Goal: Information Seeking & Learning: Learn about a topic

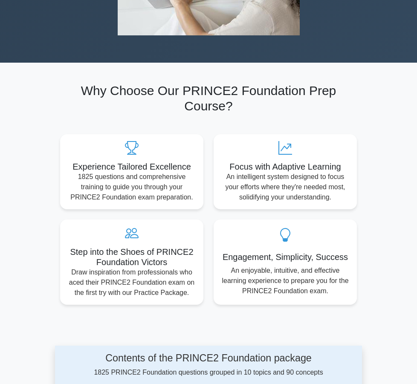
scroll to position [512, 0]
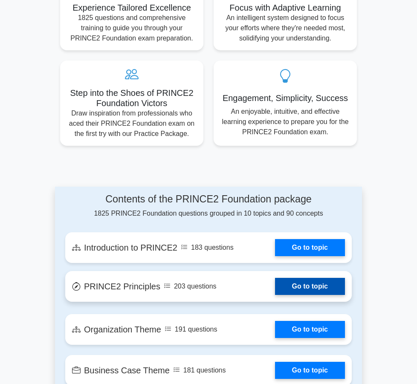
click at [317, 278] on link "Go to topic" at bounding box center [310, 286] width 70 height 17
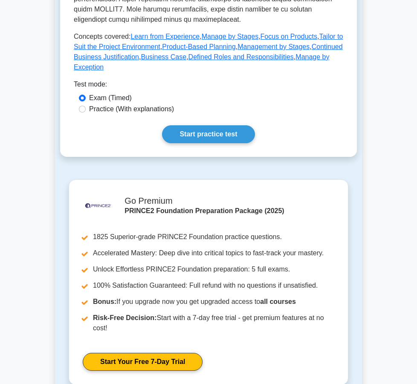
scroll to position [426, 0]
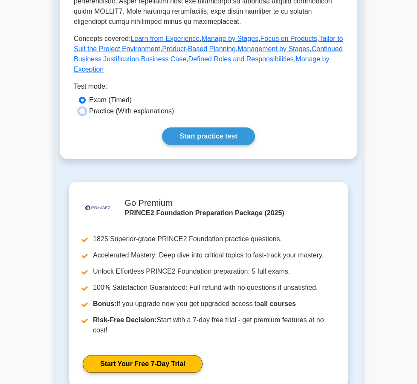
click at [86, 115] on input "Practice (With explanations)" at bounding box center [82, 111] width 7 height 7
radio input "true"
click at [203, 145] on link "Start practice test" at bounding box center [208, 136] width 92 height 18
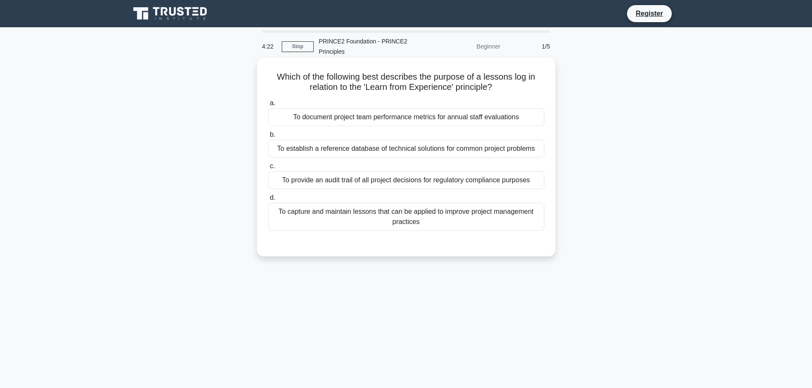
click at [407, 209] on div "To capture and maintain lessons that can be applied to improve project manageme…" at bounding box center [406, 217] width 276 height 28
click at [268, 201] on input "d. To capture and maintain lessons that can be applied to improve project manag…" at bounding box center [268, 198] width 0 height 6
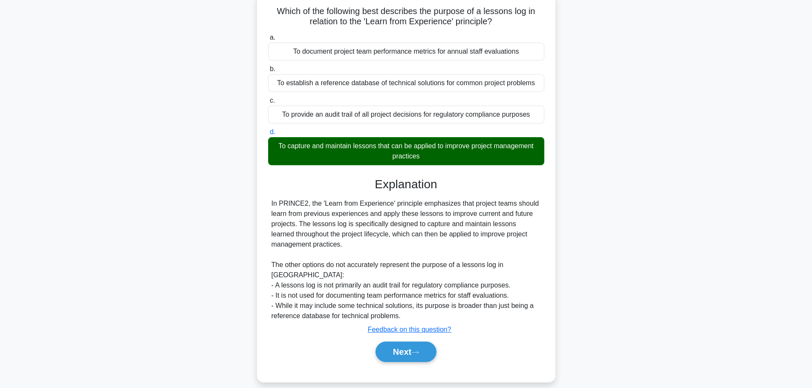
scroll to position [72, 0]
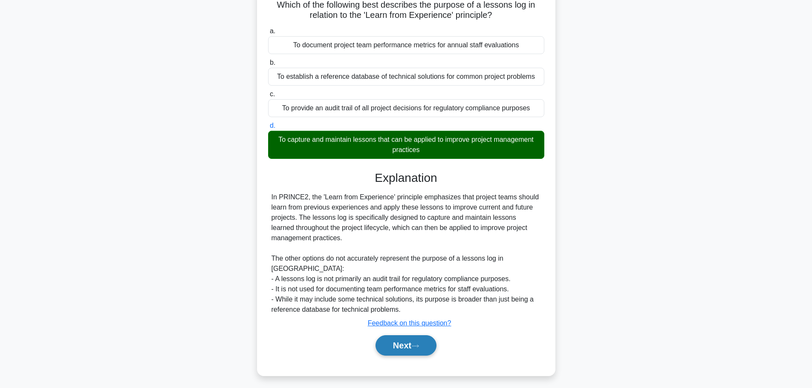
click at [393, 335] on button "Next" at bounding box center [406, 345] width 61 height 20
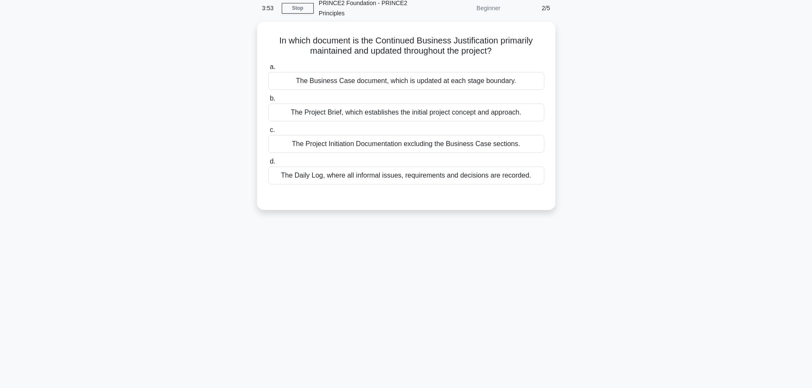
scroll to position [0, 0]
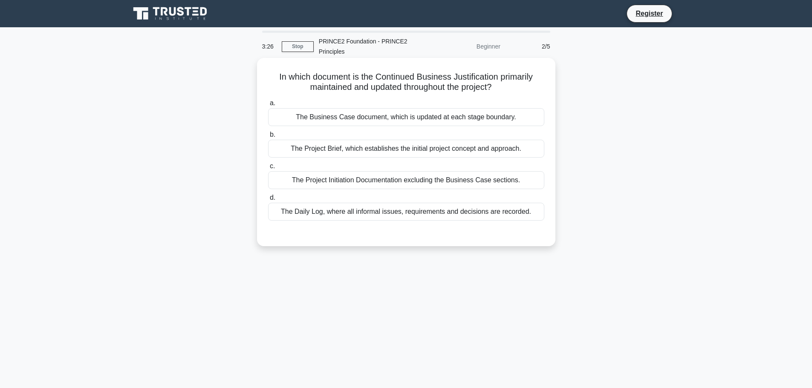
click at [394, 150] on div "The Project Brief, which establishes the initial project concept and approach." at bounding box center [406, 149] width 276 height 18
click at [268, 138] on input "b. The Project Brief, which establishes the initial project concept and approac…" at bounding box center [268, 135] width 0 height 6
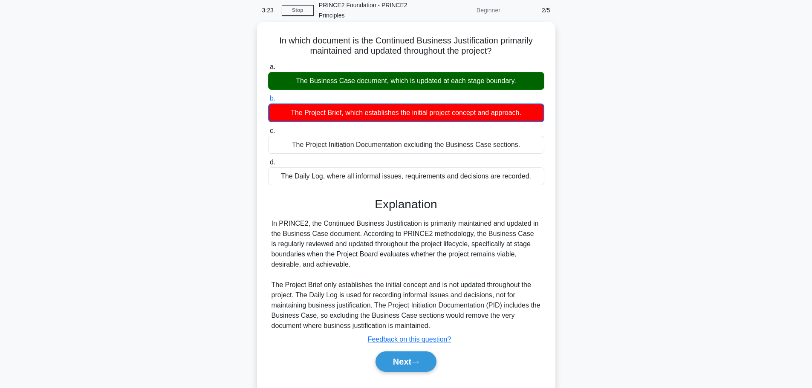
scroll to position [72, 0]
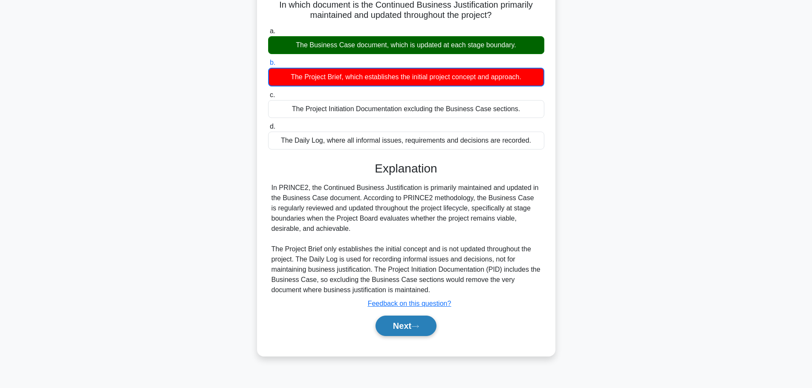
click at [399, 327] on button "Next" at bounding box center [406, 326] width 61 height 20
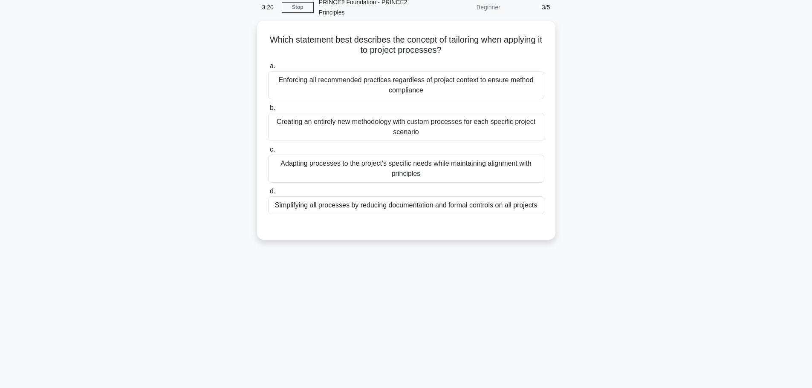
scroll to position [0, 0]
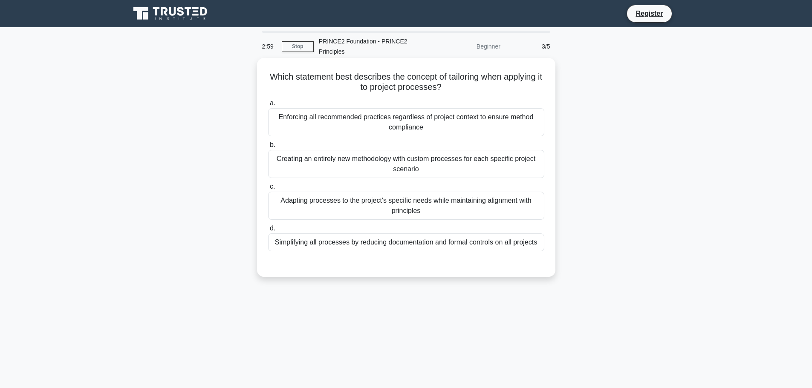
click at [416, 205] on div "Adapting processes to the project's specific needs while maintaining alignment …" at bounding box center [406, 206] width 276 height 28
click at [268, 190] on input "c. Adapting processes to the project's specific needs while maintaining alignme…" at bounding box center [268, 187] width 0 height 6
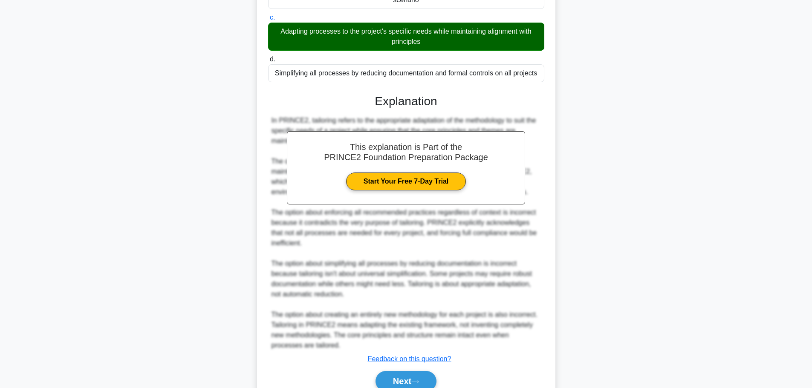
scroll to position [209, 0]
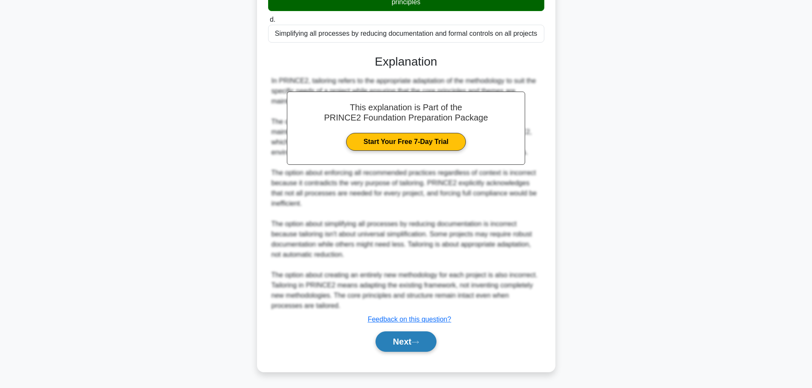
click at [376, 338] on button "Next" at bounding box center [406, 342] width 61 height 20
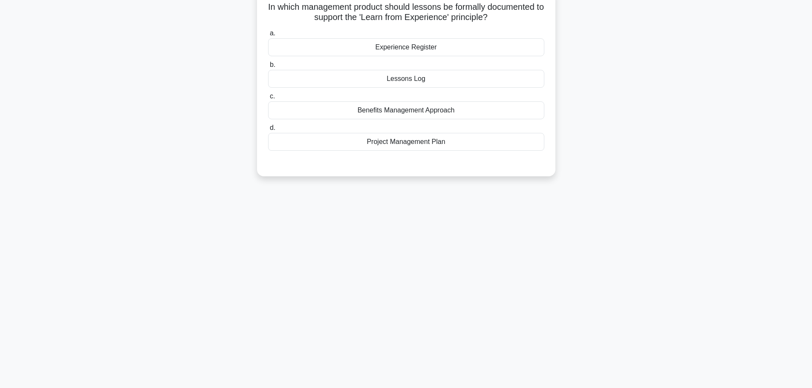
scroll to position [0, 0]
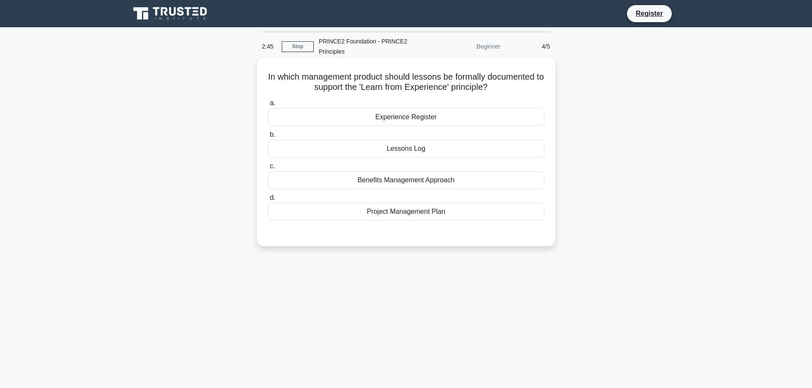
click at [416, 148] on div "Lessons Log" at bounding box center [406, 149] width 276 height 18
click at [268, 138] on input "b. Lessons Log" at bounding box center [268, 135] width 0 height 6
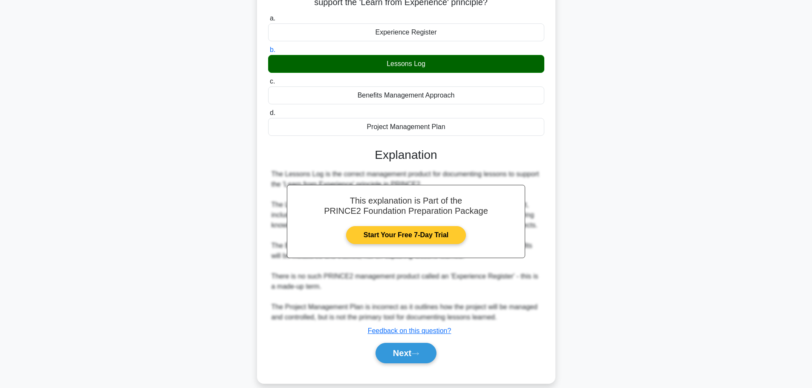
scroll to position [85, 0]
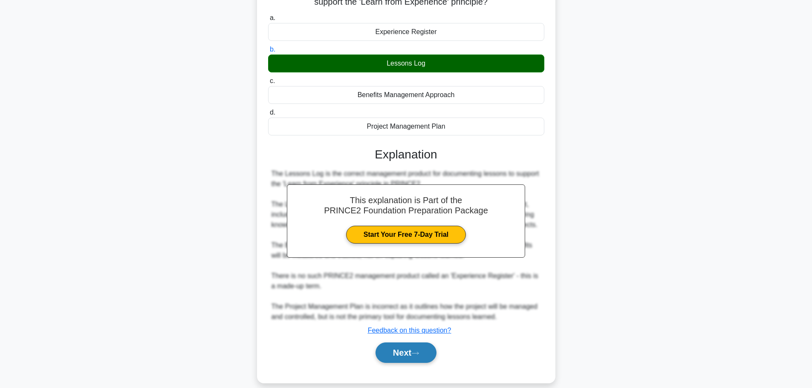
click at [409, 363] on button "Next" at bounding box center [406, 353] width 61 height 20
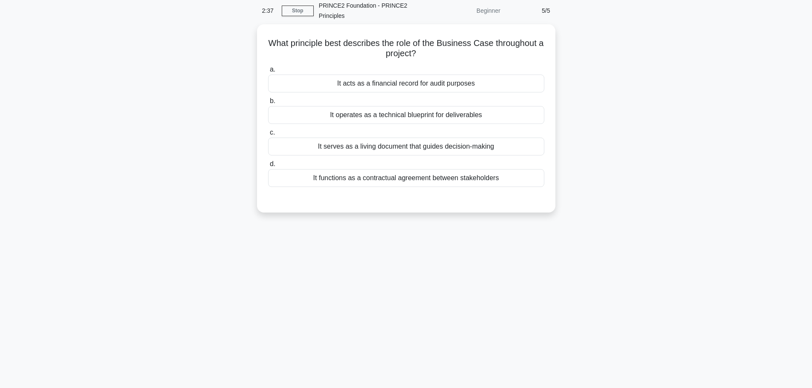
scroll to position [0, 0]
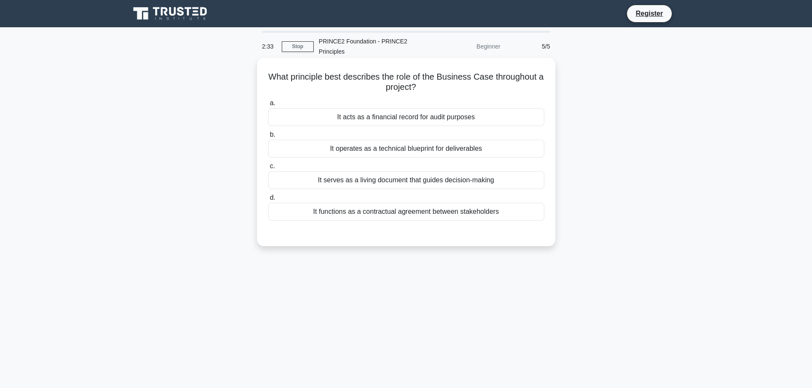
drag, startPoint x: 512, startPoint y: 208, endPoint x: 440, endPoint y: 226, distance: 73.7
click at [416, 226] on div "a. It acts as a financial record for audit purposes b. It operates as a technic…" at bounding box center [406, 166] width 278 height 140
click at [416, 181] on div "It serves as a living document that guides decision-making" at bounding box center [406, 180] width 276 height 18
click at [268, 169] on input "c. It serves as a living document that guides decision-making" at bounding box center [268, 167] width 0 height 6
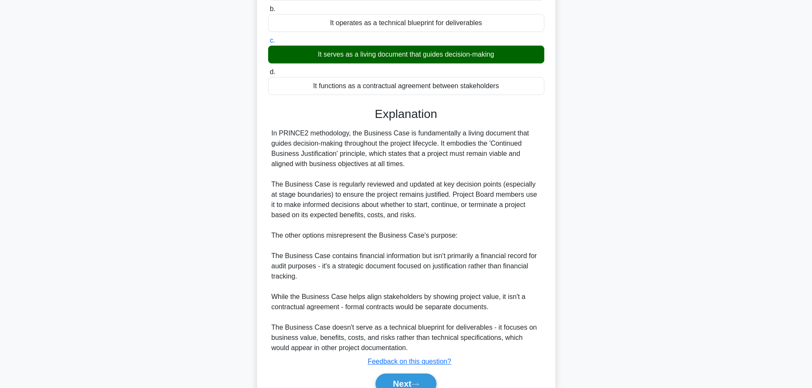
scroll to position [168, 0]
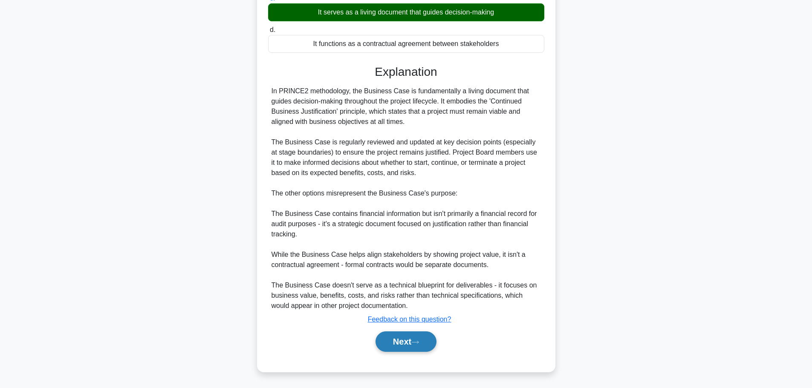
click at [407, 341] on button "Next" at bounding box center [406, 342] width 61 height 20
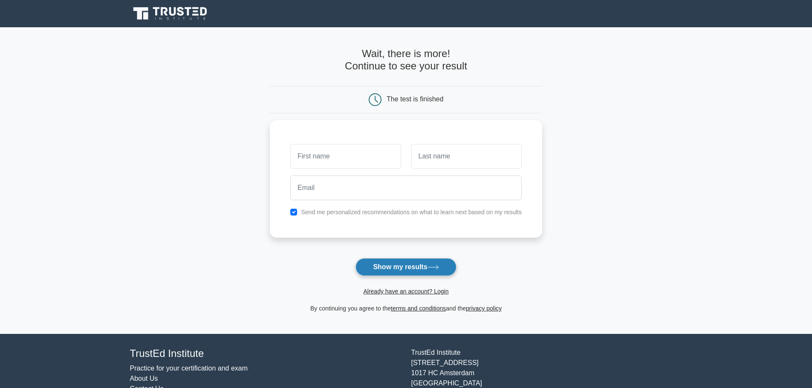
click at [433, 267] on icon at bounding box center [434, 267] width 12 height 5
click at [407, 268] on button "Show my results" at bounding box center [405, 267] width 101 height 18
click at [334, 156] on input "text" at bounding box center [345, 154] width 110 height 25
type input "Lenehiwot girma"
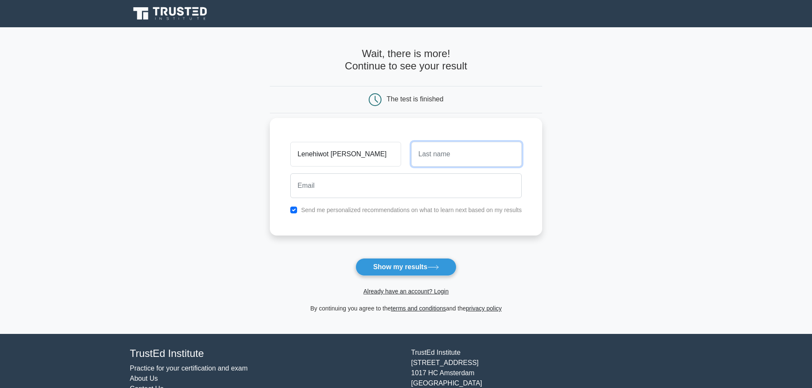
click at [440, 150] on input "text" at bounding box center [466, 154] width 110 height 25
type input "gebrekidan"
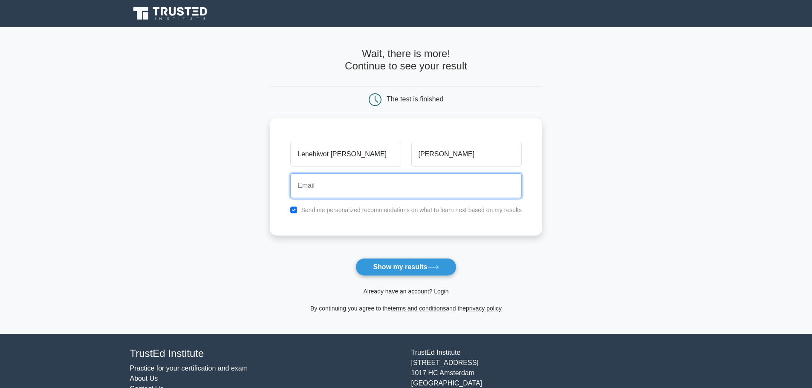
click at [377, 185] on input "email" at bounding box center [405, 185] width 231 height 25
type input "lenehiwotgirma@gmail.com"
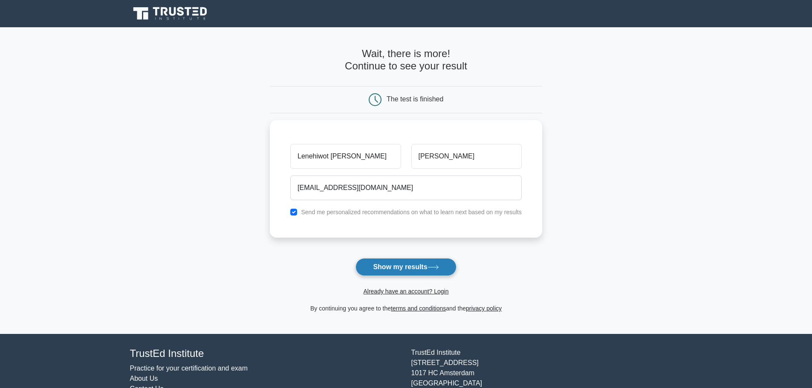
click at [395, 269] on button "Show my results" at bounding box center [405, 267] width 101 height 18
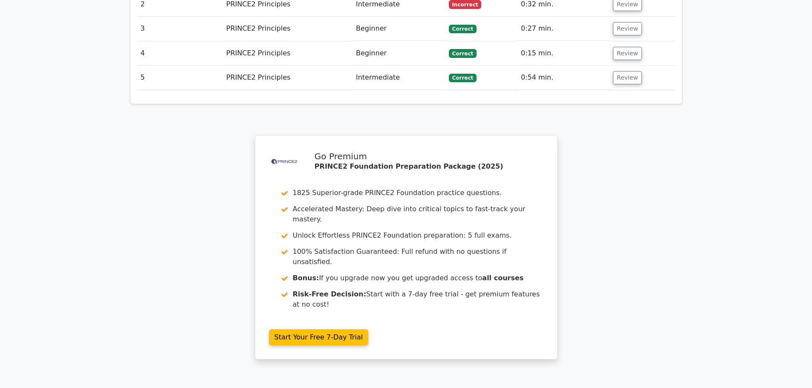
scroll to position [1108, 0]
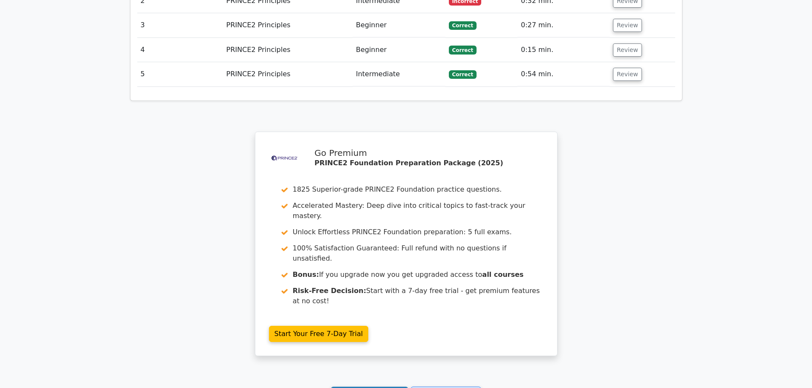
click at [371, 387] on link "Continue practicing" at bounding box center [370, 395] width 78 height 16
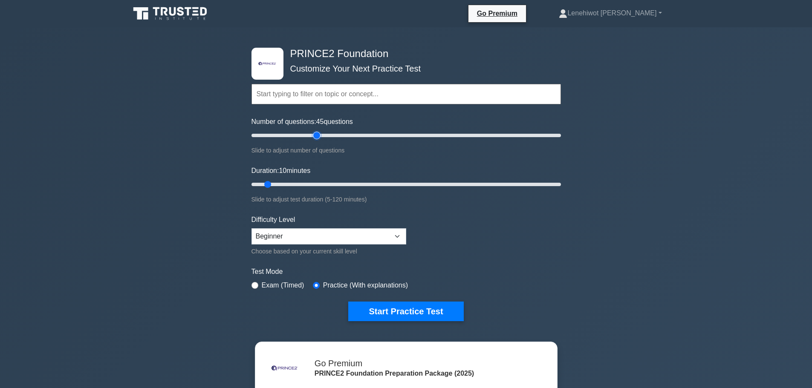
click at [316, 136] on input "Number of questions: 45 questions" at bounding box center [405, 135] width 309 height 10
type input "10"
click at [265, 133] on input "Number of questions: 45 questions" at bounding box center [405, 135] width 309 height 10
click at [334, 241] on select "Beginner Intermediate Expert" at bounding box center [328, 236] width 155 height 16
select select "expert"
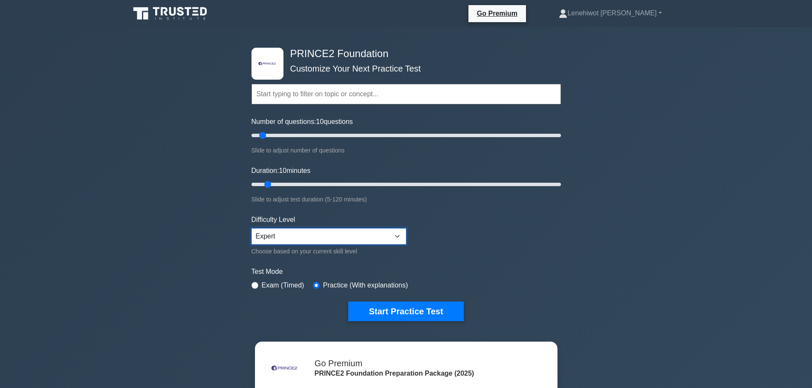
click at [251, 228] on select "Beginner Intermediate Expert" at bounding box center [328, 236] width 155 height 16
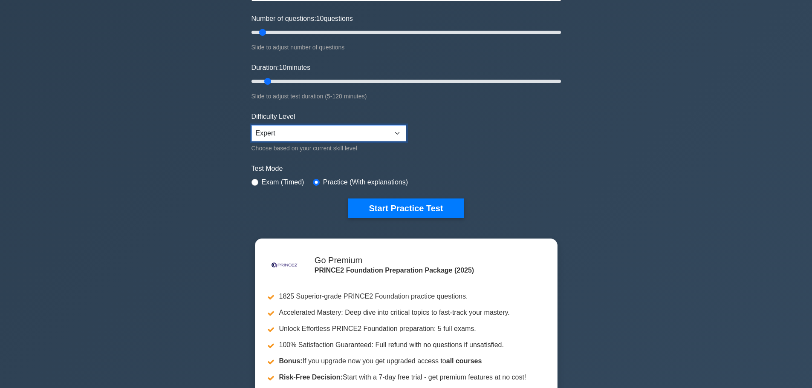
scroll to position [128, 0]
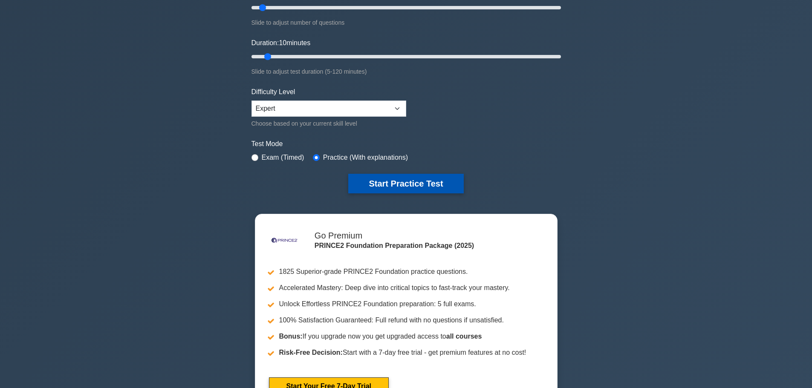
click at [413, 186] on button "Start Practice Test" at bounding box center [405, 184] width 115 height 20
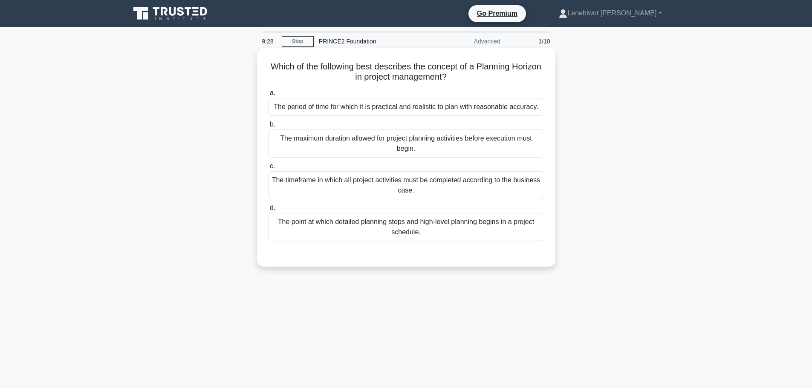
click at [431, 182] on div "The timeframe in which all project activities must be completed according to th…" at bounding box center [406, 185] width 276 height 28
click at [268, 169] on input "c. The timeframe in which all project activities must be completed according to…" at bounding box center [268, 167] width 0 height 6
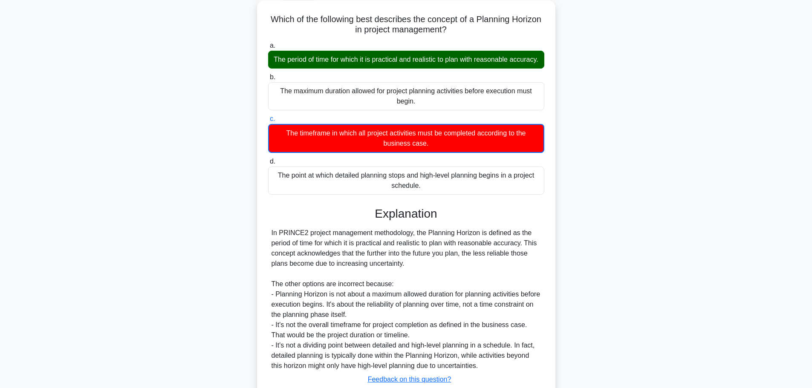
scroll to position [118, 0]
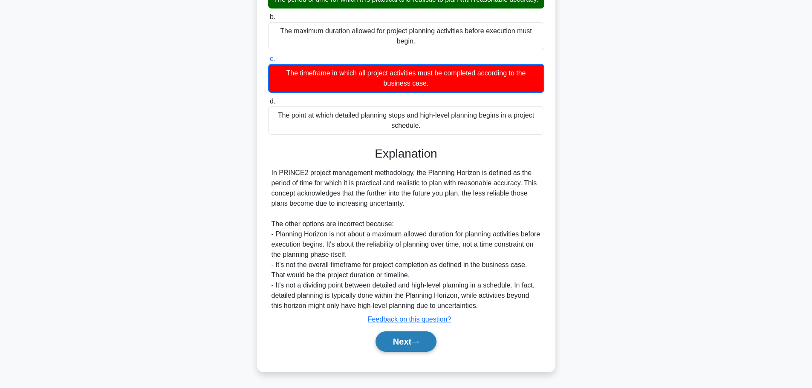
click at [396, 338] on button "Next" at bounding box center [406, 342] width 61 height 20
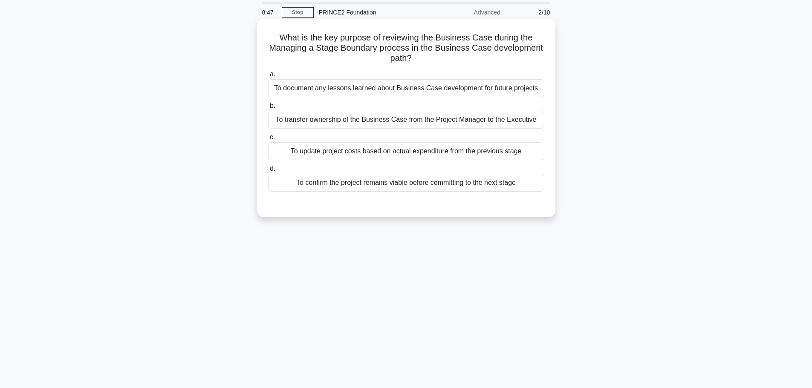
scroll to position [0, 0]
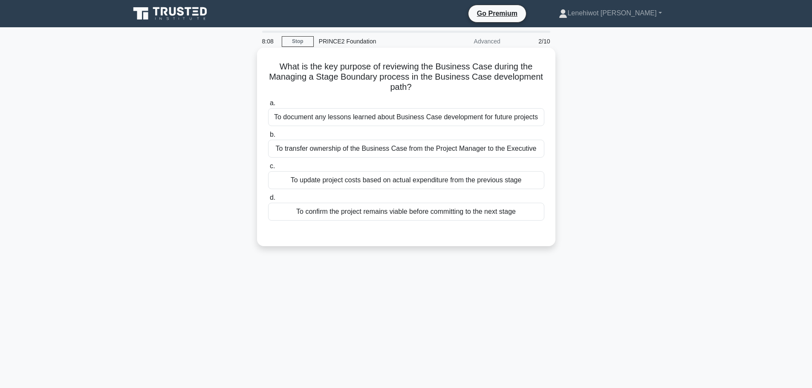
click at [377, 211] on div "To confirm the project remains viable before committing to the next stage" at bounding box center [406, 212] width 276 height 18
click at [268, 201] on input "d. To confirm the project remains viable before committing to the next stage" at bounding box center [268, 198] width 0 height 6
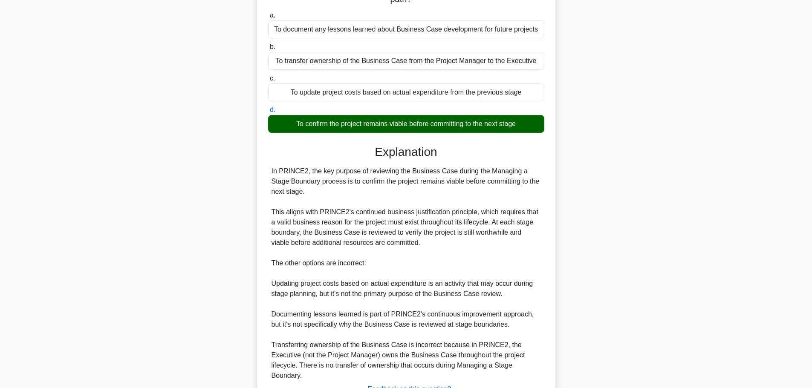
scroll to position [158, 0]
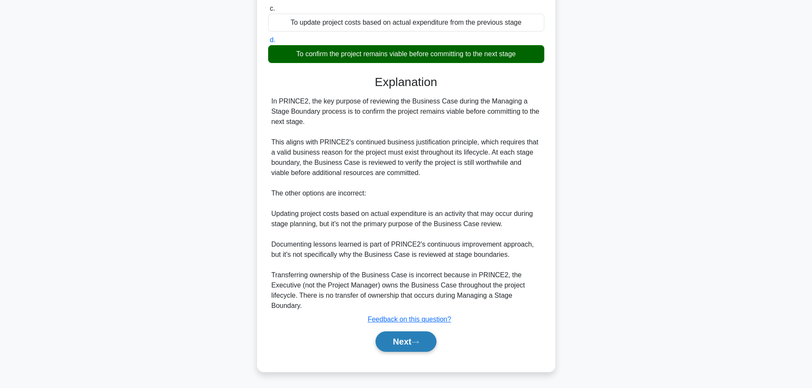
click at [405, 340] on button "Next" at bounding box center [406, 342] width 61 height 20
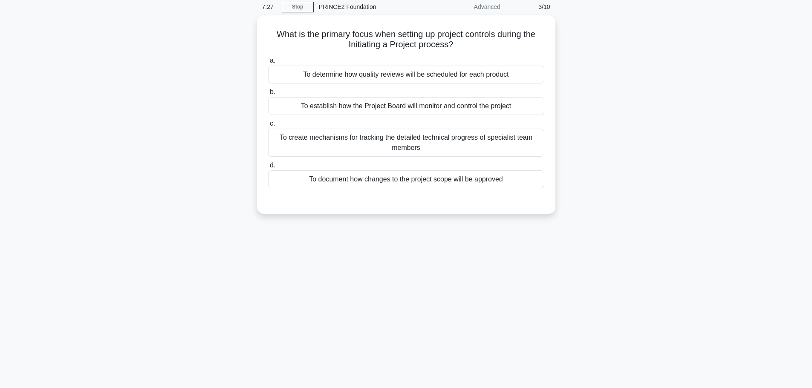
scroll to position [0, 0]
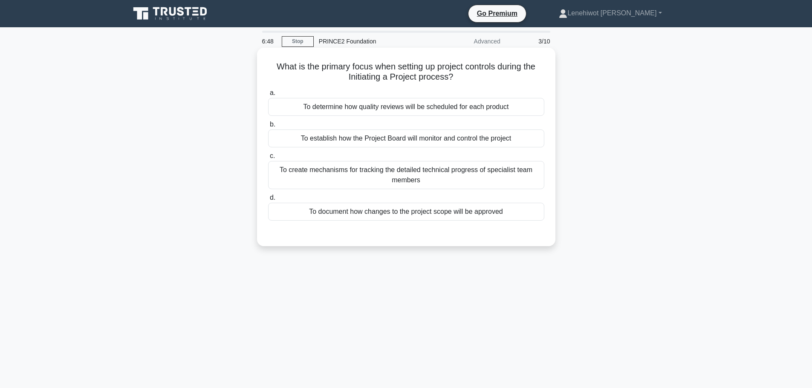
click at [465, 137] on div "To establish how the Project Board will monitor and control the project" at bounding box center [406, 139] width 276 height 18
click at [268, 127] on input "b. To establish how the Project Board will monitor and control the project" at bounding box center [268, 125] width 0 height 6
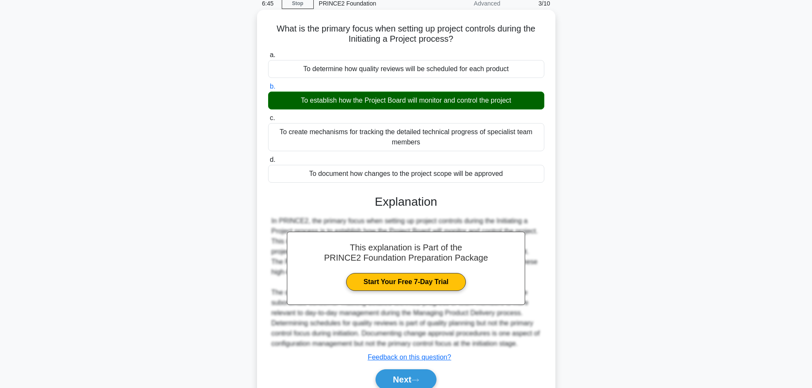
scroll to position [76, 0]
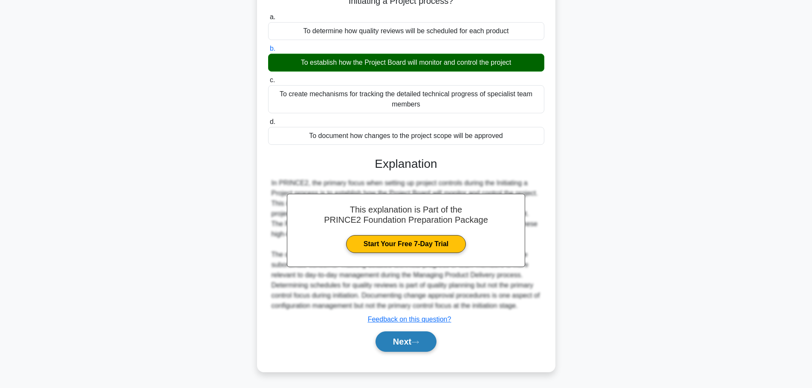
click at [425, 339] on button "Next" at bounding box center [406, 342] width 61 height 20
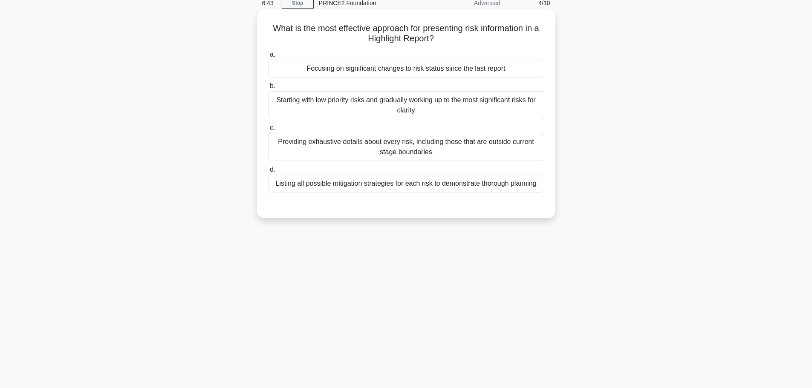
scroll to position [0, 0]
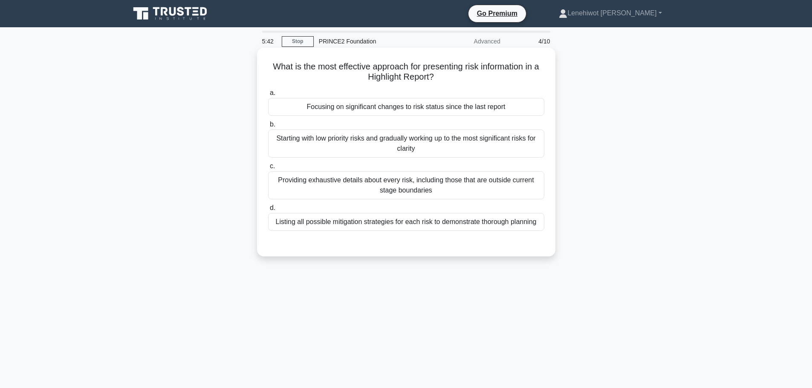
click at [412, 108] on div "Focusing on significant changes to risk status since the last report" at bounding box center [406, 107] width 276 height 18
click at [268, 96] on input "a. Focusing on significant changes to risk status since the last report" at bounding box center [268, 93] width 0 height 6
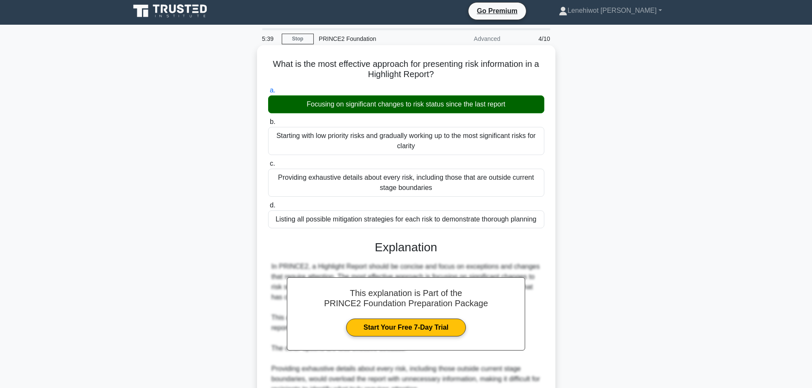
scroll to position [128, 0]
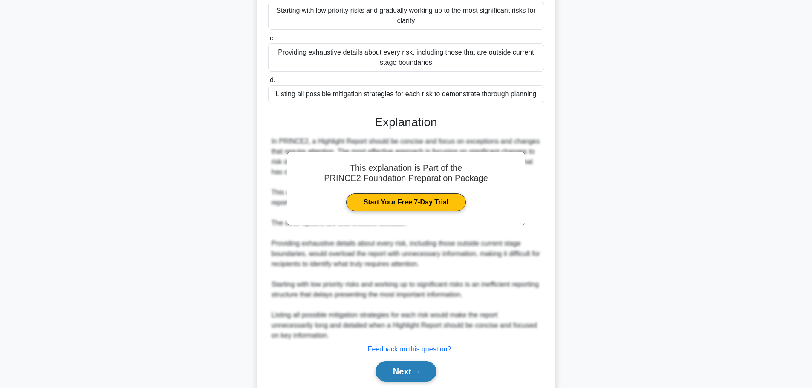
click at [416, 371] on icon at bounding box center [415, 372] width 8 height 5
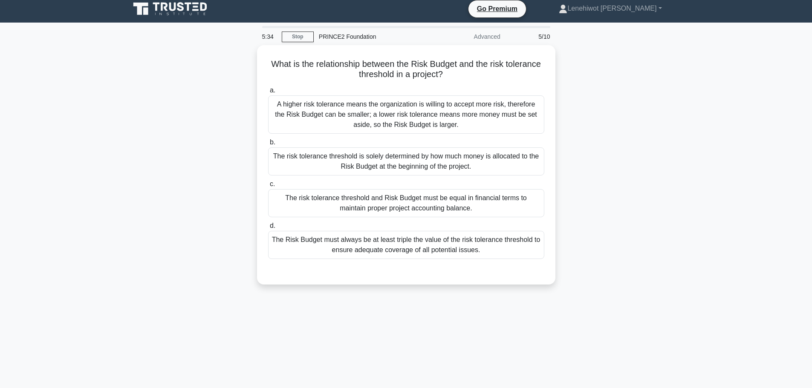
scroll to position [0, 0]
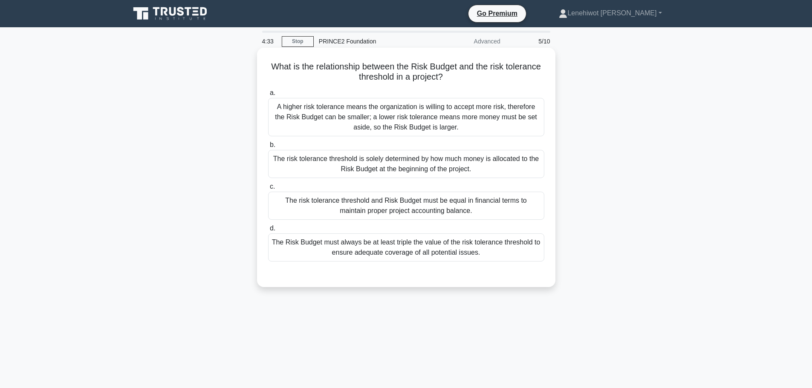
click at [491, 169] on div "The risk tolerance threshold is solely determined by how much money is allocate…" at bounding box center [406, 164] width 276 height 28
click at [268, 148] on input "b. The risk tolerance threshold is solely determined by how much money is alloc…" at bounding box center [268, 145] width 0 height 6
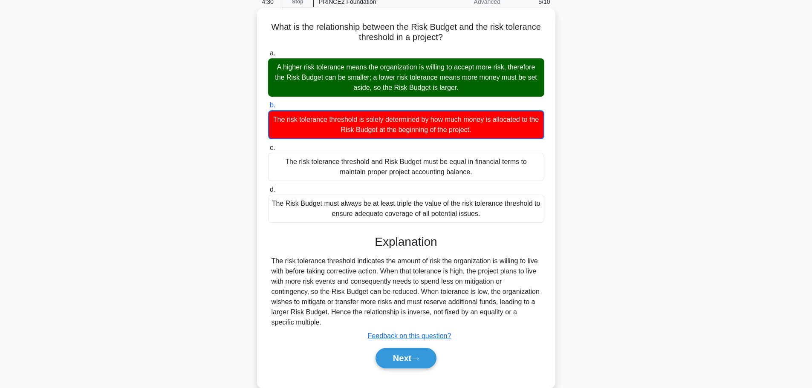
scroll to position [72, 0]
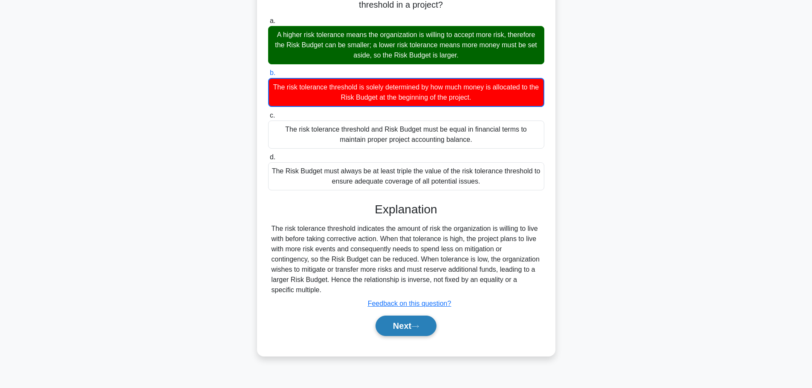
click at [406, 324] on button "Next" at bounding box center [406, 326] width 61 height 20
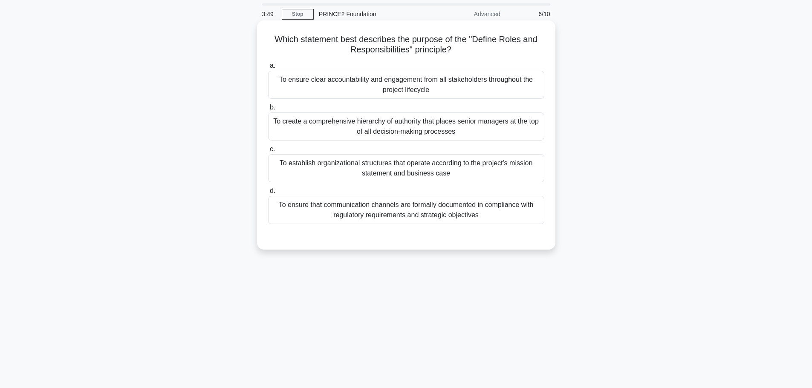
scroll to position [0, 0]
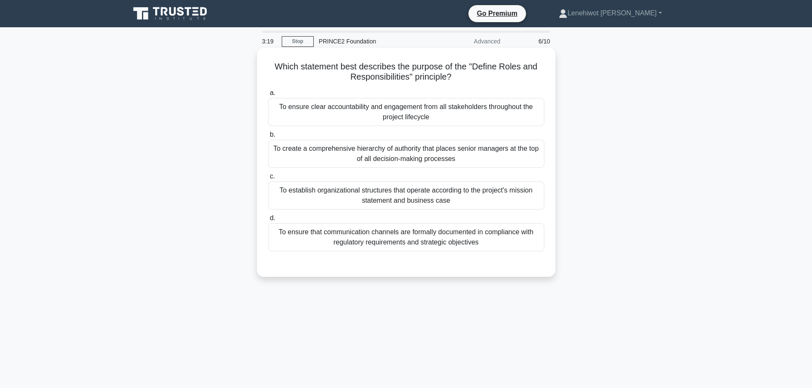
click at [454, 195] on div "To establish organizational structures that operate according to the project's …" at bounding box center [406, 196] width 276 height 28
click at [268, 179] on input "c. To establish organizational structures that operate according to the project…" at bounding box center [268, 177] width 0 height 6
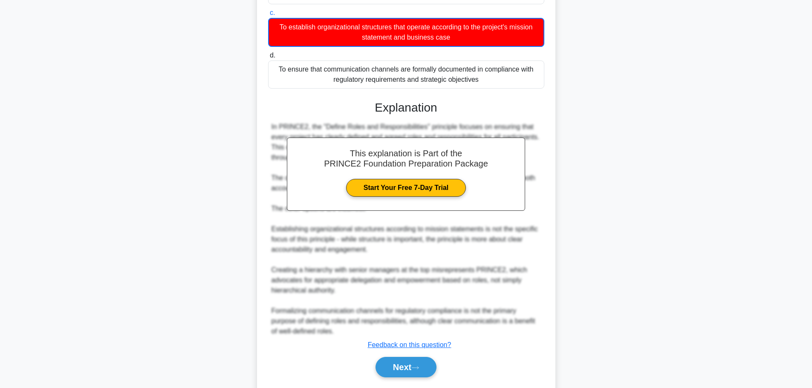
scroll to position [190, 0]
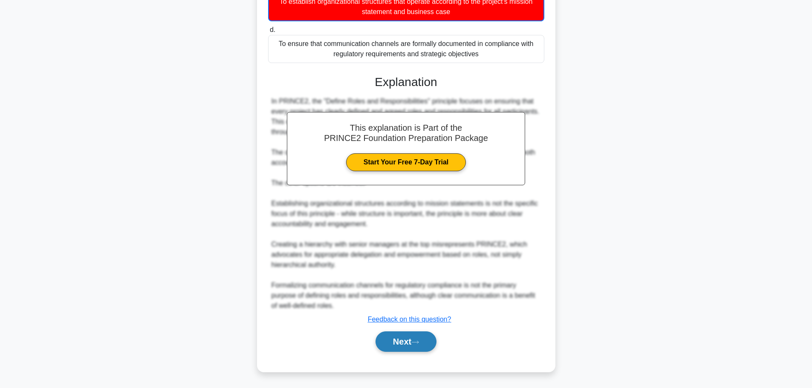
click at [411, 335] on button "Next" at bounding box center [406, 342] width 61 height 20
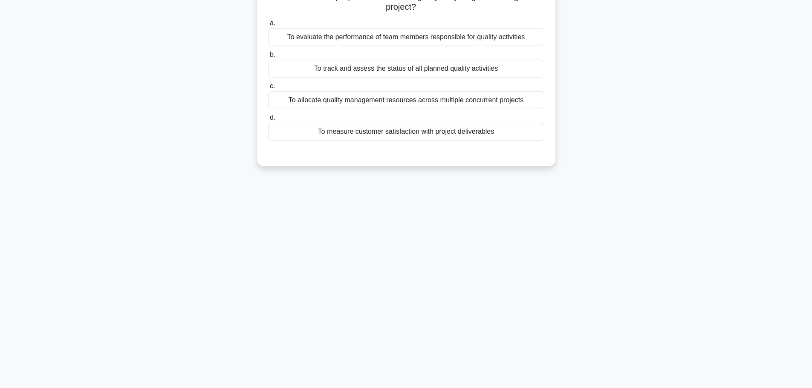
scroll to position [0, 0]
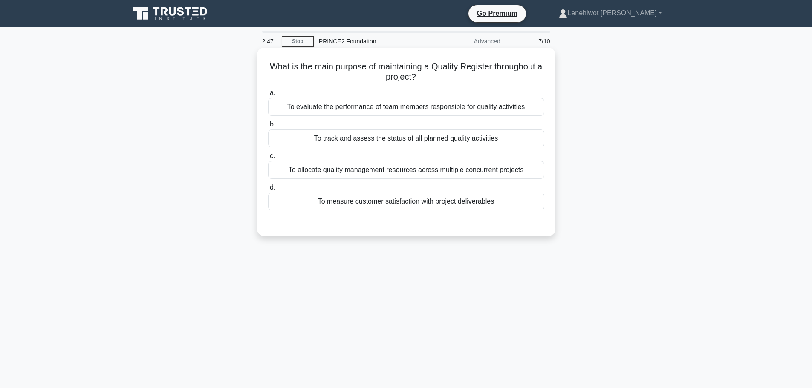
click at [416, 200] on div "To measure customer satisfaction with project deliverables" at bounding box center [406, 202] width 276 height 18
click at [268, 191] on input "d. To measure customer satisfaction with project deliverables" at bounding box center [268, 188] width 0 height 6
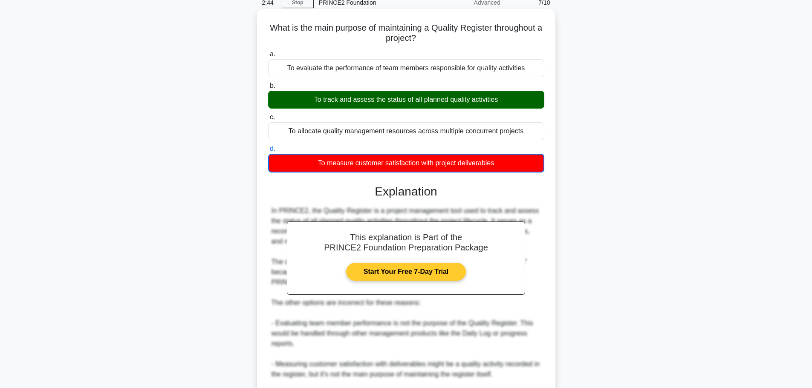
scroll to position [128, 0]
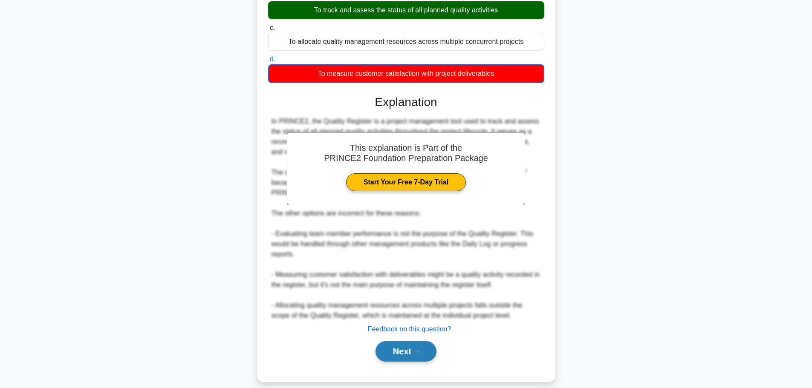
click at [407, 341] on button "Next" at bounding box center [406, 351] width 61 height 20
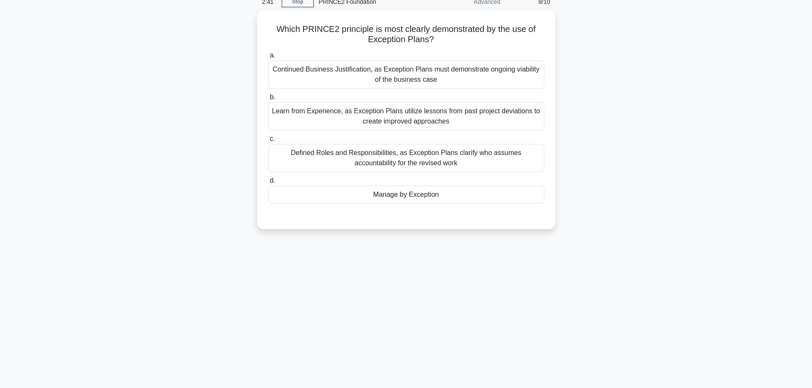
scroll to position [0, 0]
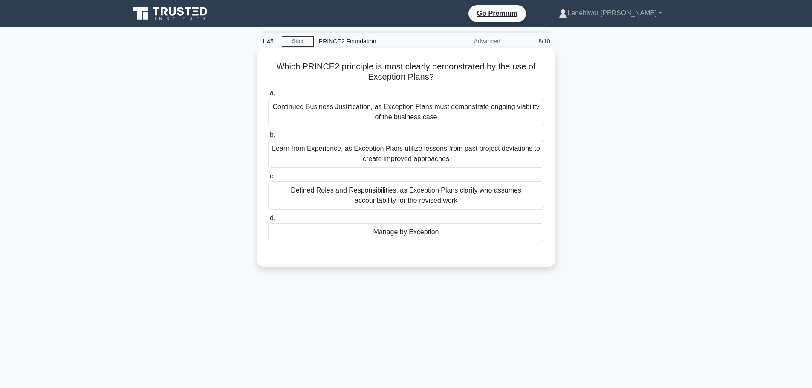
click at [422, 235] on div "Manage by Exception" at bounding box center [406, 232] width 276 height 18
click at [268, 221] on input "d. Manage by Exception" at bounding box center [268, 219] width 0 height 6
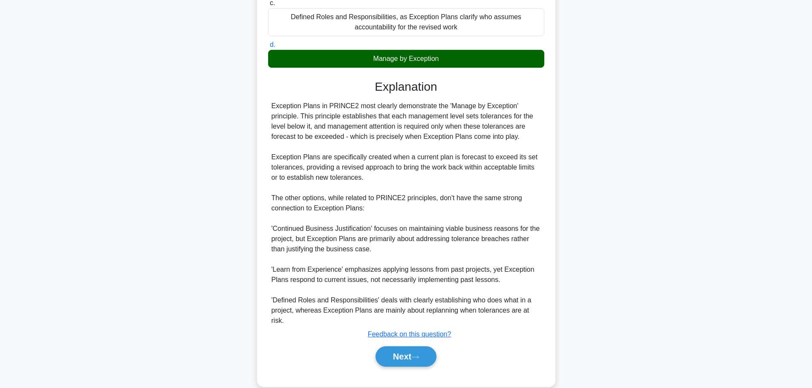
scroll to position [179, 0]
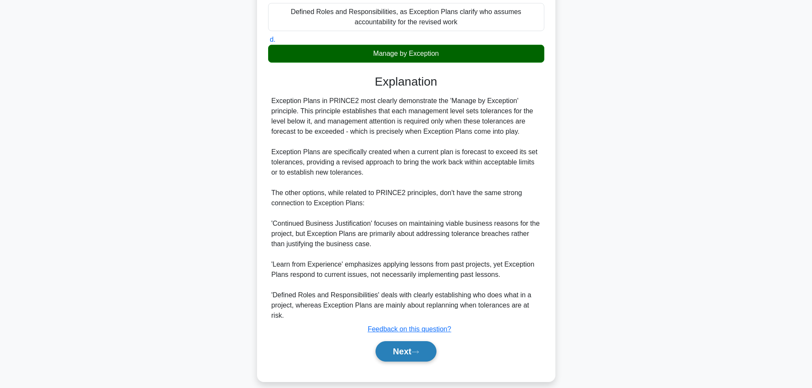
click at [411, 344] on button "Next" at bounding box center [406, 351] width 61 height 20
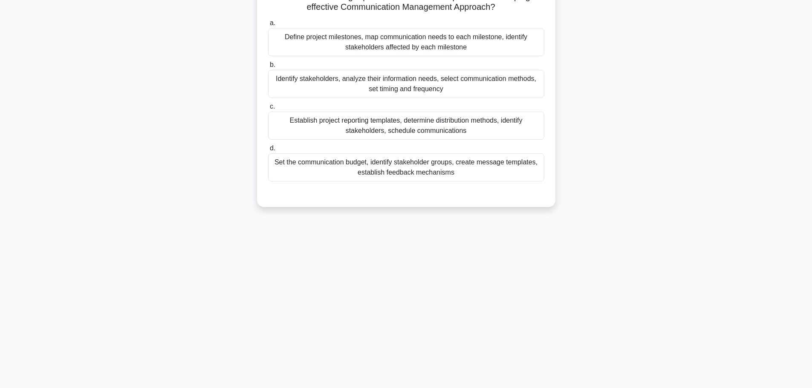
scroll to position [0, 0]
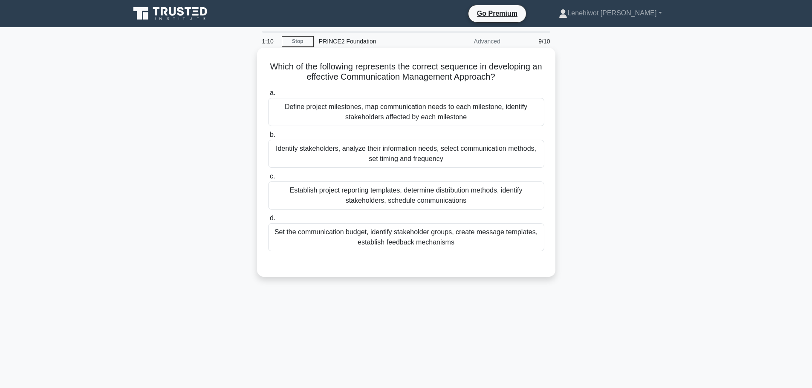
click at [463, 162] on div "Identify stakeholders, analyze their information needs, select communication me…" at bounding box center [406, 154] width 276 height 28
click at [268, 138] on input "b. Identify stakeholders, analyze their information needs, select communication…" at bounding box center [268, 135] width 0 height 6
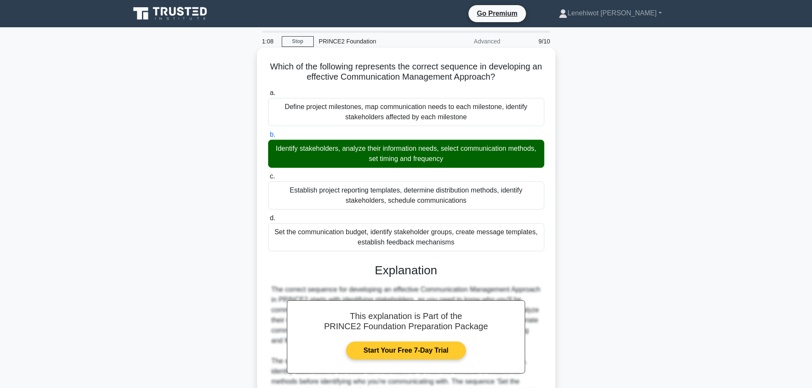
scroll to position [158, 0]
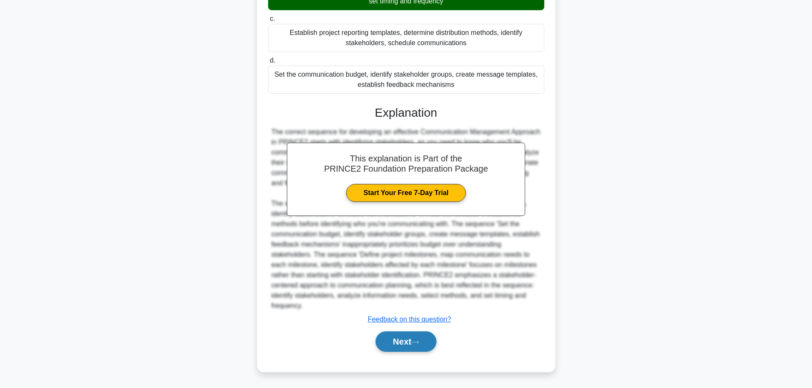
click at [410, 339] on button "Next" at bounding box center [406, 342] width 61 height 20
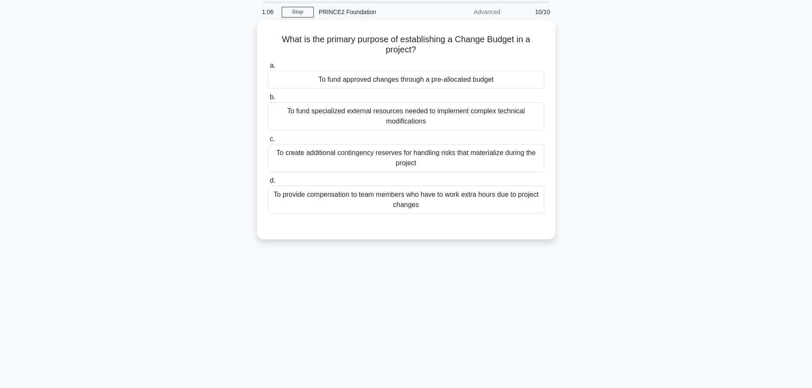
scroll to position [0, 0]
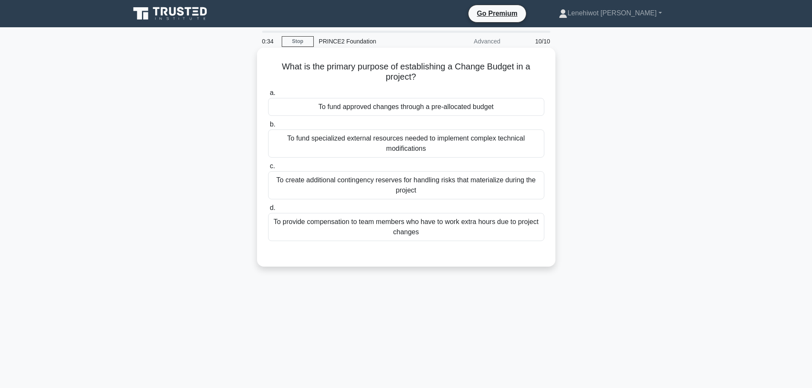
click at [397, 111] on div "To fund approved changes through a pre-allocated budget" at bounding box center [406, 107] width 276 height 18
click at [268, 96] on input "a. To fund approved changes through a pre-allocated budget" at bounding box center [268, 93] width 0 height 6
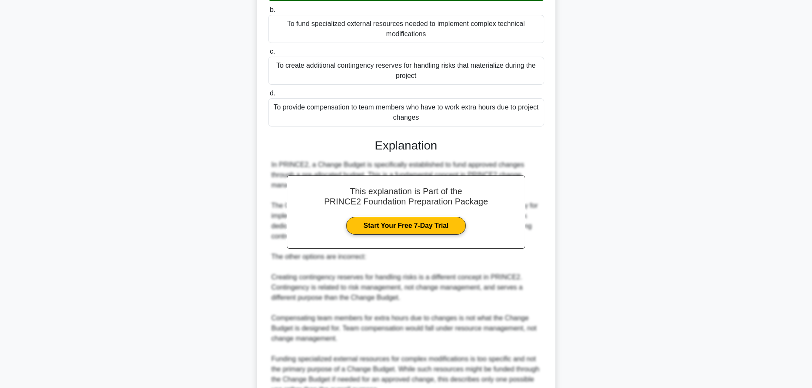
scroll to position [199, 0]
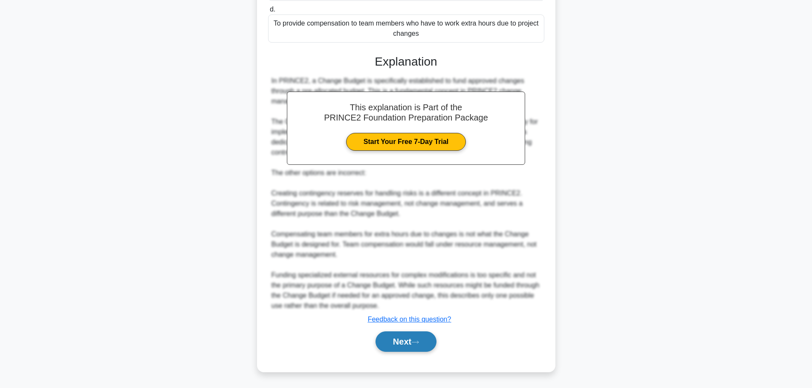
click at [419, 334] on button "Next" at bounding box center [406, 342] width 61 height 20
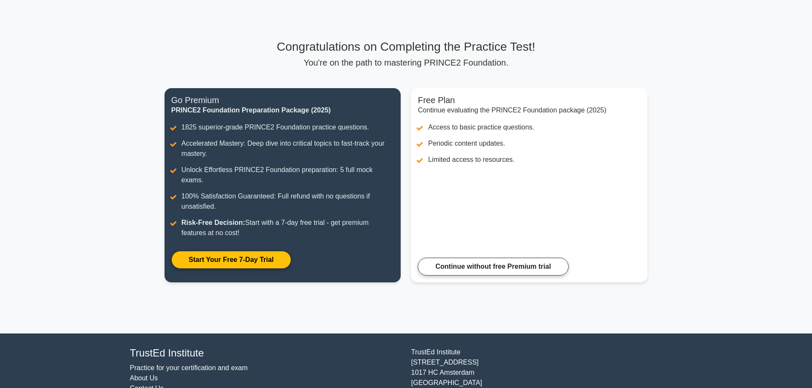
scroll to position [58, 0]
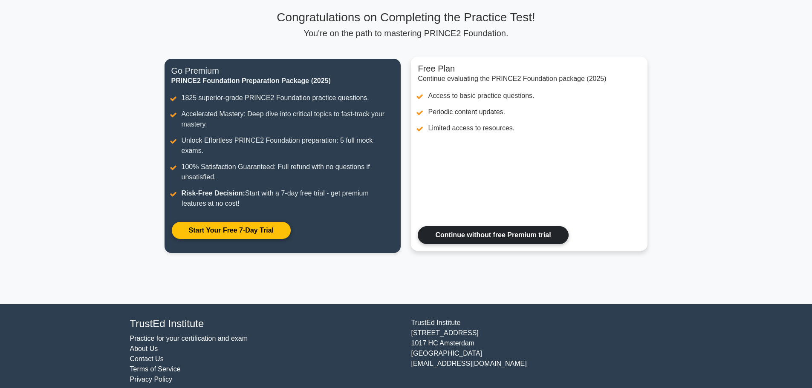
click at [474, 226] on link "Continue without free Premium trial" at bounding box center [493, 235] width 150 height 18
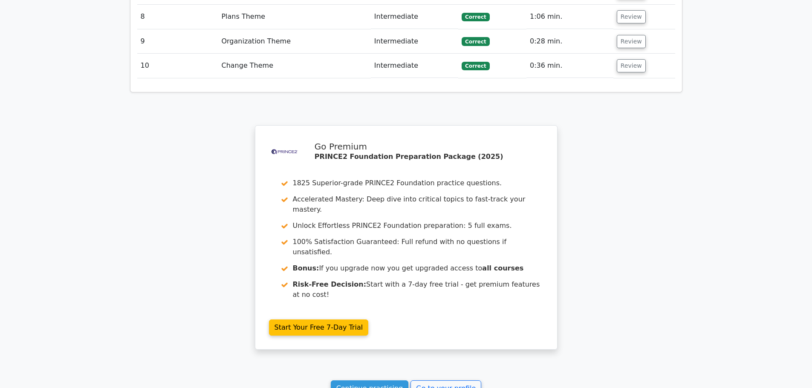
scroll to position [1433, 0]
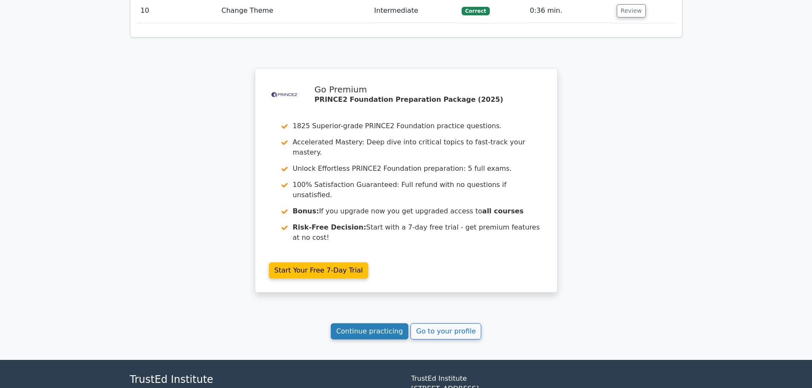
drag, startPoint x: 377, startPoint y: 259, endPoint x: 385, endPoint y: 259, distance: 7.7
click at [377, 324] on link "Continue practicing" at bounding box center [370, 332] width 78 height 16
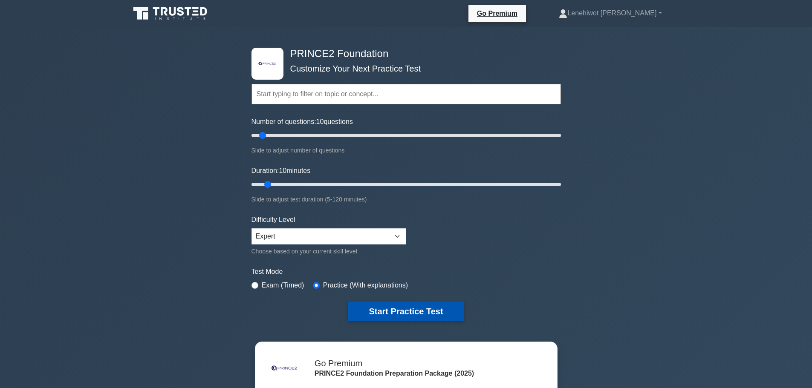
click at [413, 307] on button "Start Practice Test" at bounding box center [405, 312] width 115 height 20
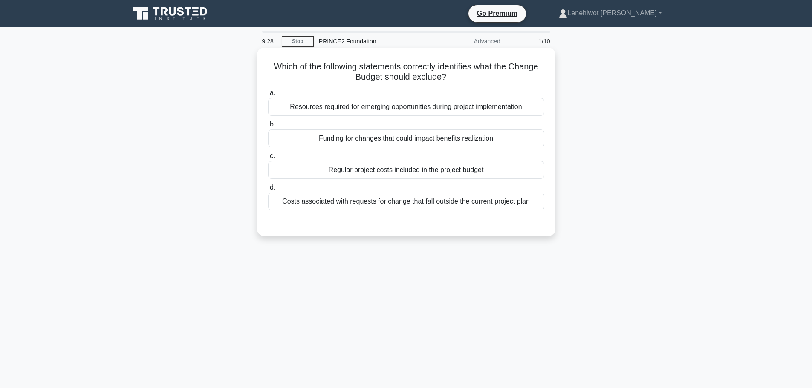
click at [360, 174] on div "Regular project costs included in the project budget" at bounding box center [406, 170] width 276 height 18
click at [268, 159] on input "c. Regular project costs included in the project budget" at bounding box center [268, 156] width 0 height 6
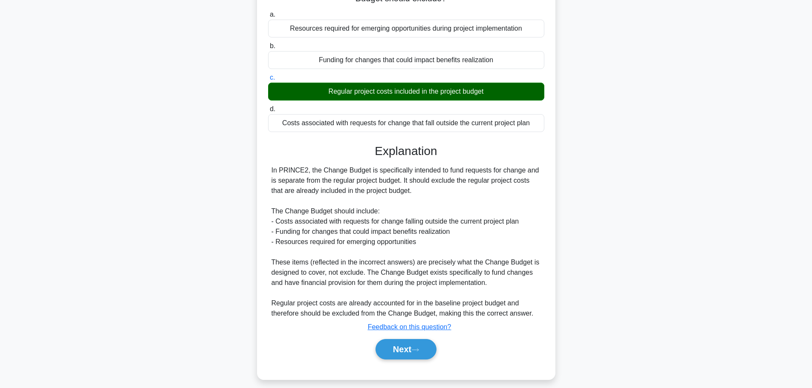
scroll to position [87, 0]
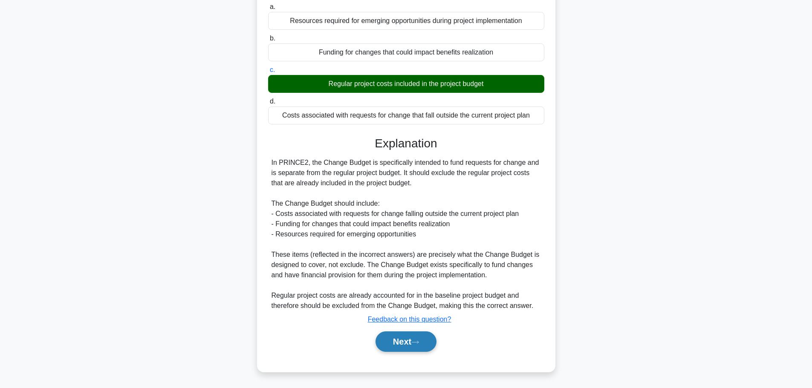
click at [408, 338] on button "Next" at bounding box center [406, 342] width 61 height 20
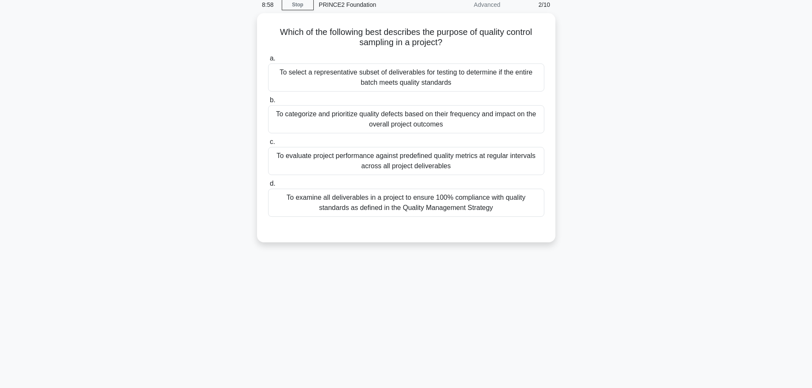
scroll to position [0, 0]
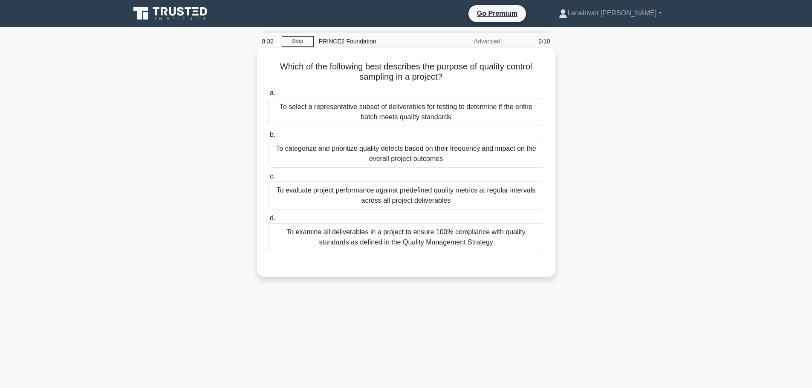
click at [350, 100] on div "To select a representative subset of deliverables for testing to determine if t…" at bounding box center [406, 112] width 276 height 28
click at [268, 96] on input "a. To select a representative subset of deliverables for testing to determine i…" at bounding box center [268, 93] width 0 height 6
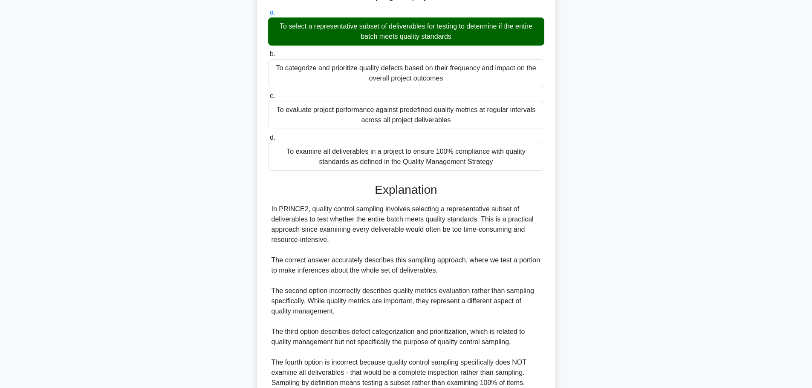
scroll to position [158, 0]
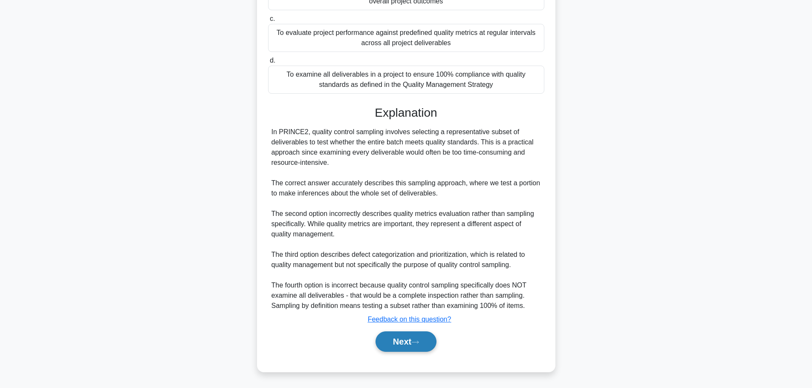
click at [381, 345] on button "Next" at bounding box center [406, 342] width 61 height 20
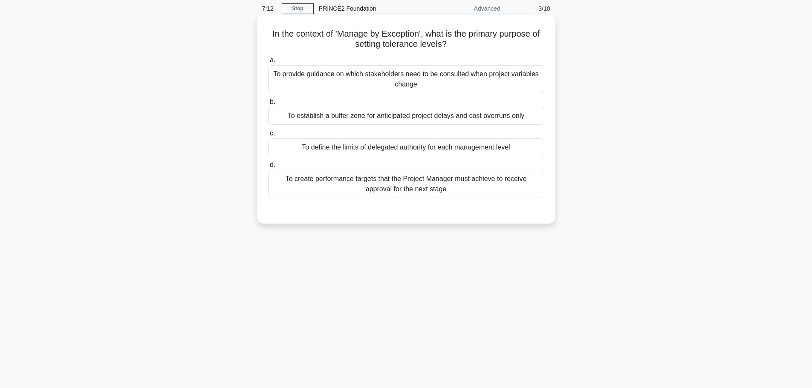
scroll to position [0, 0]
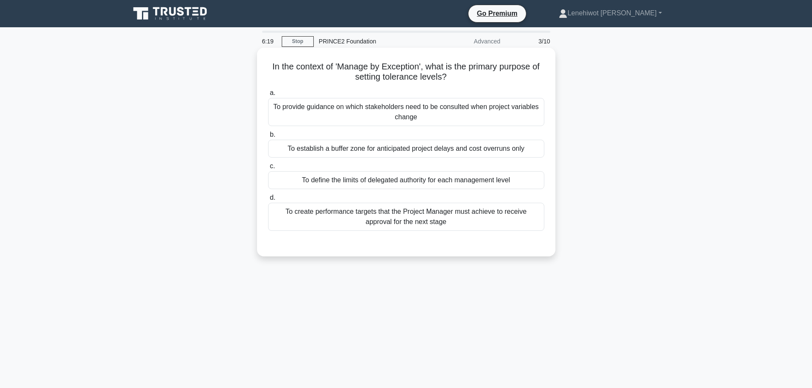
click at [434, 153] on div "To establish a buffer zone for anticipated project delays and cost overruns only" at bounding box center [406, 149] width 276 height 18
click at [268, 138] on input "b. To establish a buffer zone for anticipated project delays and cost overruns …" at bounding box center [268, 135] width 0 height 6
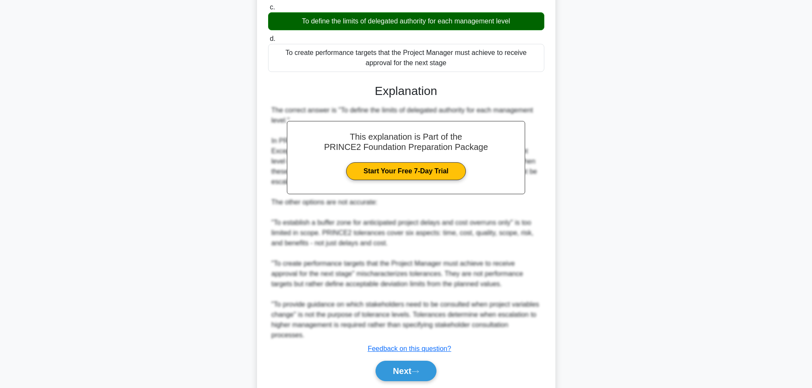
scroll to position [190, 0]
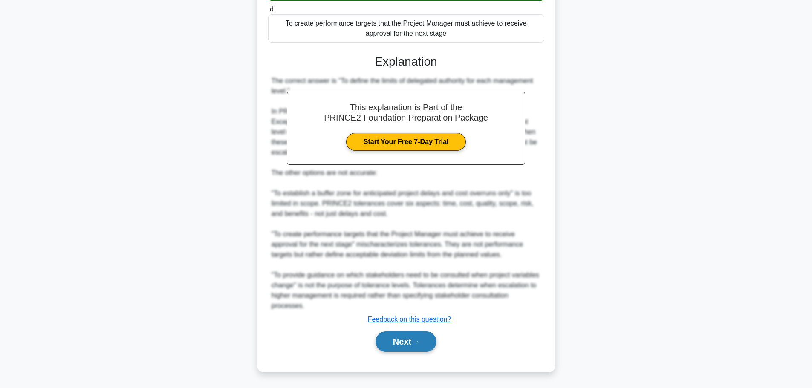
click at [408, 344] on button "Next" at bounding box center [406, 342] width 61 height 20
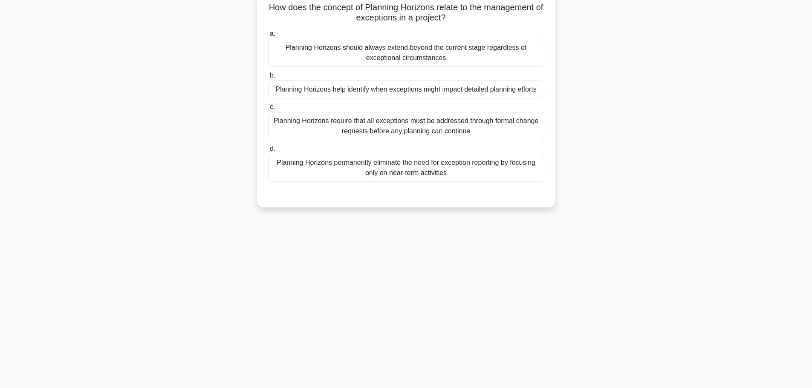
scroll to position [0, 0]
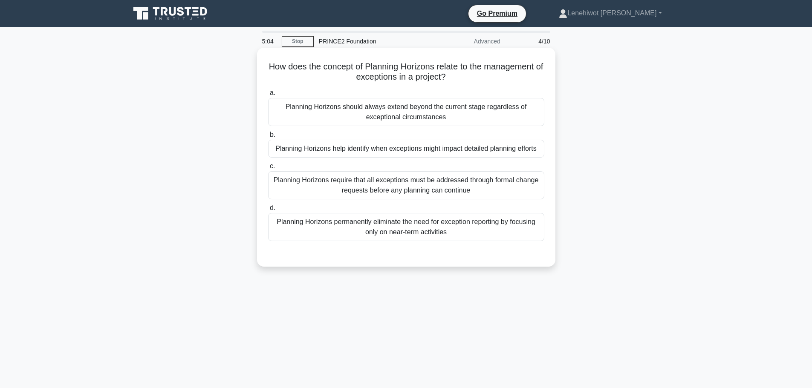
click at [442, 191] on div "Planning Horizons require that all exceptions must be addressed through formal …" at bounding box center [406, 185] width 276 height 28
click at [268, 169] on input "c. Planning Horizons require that all exceptions must be addressed through form…" at bounding box center [268, 167] width 0 height 6
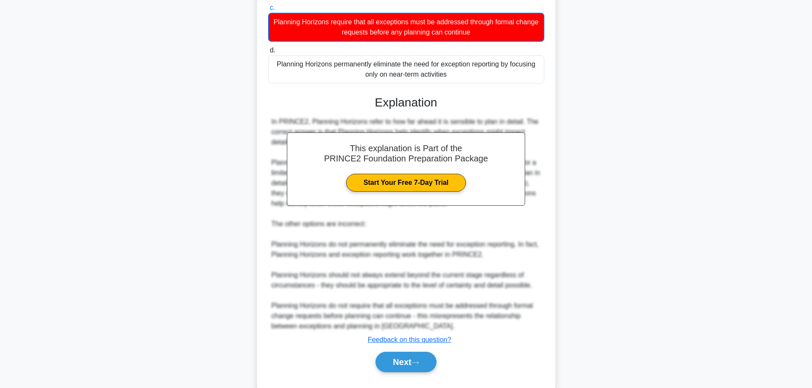
scroll to position [190, 0]
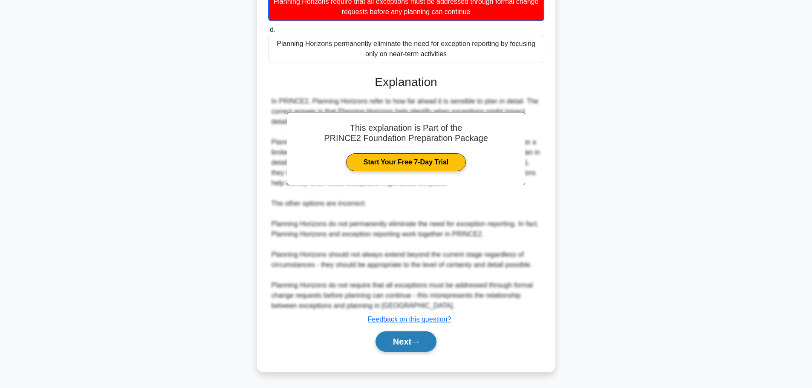
click at [411, 347] on button "Next" at bounding box center [406, 342] width 61 height 20
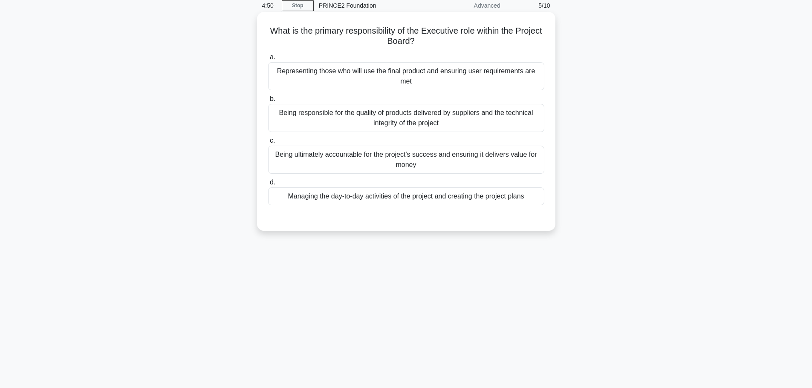
scroll to position [0, 0]
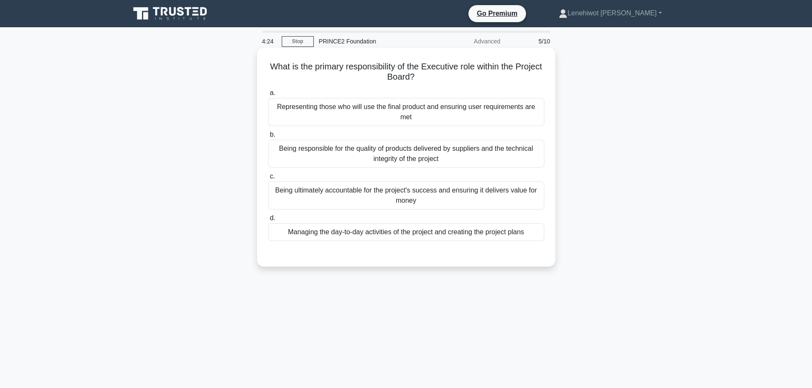
click at [466, 195] on div "Being ultimately accountable for the project's success and ensuring it delivers…" at bounding box center [406, 196] width 276 height 28
click at [268, 179] on input "c. Being ultimately accountable for the project's success and ensuring it deliv…" at bounding box center [268, 177] width 0 height 6
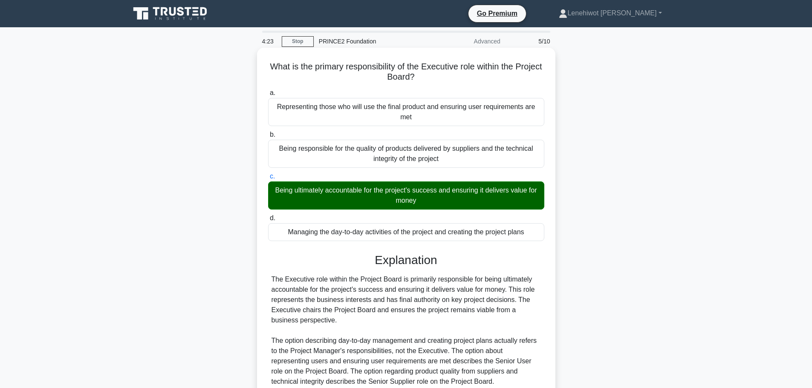
scroll to position [76, 0]
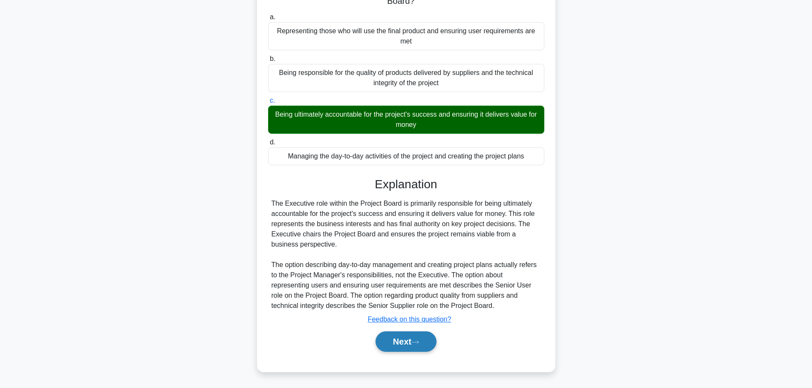
click at [395, 335] on button "Next" at bounding box center [406, 342] width 61 height 20
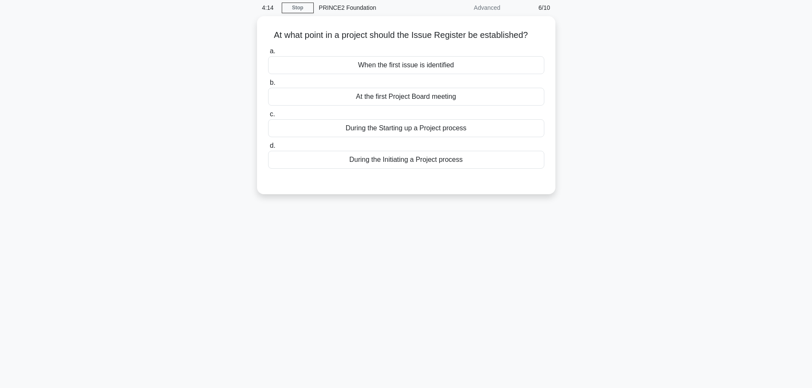
scroll to position [0, 0]
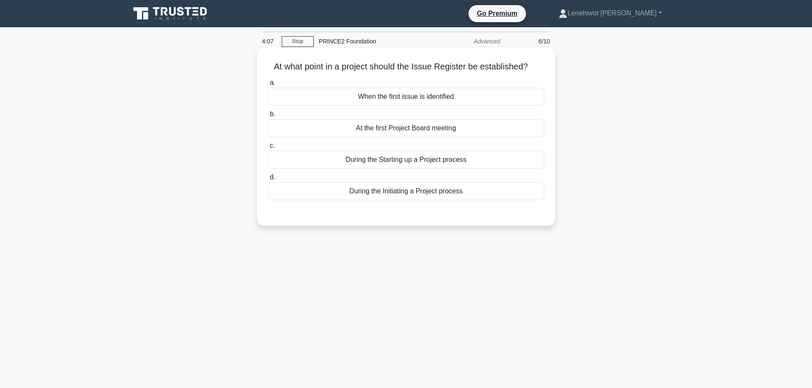
click at [430, 191] on div "During the Initiating a Project process" at bounding box center [406, 191] width 276 height 18
click at [268, 180] on input "d. During the Initiating a Project process" at bounding box center [268, 178] width 0 height 6
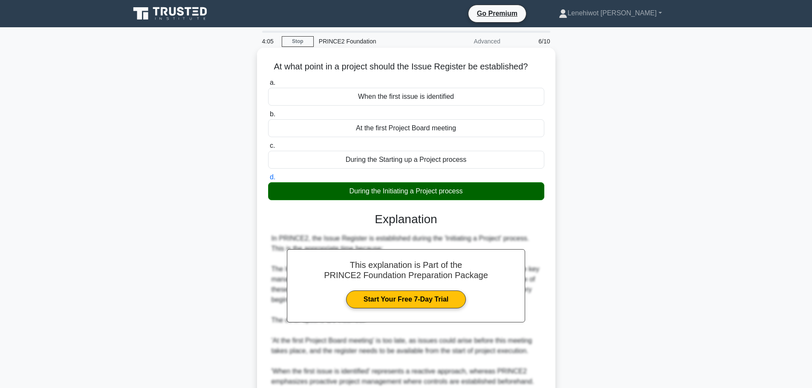
scroll to position [117, 0]
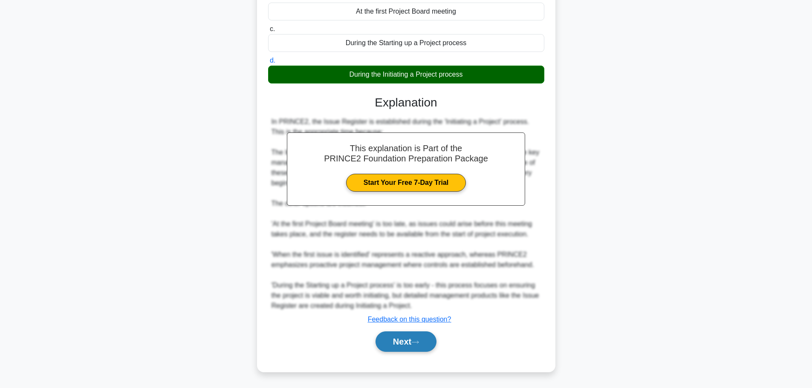
click at [399, 335] on button "Next" at bounding box center [406, 342] width 61 height 20
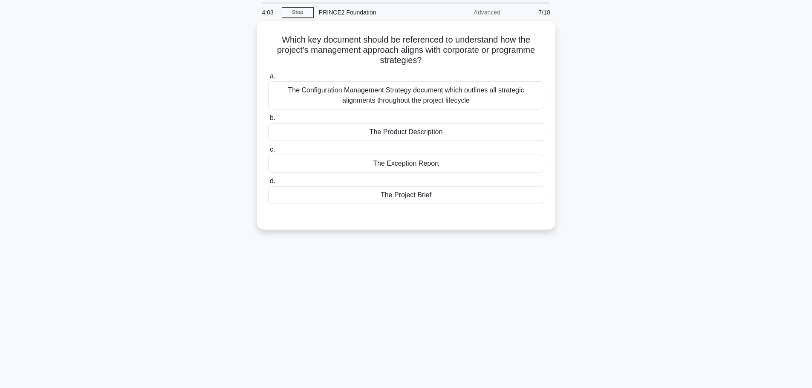
scroll to position [0, 0]
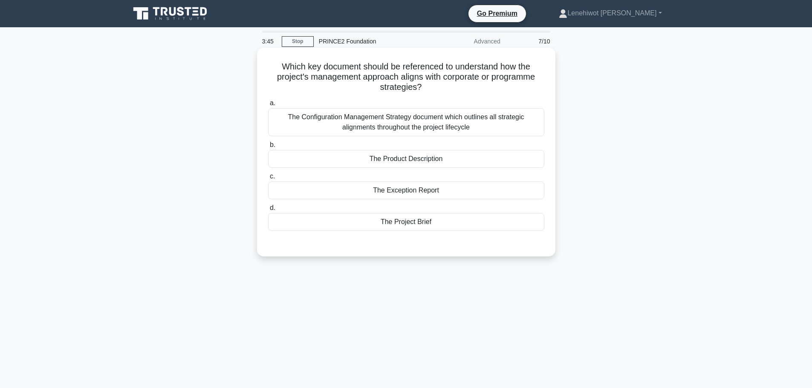
click at [389, 220] on div "The Project Brief" at bounding box center [406, 222] width 276 height 18
click at [268, 211] on input "d. The Project Brief" at bounding box center [268, 208] width 0 height 6
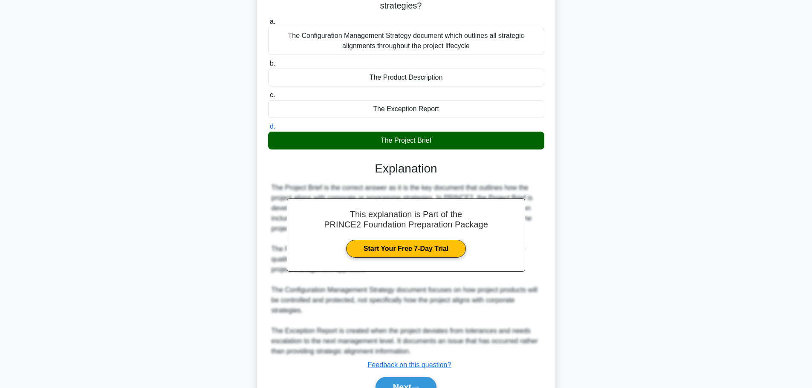
scroll to position [127, 0]
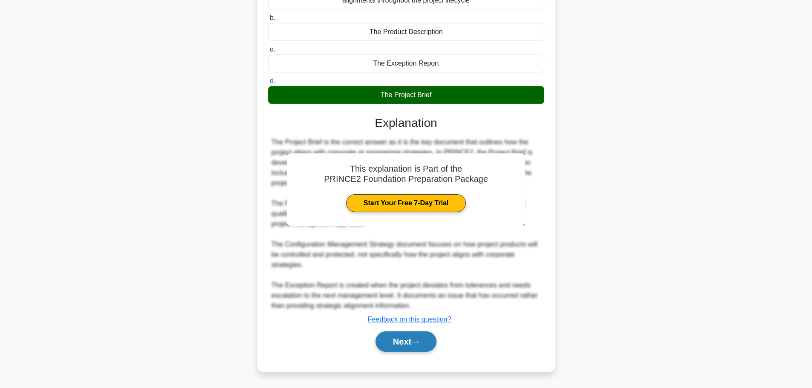
click at [405, 341] on button "Next" at bounding box center [406, 342] width 61 height 20
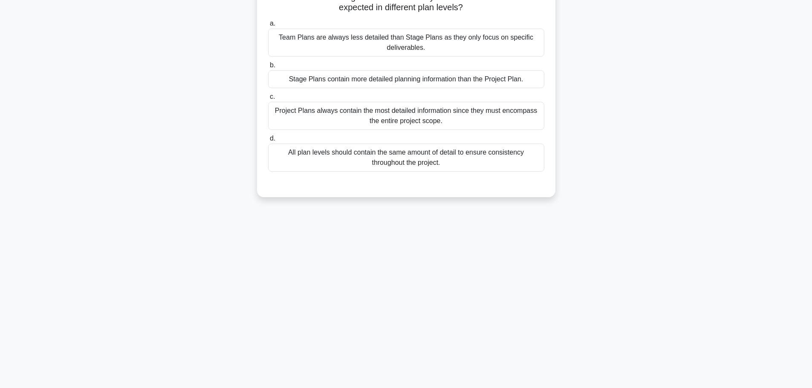
scroll to position [0, 0]
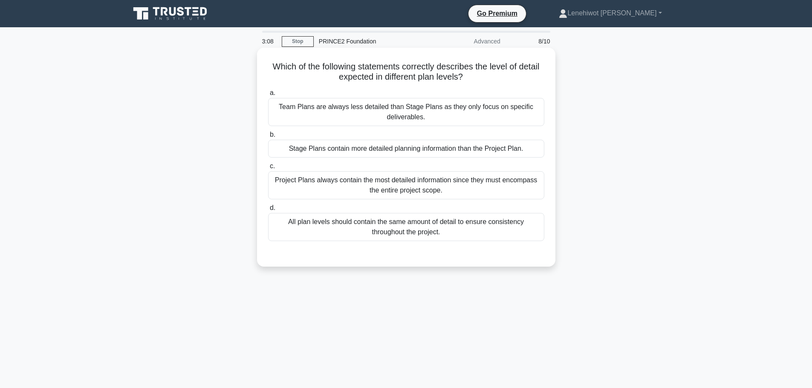
click at [347, 152] on div "Stage Plans contain more detailed planning information than the Project Plan." at bounding box center [406, 149] width 276 height 18
click at [268, 138] on input "b. Stage Plans contain more detailed planning information than the Project Plan." at bounding box center [268, 135] width 0 height 6
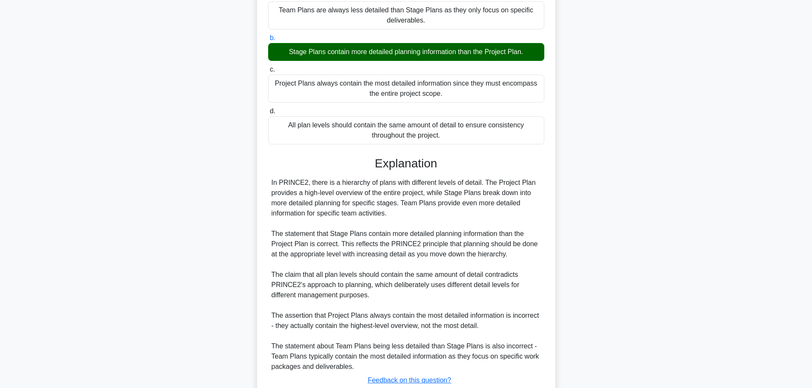
scroll to position [158, 0]
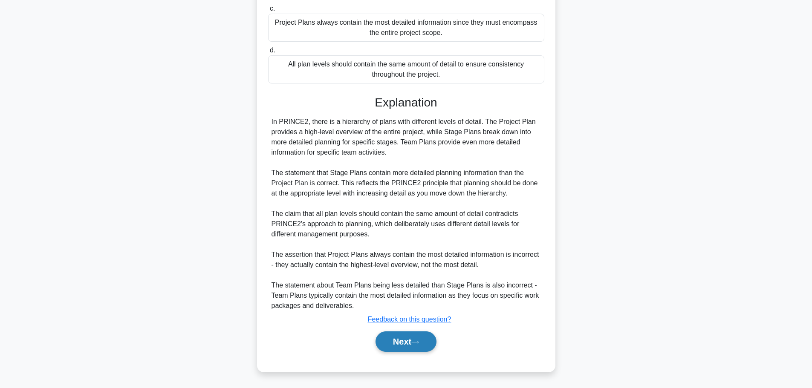
click at [384, 344] on button "Next" at bounding box center [406, 342] width 61 height 20
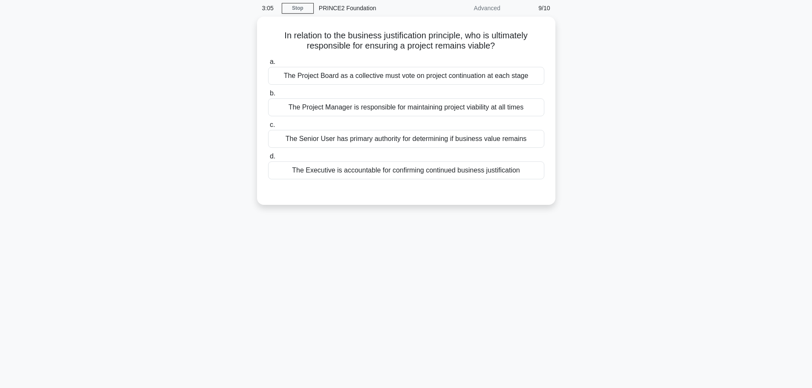
scroll to position [0, 0]
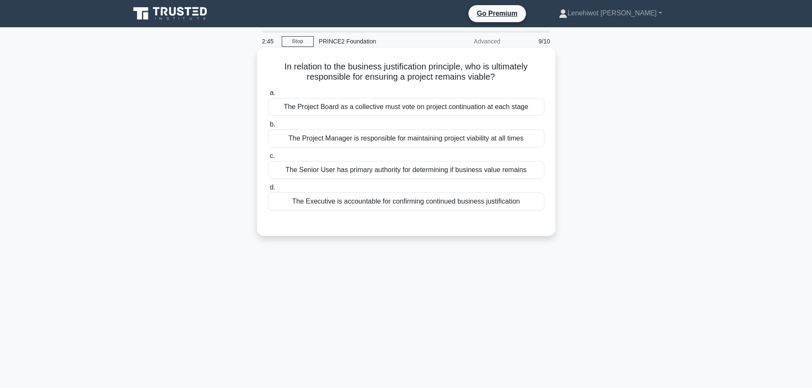
click at [451, 202] on div "The Executive is accountable for confirming continued business justification" at bounding box center [406, 202] width 276 height 18
click at [268, 191] on input "d. The Executive is accountable for confirming continued business justification" at bounding box center [268, 188] width 0 height 6
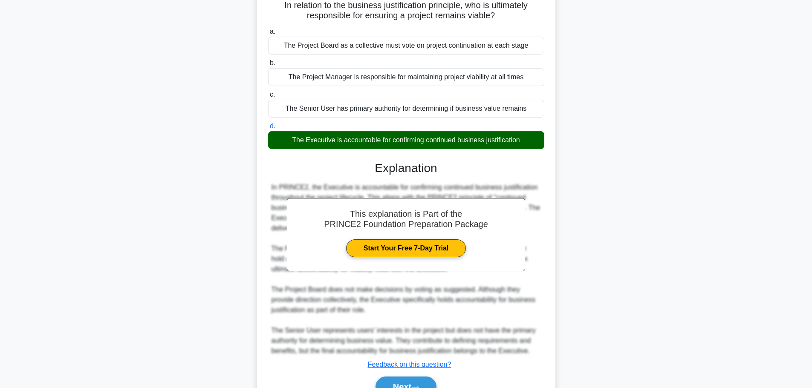
scroll to position [107, 0]
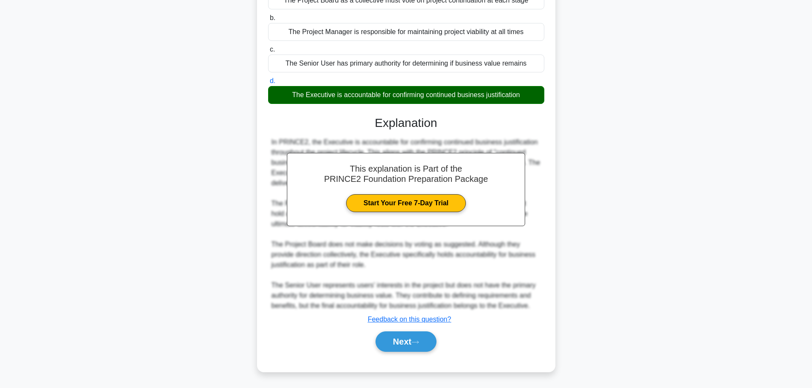
drag, startPoint x: 420, startPoint y: 347, endPoint x: 430, endPoint y: 353, distance: 11.1
click at [420, 347] on button "Next" at bounding box center [406, 342] width 61 height 20
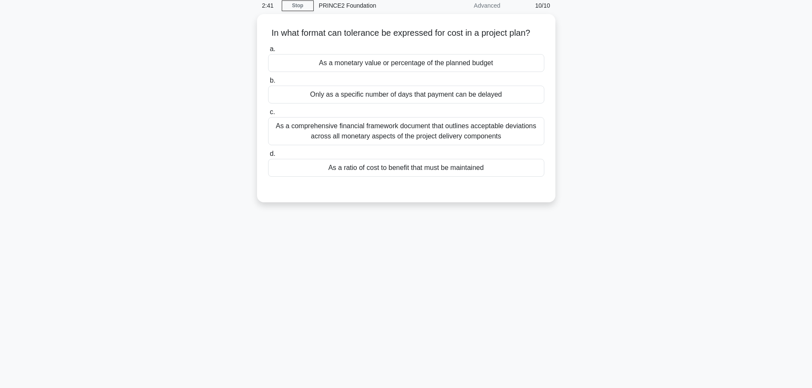
scroll to position [0, 0]
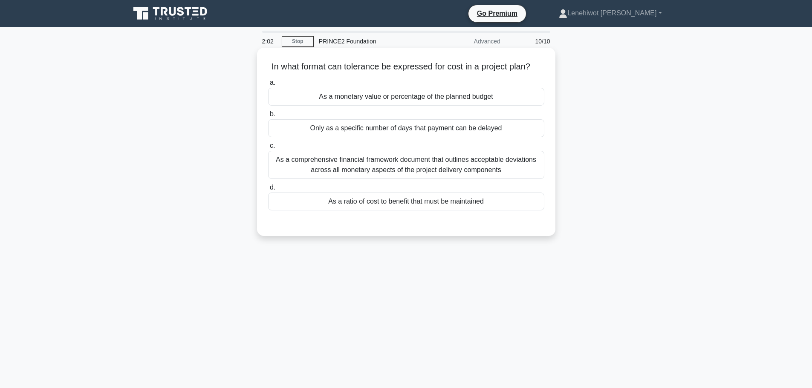
click at [375, 98] on div "As a monetary value or percentage of the planned budget" at bounding box center [406, 97] width 276 height 18
click at [268, 86] on input "a. As a monetary value or percentage of the planned budget" at bounding box center [268, 83] width 0 height 6
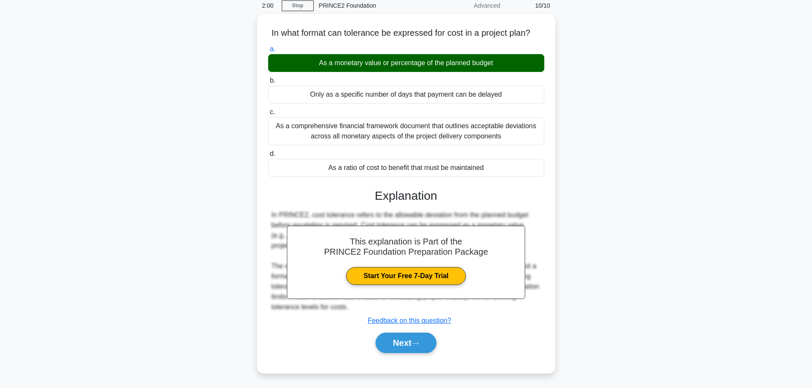
scroll to position [72, 0]
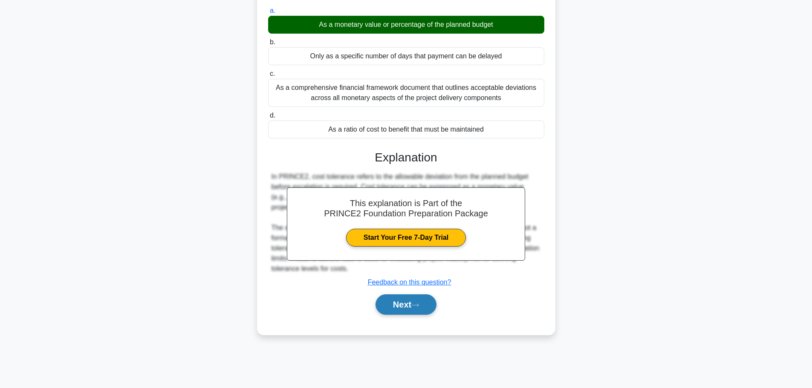
drag, startPoint x: 402, startPoint y: 301, endPoint x: 408, endPoint y: 301, distance: 5.5
click at [402, 301] on button "Next" at bounding box center [406, 305] width 61 height 20
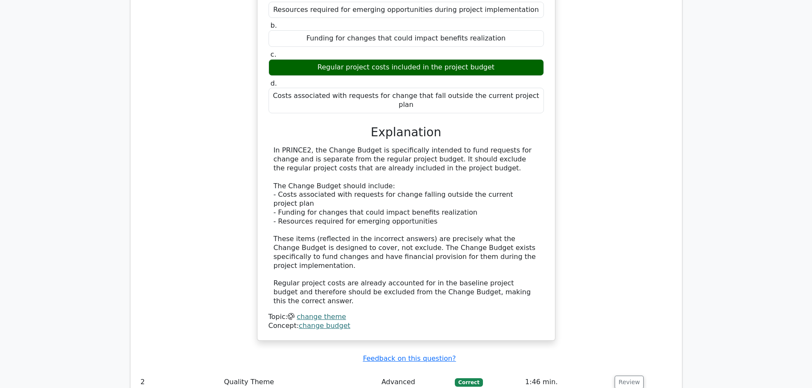
scroll to position [980, 0]
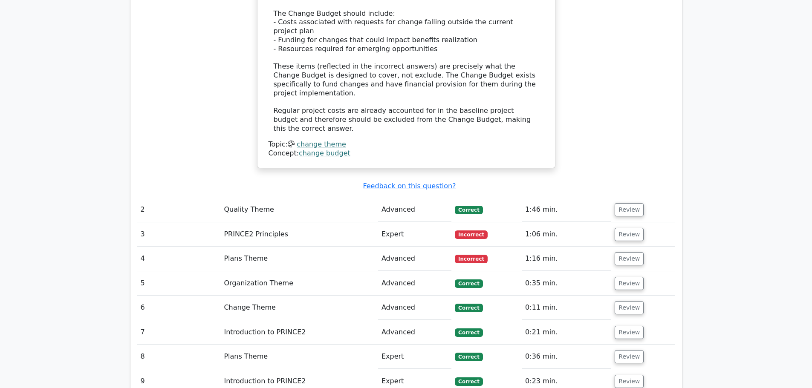
click at [162, 223] on td "3" at bounding box center [179, 235] width 84 height 24
click at [638, 228] on button "Review" at bounding box center [629, 234] width 29 height 13
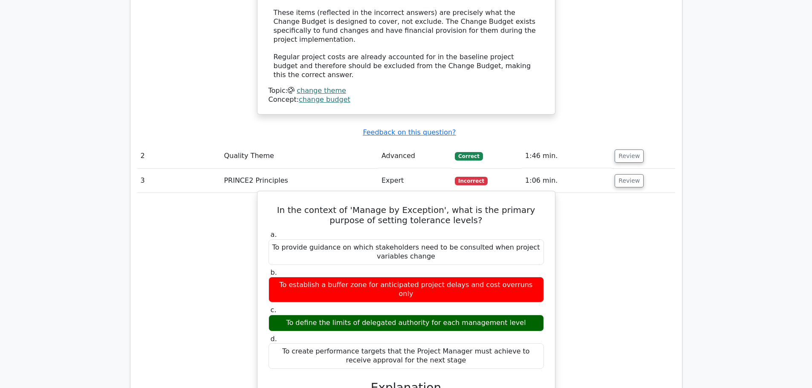
scroll to position [1066, 0]
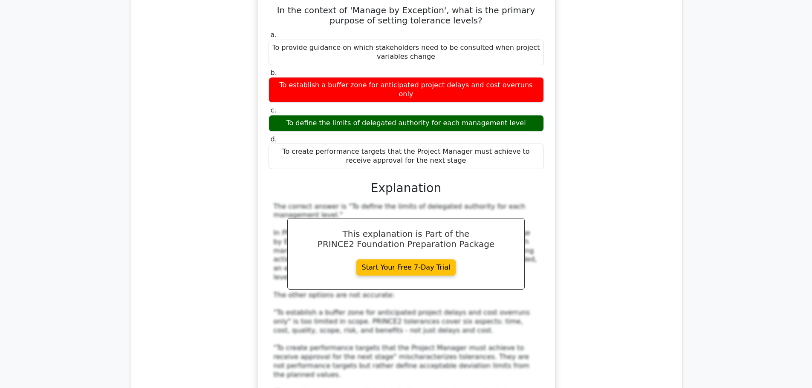
scroll to position [1449, 0]
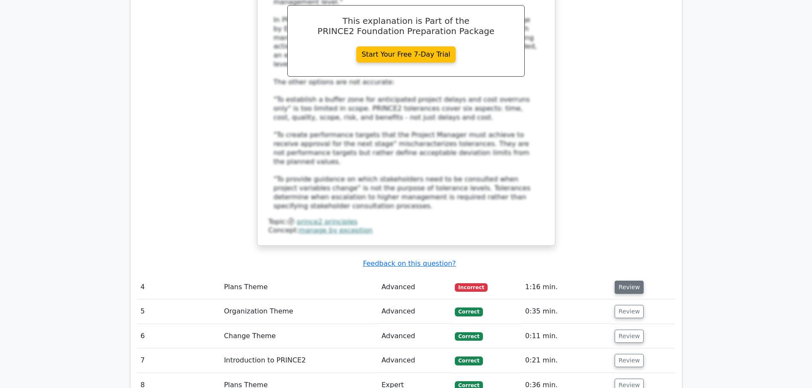
click at [631, 281] on button "Review" at bounding box center [629, 287] width 29 height 13
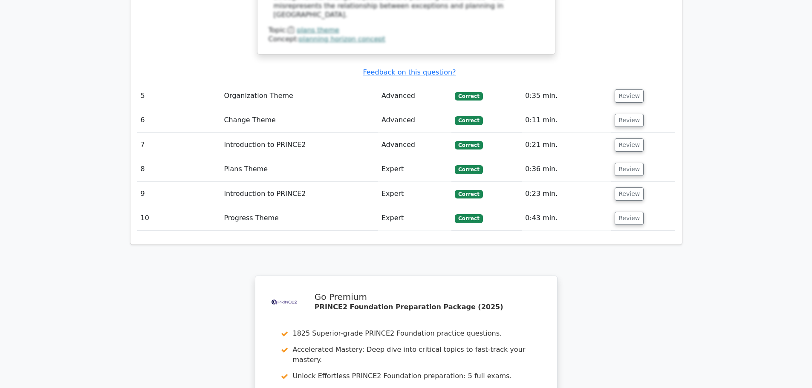
scroll to position [2301, 0]
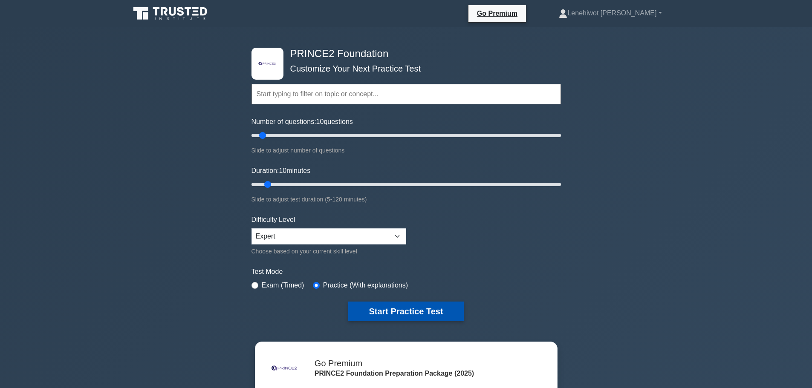
click at [416, 306] on button "Start Practice Test" at bounding box center [405, 312] width 115 height 20
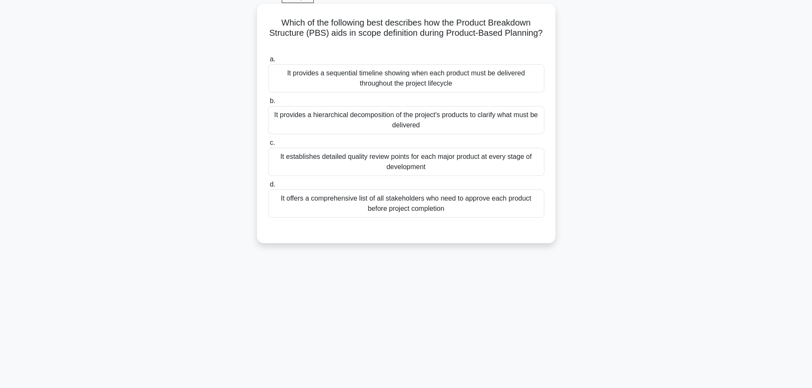
scroll to position [29, 0]
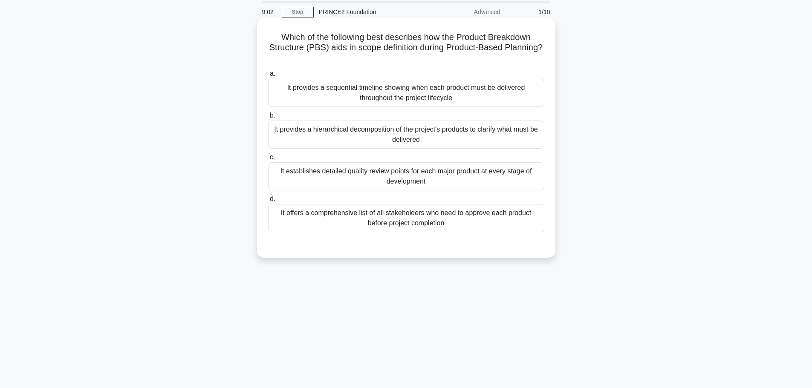
click at [453, 134] on div "It provides a hierarchical decomposition of the project's products to clarify w…" at bounding box center [406, 135] width 276 height 28
click at [268, 118] on input "b. It provides a hierarchical decomposition of the project's products to clarif…" at bounding box center [268, 116] width 0 height 6
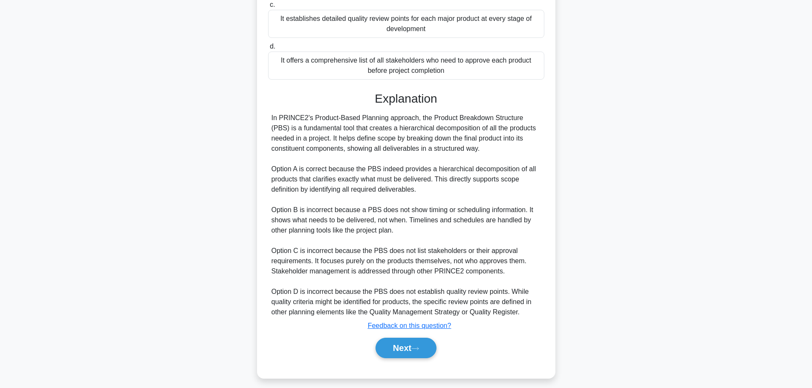
scroll to position [189, 0]
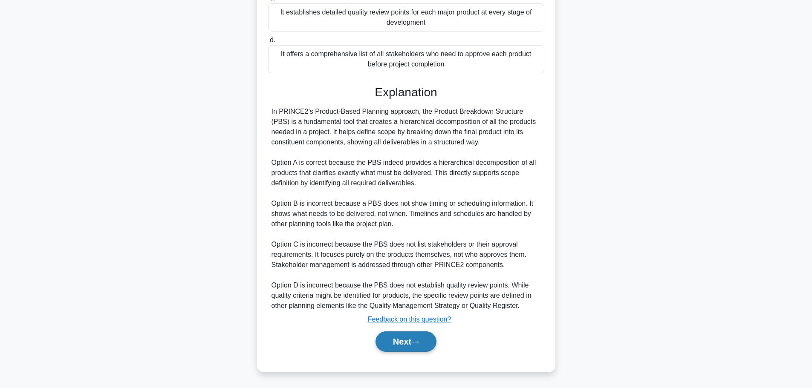
click at [404, 341] on button "Next" at bounding box center [406, 342] width 61 height 20
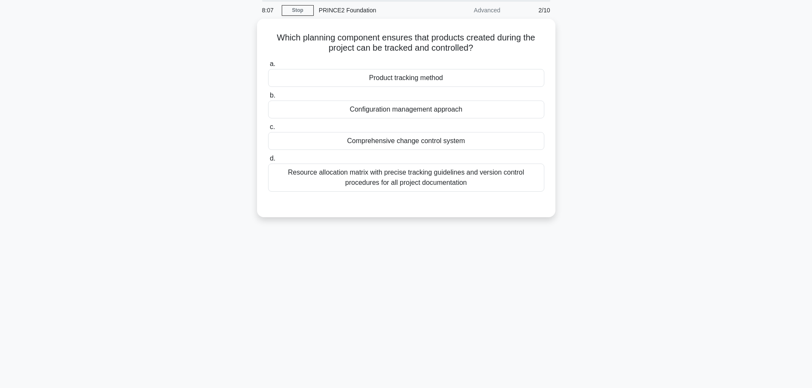
scroll to position [0, 0]
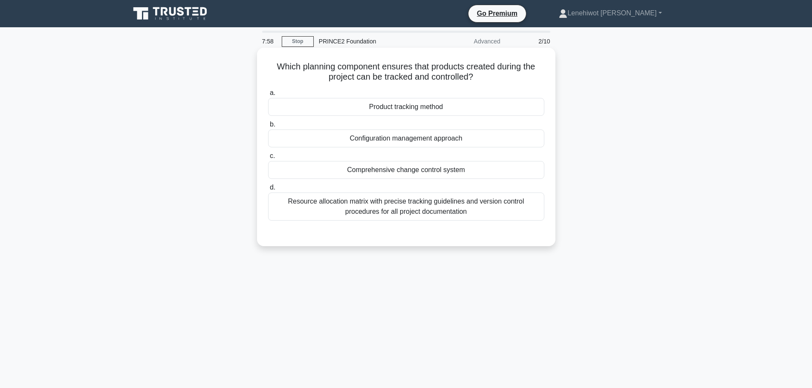
click at [494, 136] on div "Configuration management approach" at bounding box center [406, 139] width 276 height 18
click at [268, 127] on input "b. Configuration management approach" at bounding box center [268, 125] width 0 height 6
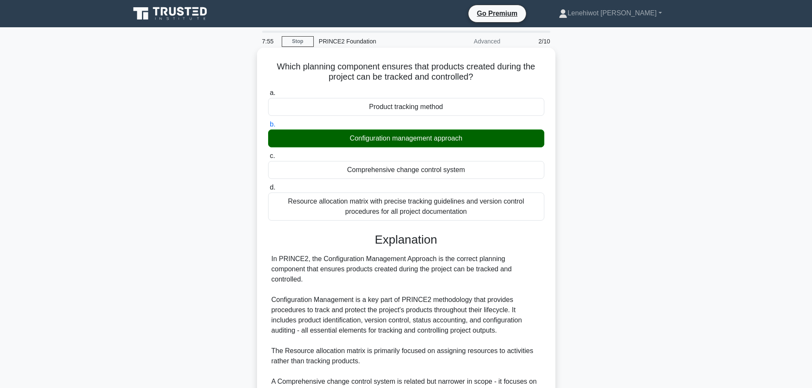
scroll to position [117, 0]
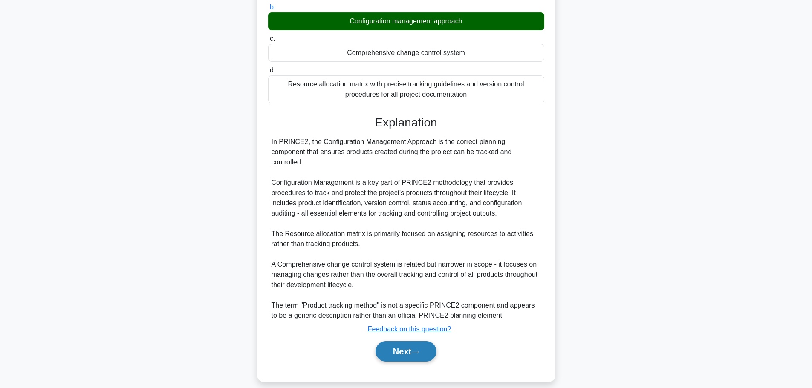
click at [411, 341] on button "Next" at bounding box center [406, 351] width 61 height 20
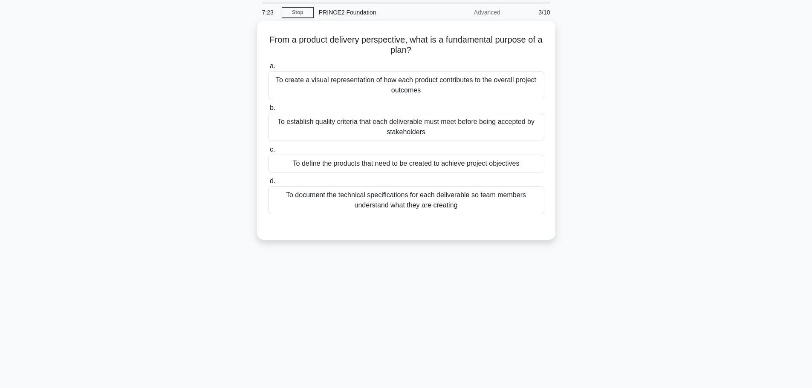
scroll to position [0, 0]
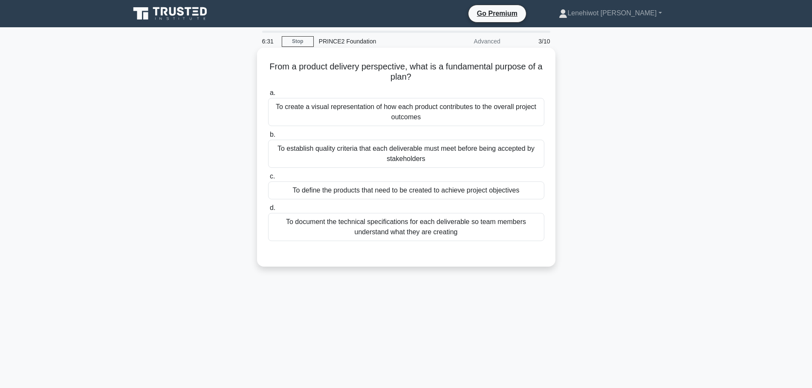
click at [469, 158] on div "To establish quality criteria that each deliverable must meet before being acce…" at bounding box center [406, 154] width 276 height 28
click at [268, 138] on input "b. To establish quality criteria that each deliverable must meet before being a…" at bounding box center [268, 135] width 0 height 6
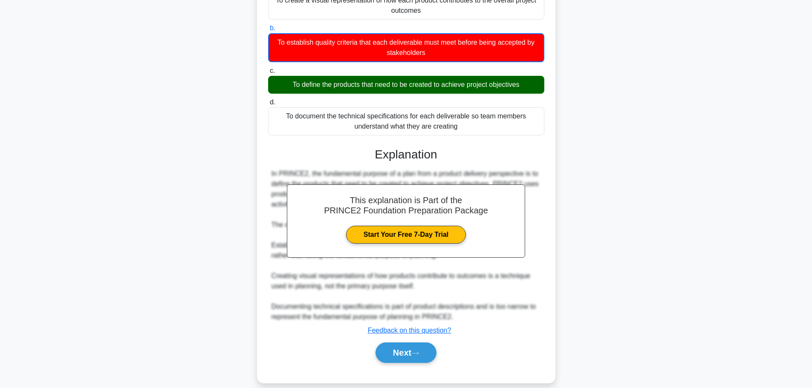
scroll to position [108, 0]
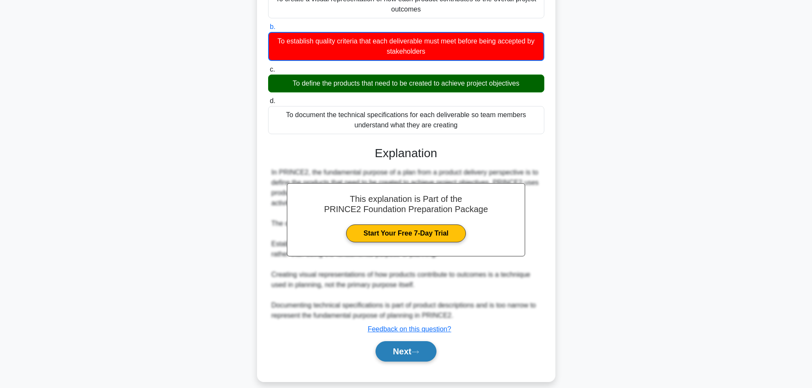
click at [413, 341] on button "Next" at bounding box center [406, 351] width 61 height 20
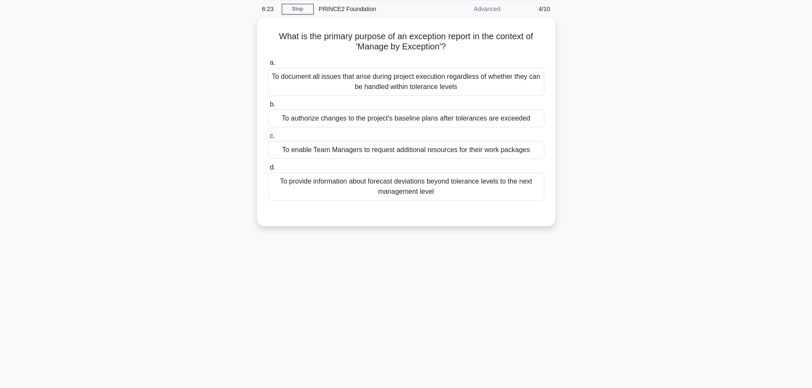
scroll to position [0, 0]
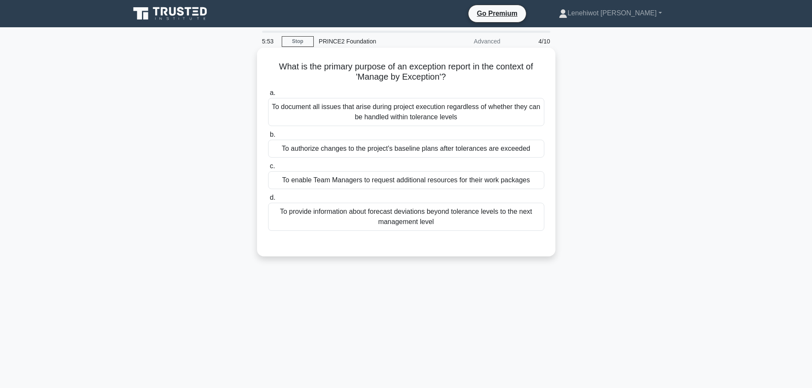
click at [469, 220] on div "To provide information about forecast deviations beyond tolerance levels to the…" at bounding box center [406, 217] width 276 height 28
click at [268, 201] on input "d. To provide information about forecast deviations beyond tolerance levels to …" at bounding box center [268, 198] width 0 height 6
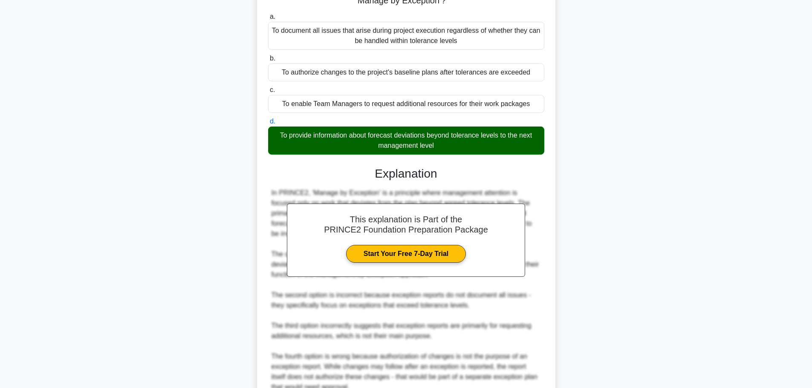
scroll to position [158, 0]
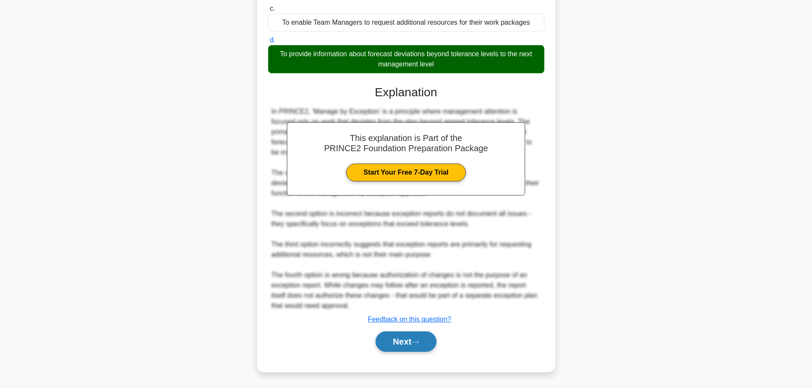
click at [396, 347] on button "Next" at bounding box center [406, 342] width 61 height 20
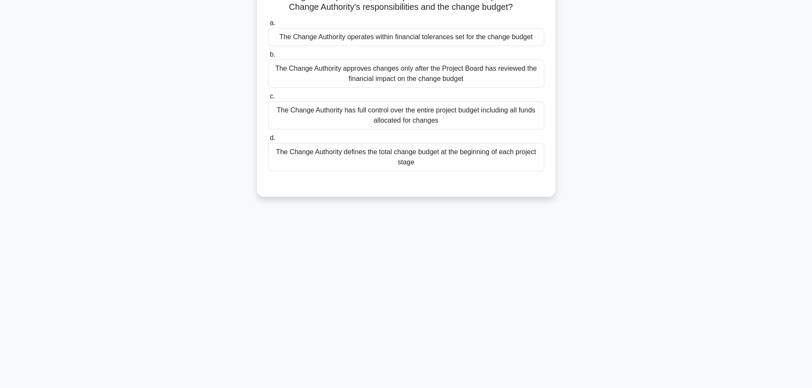
scroll to position [0, 0]
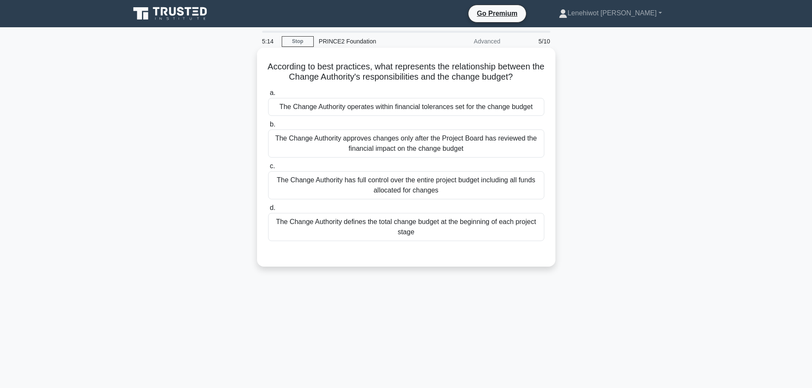
click at [433, 182] on div "The Change Authority has full control over the entire project budget including …" at bounding box center [406, 185] width 276 height 28
click at [268, 169] on input "c. The Change Authority has full control over the entire project budget includi…" at bounding box center [268, 167] width 0 height 6
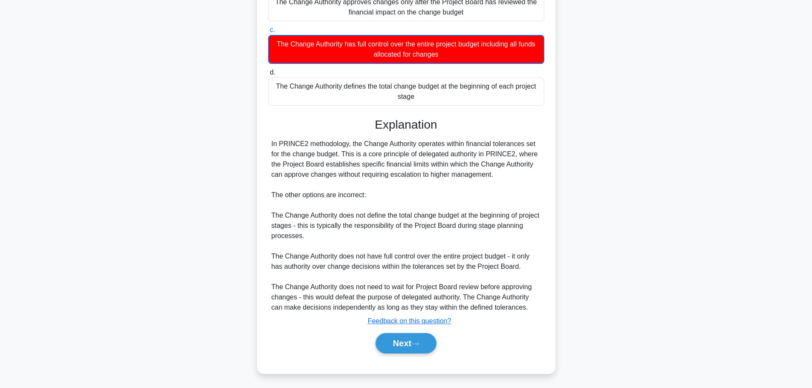
scroll to position [139, 0]
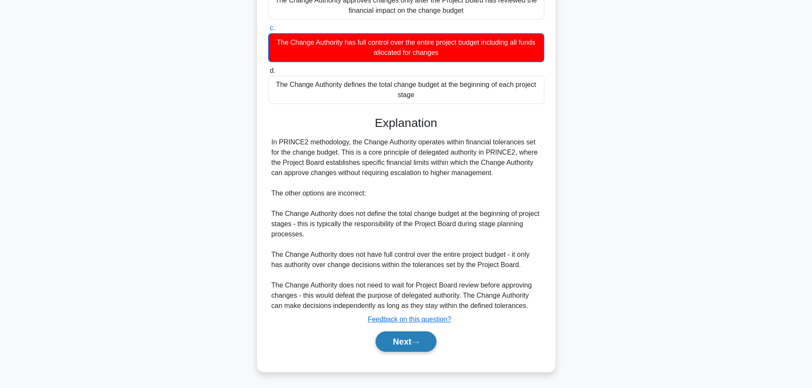
click at [418, 340] on icon at bounding box center [415, 342] width 8 height 5
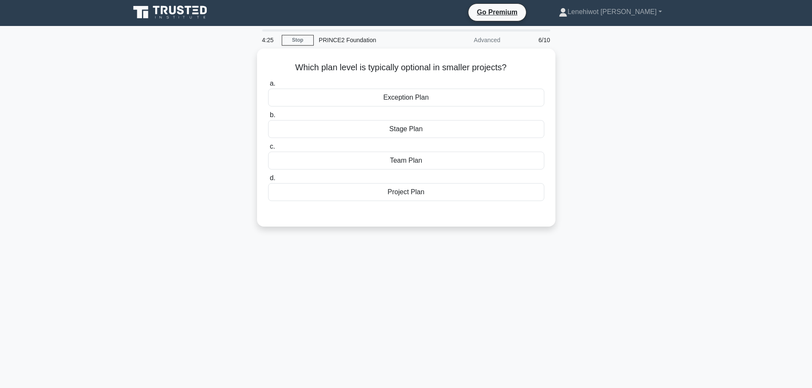
scroll to position [0, 0]
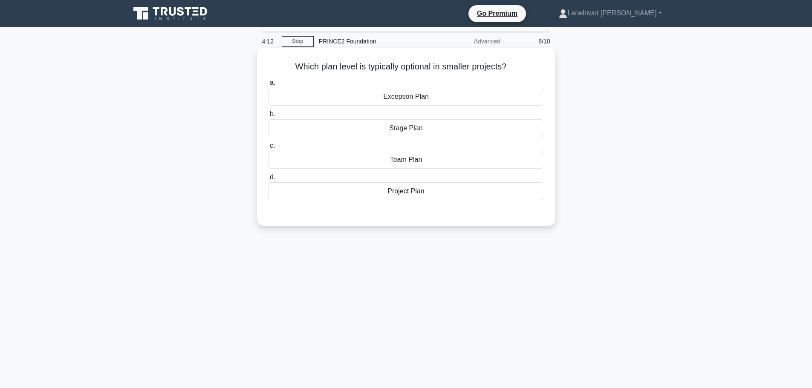
click at [457, 192] on div "Project Plan" at bounding box center [406, 191] width 276 height 18
click at [268, 180] on input "d. Project Plan" at bounding box center [268, 178] width 0 height 6
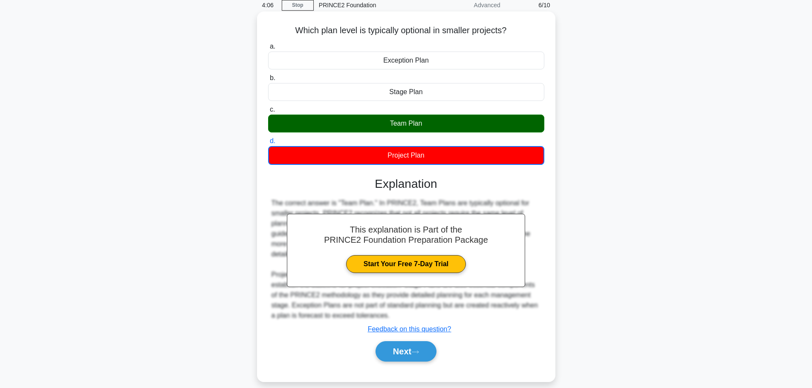
scroll to position [72, 0]
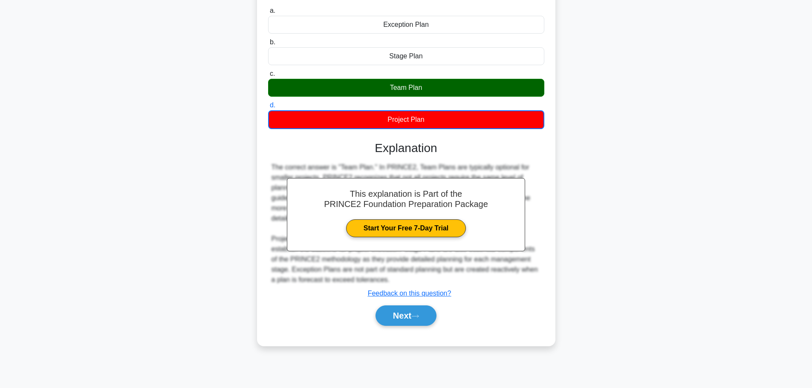
drag, startPoint x: 395, startPoint y: 319, endPoint x: 454, endPoint y: 306, distance: 60.6
click at [396, 319] on button "Next" at bounding box center [406, 316] width 61 height 20
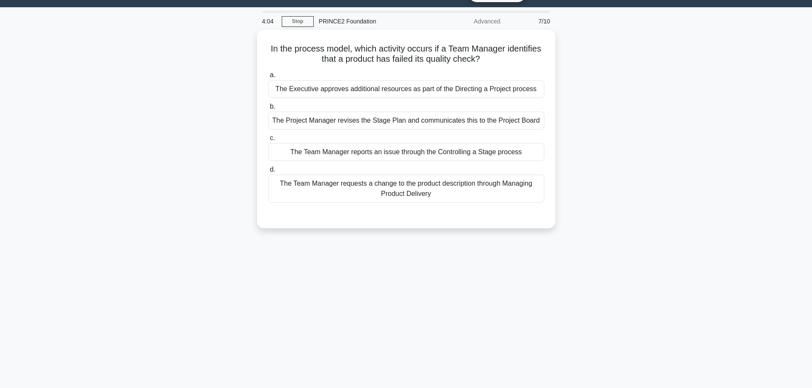
scroll to position [0, 0]
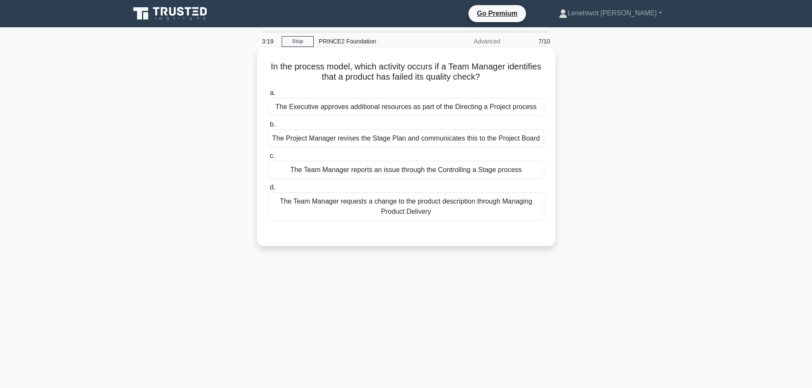
click at [516, 138] on div "The Project Manager revises the Stage Plan and communicates this to the Project…" at bounding box center [406, 139] width 276 height 18
click at [268, 127] on input "b. The Project Manager revises the Stage Plan and communicates this to the Proj…" at bounding box center [268, 125] width 0 height 6
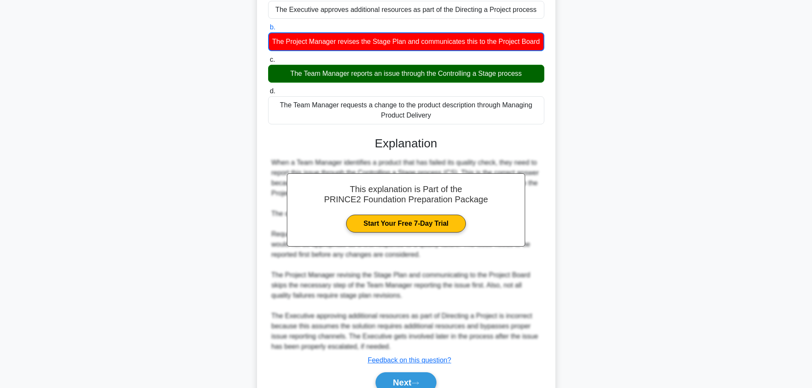
scroll to position [149, 0]
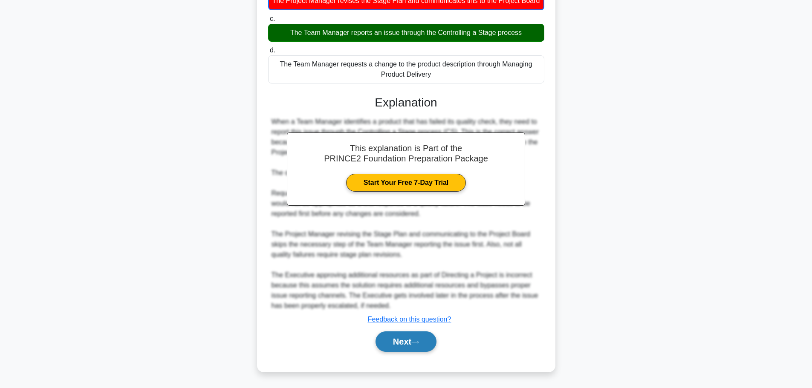
drag, startPoint x: 399, startPoint y: 339, endPoint x: 404, endPoint y: 337, distance: 5.0
click at [399, 339] on button "Next" at bounding box center [406, 342] width 61 height 20
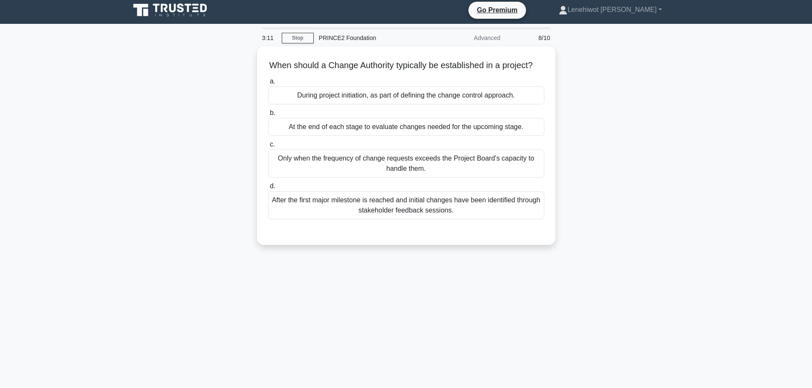
scroll to position [0, 0]
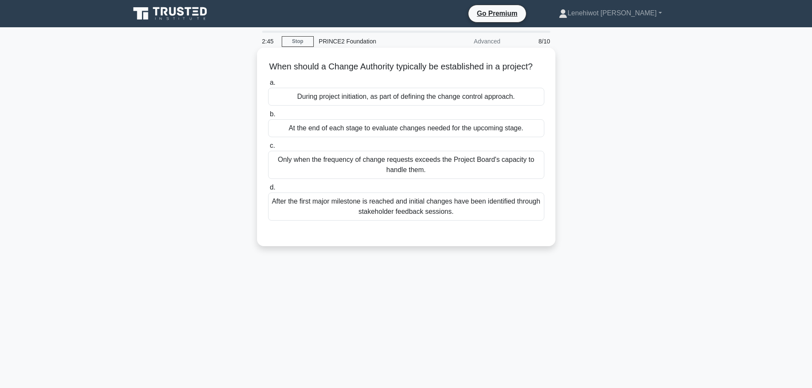
click at [321, 106] on div "During project initiation, as part of defining the change control approach." at bounding box center [406, 97] width 276 height 18
click at [268, 86] on input "a. During project initiation, as part of defining the change control approach." at bounding box center [268, 83] width 0 height 6
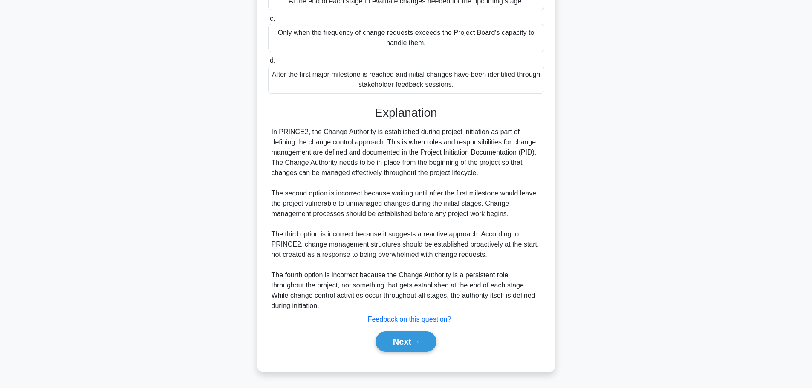
scroll to position [138, 0]
click at [407, 337] on button "Next" at bounding box center [406, 342] width 61 height 20
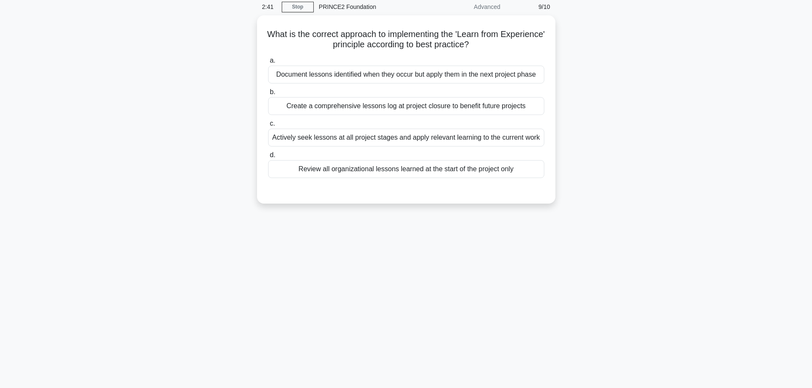
scroll to position [0, 0]
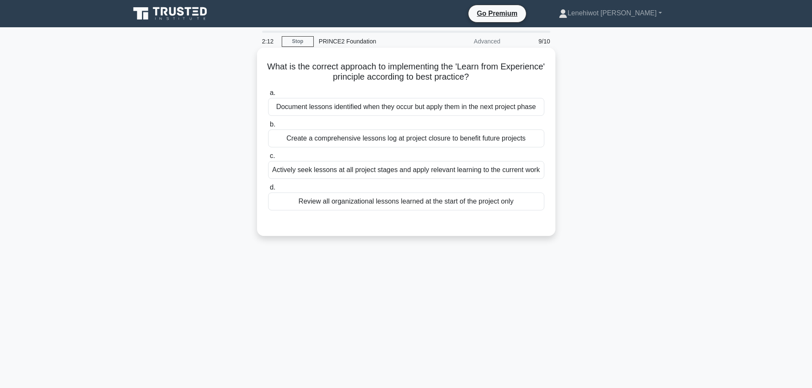
click at [479, 171] on div "Actively seek lessons at all project stages and apply relevant learning to the …" at bounding box center [406, 170] width 276 height 18
click at [268, 159] on input "c. Actively seek lessons at all project stages and apply relevant learning to t…" at bounding box center [268, 156] width 0 height 6
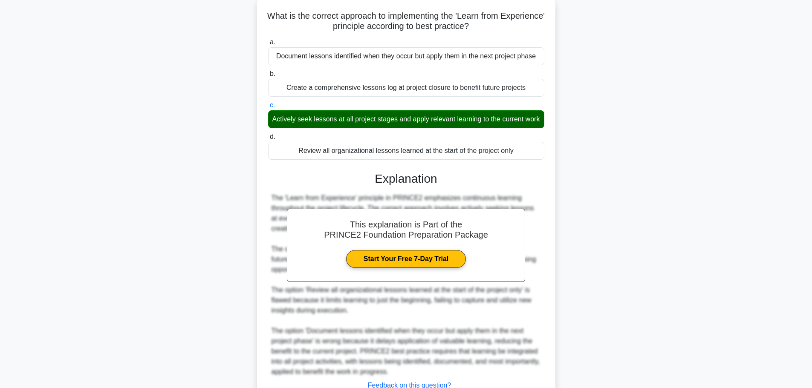
scroll to position [127, 0]
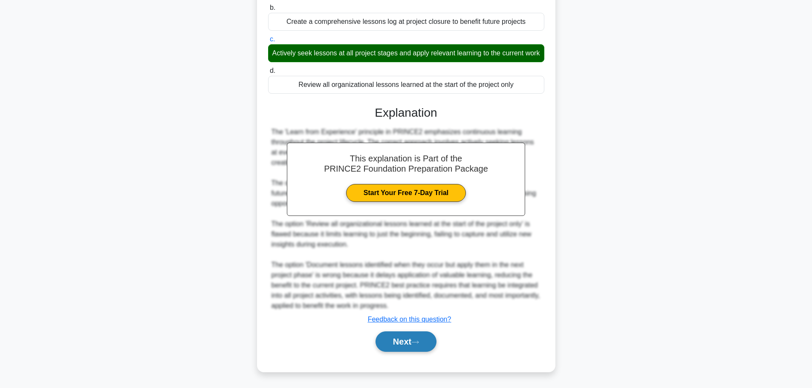
click at [416, 341] on icon at bounding box center [415, 342] width 8 height 5
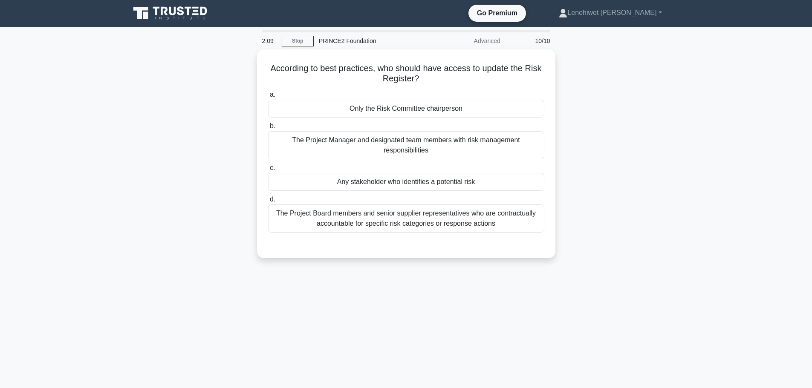
scroll to position [0, 0]
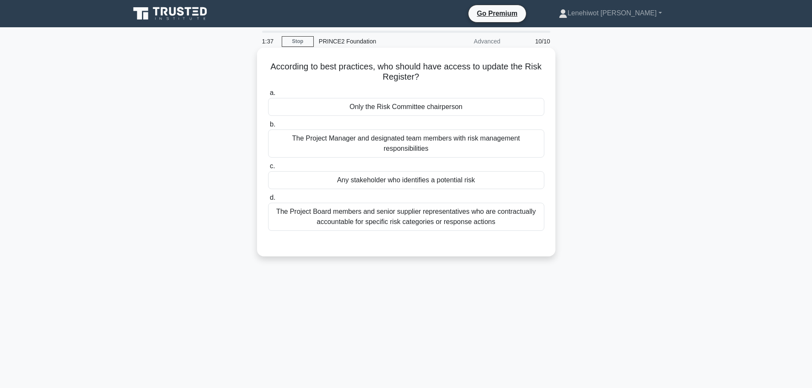
click at [350, 150] on div "The Project Manager and designated team members with risk management responsibi…" at bounding box center [406, 144] width 276 height 28
click at [268, 127] on input "b. The Project Manager and designated team members with risk management respons…" at bounding box center [268, 125] width 0 height 6
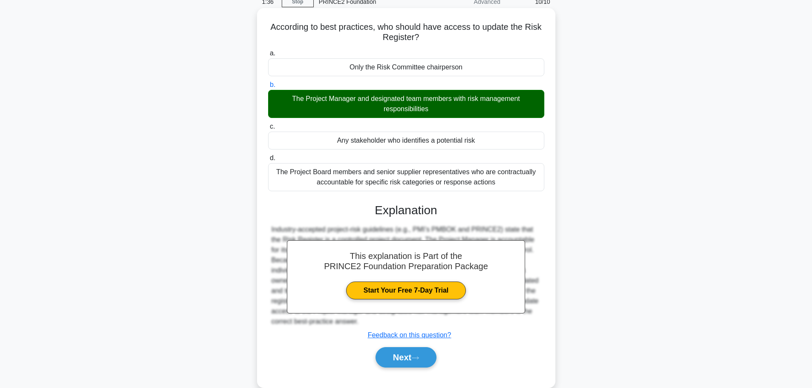
scroll to position [72, 0]
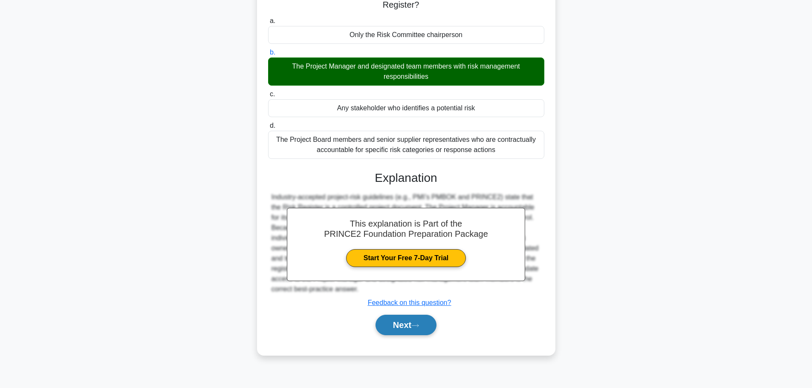
click at [400, 322] on button "Next" at bounding box center [406, 325] width 61 height 20
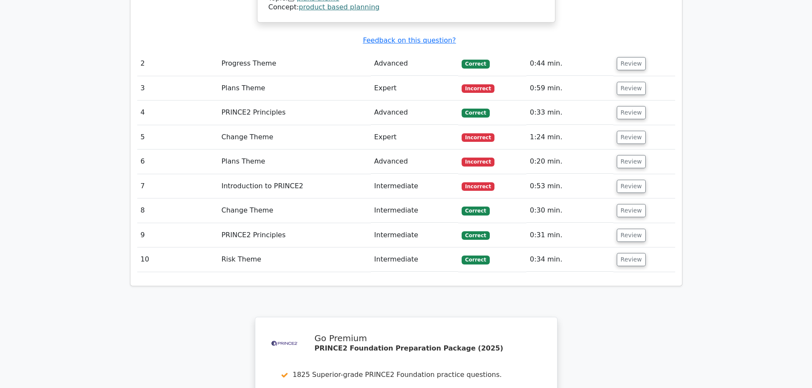
scroll to position [1108, 0]
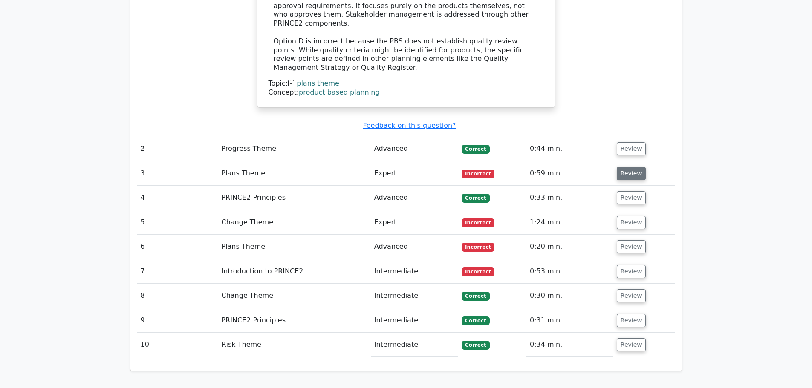
click at [621, 167] on button "Review" at bounding box center [631, 173] width 29 height 13
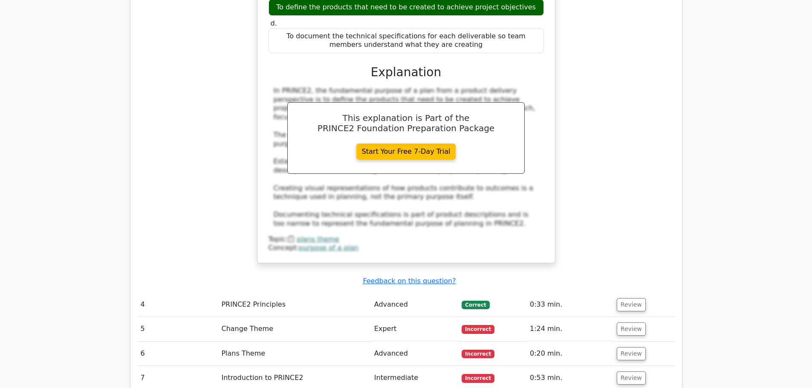
scroll to position [1535, 0]
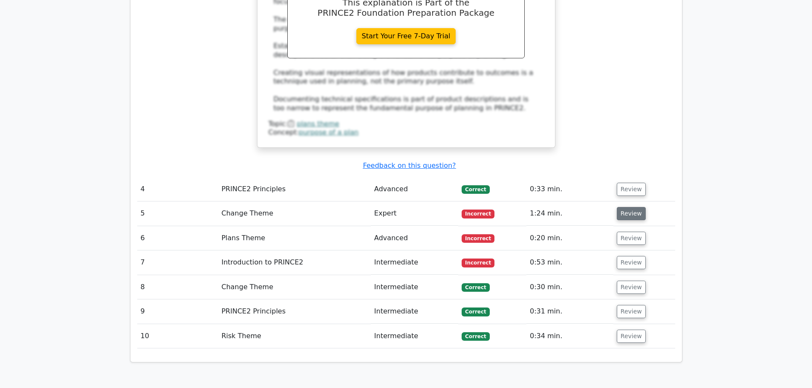
click at [630, 207] on button "Review" at bounding box center [631, 213] width 29 height 13
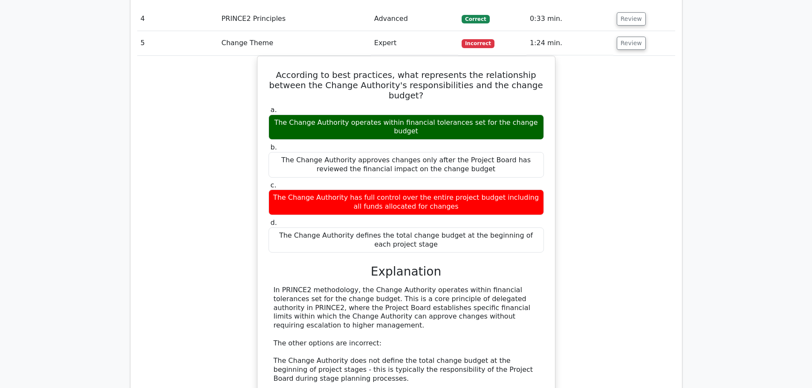
click at [635, 162] on div "According to best practices, what represents the relationship between the Chang…" at bounding box center [406, 282] width 538 height 453
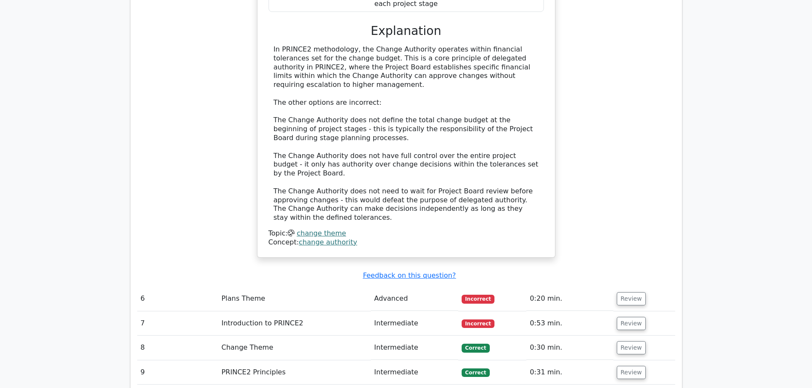
scroll to position [1961, 0]
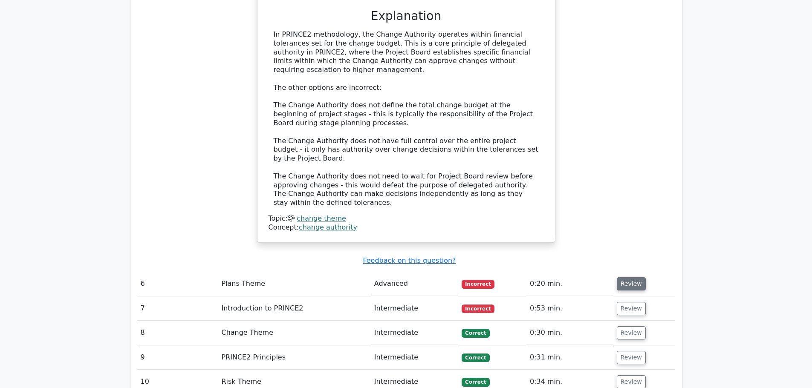
click at [634, 277] on button "Review" at bounding box center [631, 283] width 29 height 13
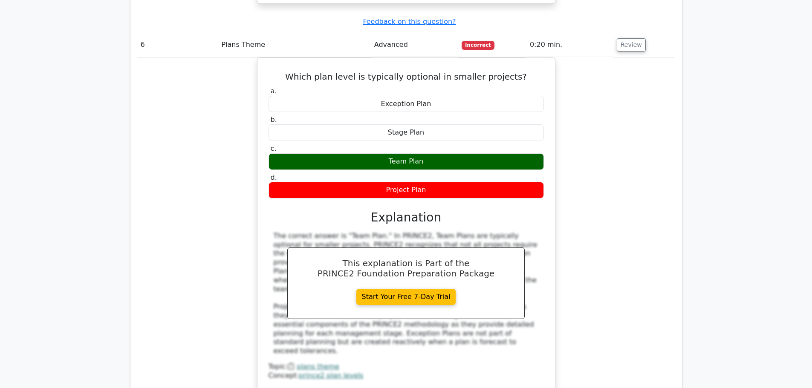
scroll to position [2259, 0]
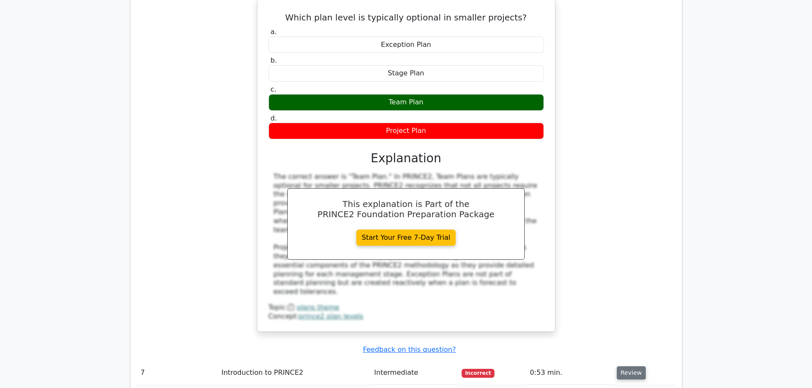
click at [630, 367] on button "Review" at bounding box center [631, 373] width 29 height 13
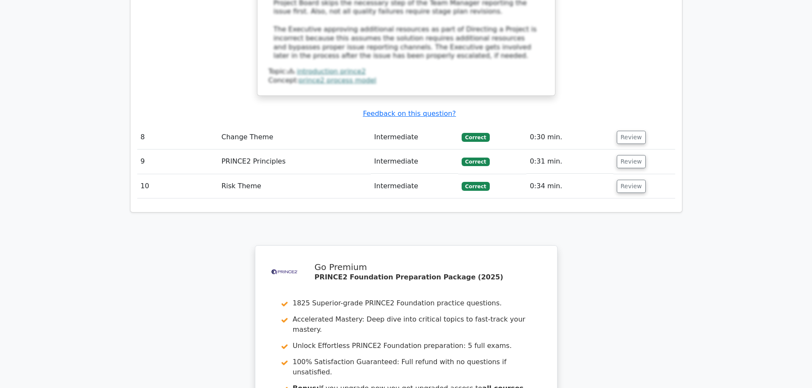
scroll to position [3032, 0]
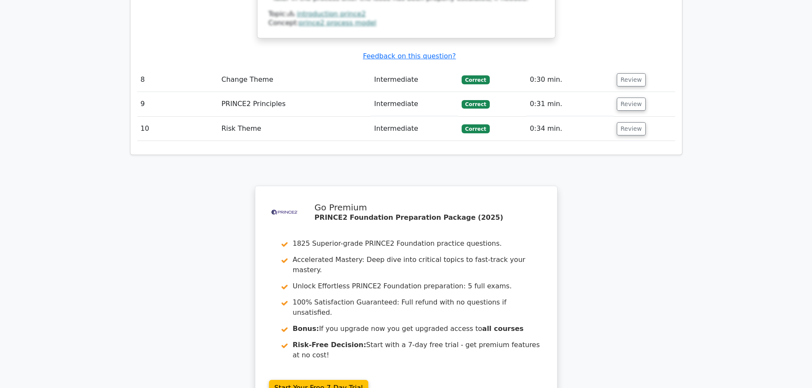
drag, startPoint x: 380, startPoint y: 263, endPoint x: 386, endPoint y: 262, distance: 6.5
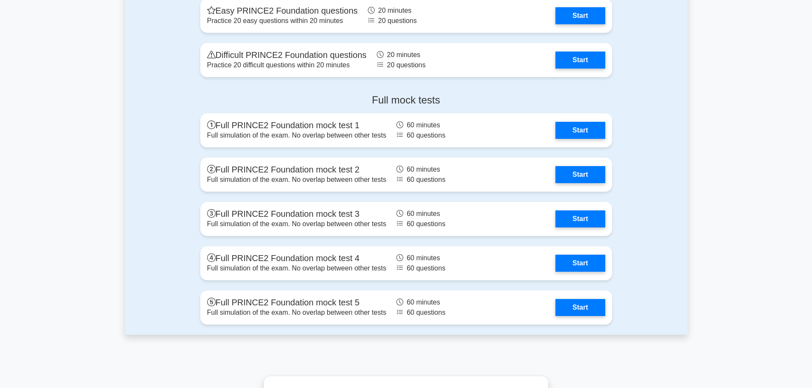
scroll to position [1343, 0]
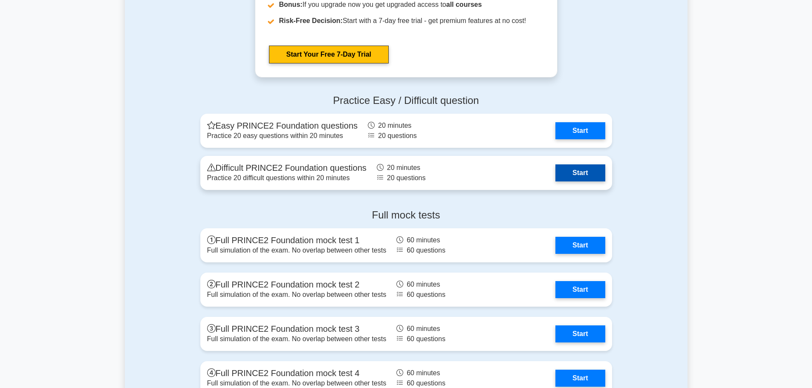
click at [575, 167] on link "Start" at bounding box center [579, 173] width 49 height 17
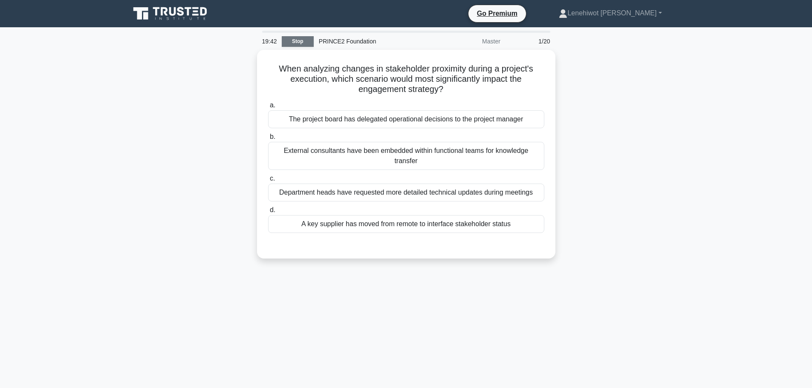
click at [287, 41] on link "Stop" at bounding box center [298, 41] width 32 height 11
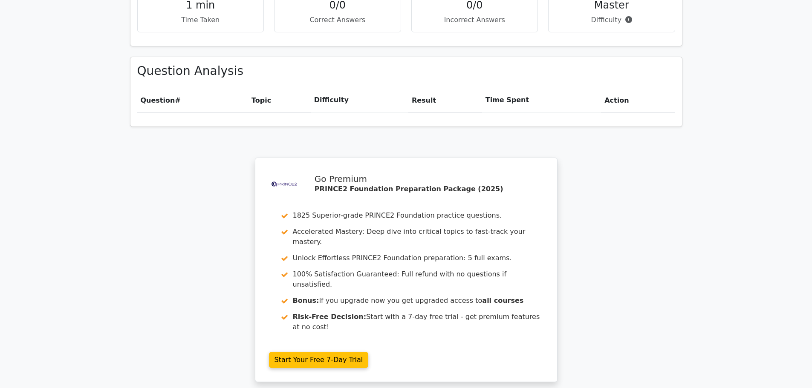
scroll to position [661, 0]
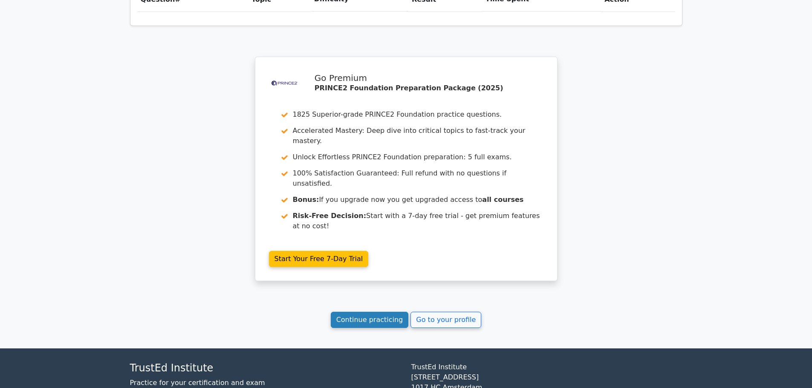
click at [363, 312] on link "Continue practicing" at bounding box center [370, 320] width 78 height 16
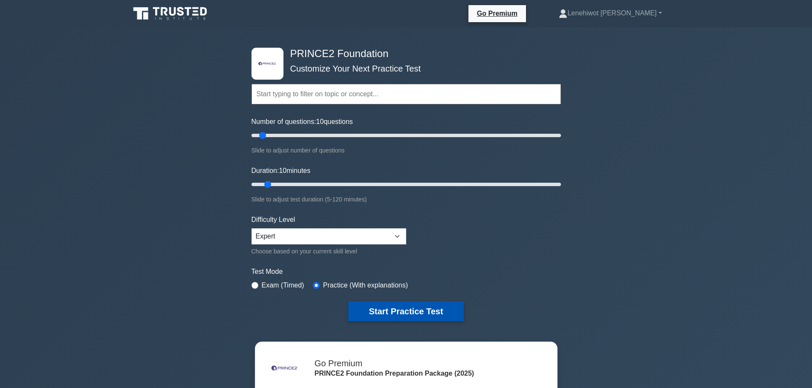
click at [387, 310] on button "Start Practice Test" at bounding box center [405, 312] width 115 height 20
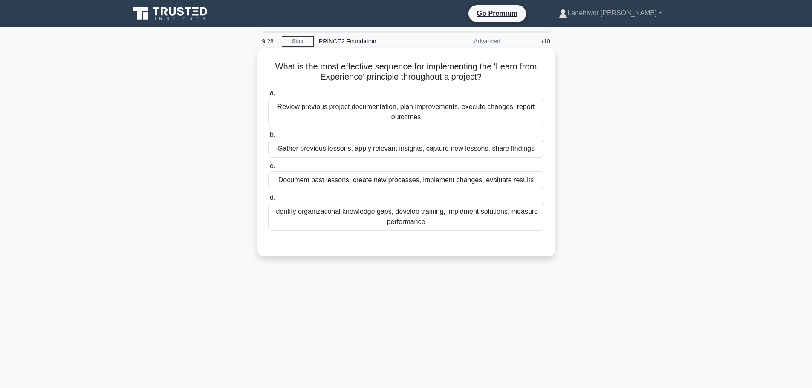
click at [380, 153] on div "Gather previous lessons, apply relevant insights, capture new lessons, share fi…" at bounding box center [406, 149] width 276 height 18
click at [499, 150] on div "Gather previous lessons, apply relevant insights, capture new lessons, share fi…" at bounding box center [406, 149] width 276 height 18
click at [268, 138] on input "b. Gather previous lessons, apply relevant insights, capture new lessons, share…" at bounding box center [268, 135] width 0 height 6
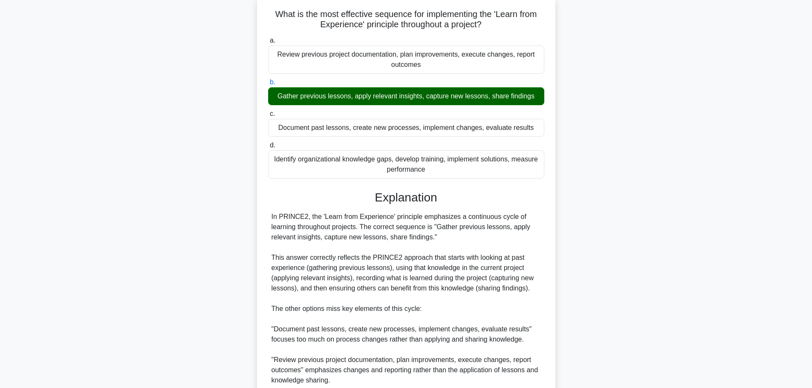
scroll to position [168, 0]
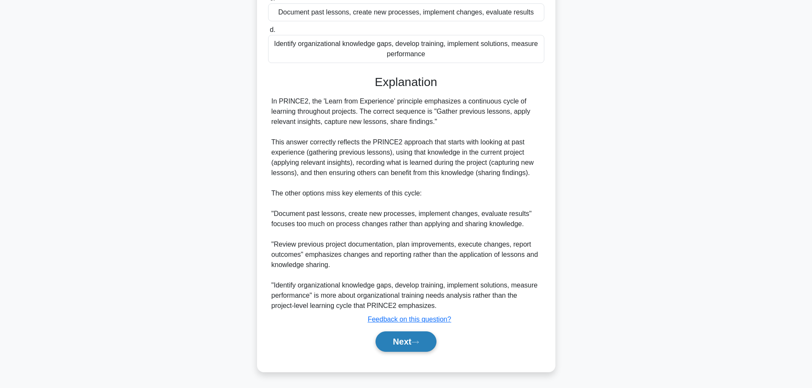
click at [394, 341] on button "Next" at bounding box center [406, 342] width 61 height 20
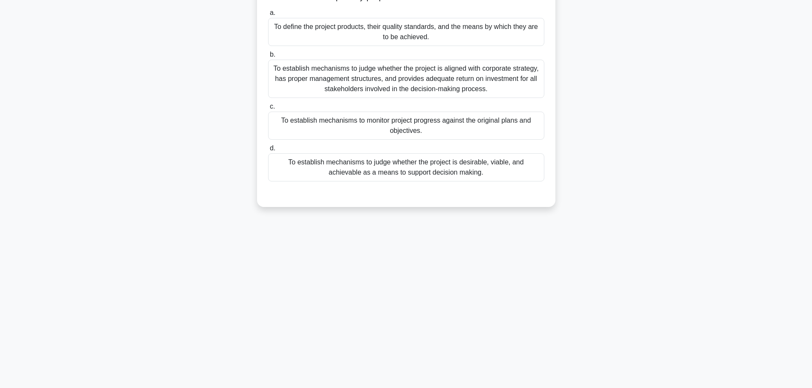
scroll to position [0, 0]
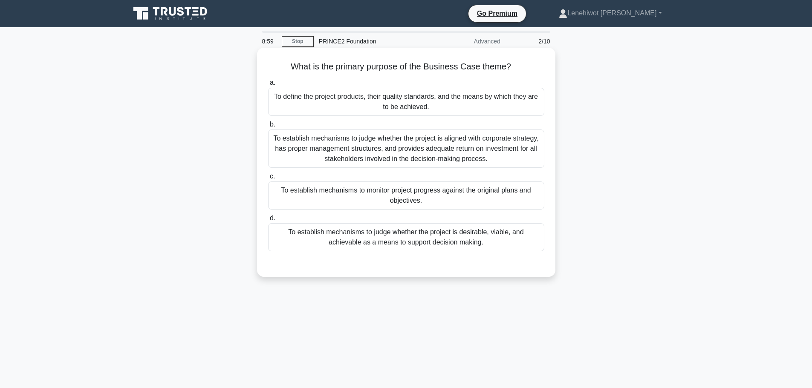
click at [492, 240] on div "To establish mechanisms to judge whether the project is desirable, viable, and …" at bounding box center [406, 237] width 276 height 28
click at [268, 221] on input "d. To establish mechanisms to judge whether the project is desirable, viable, a…" at bounding box center [268, 219] width 0 height 6
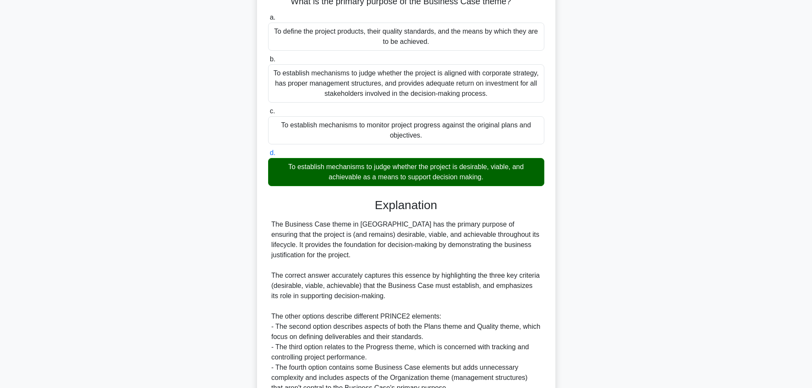
scroll to position [148, 0]
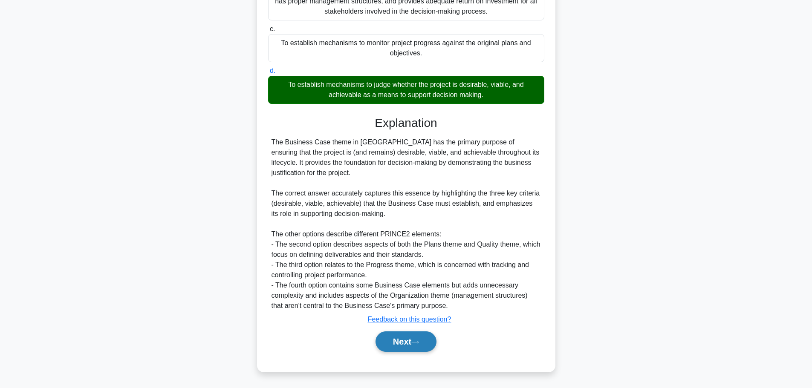
click at [426, 338] on button "Next" at bounding box center [406, 342] width 61 height 20
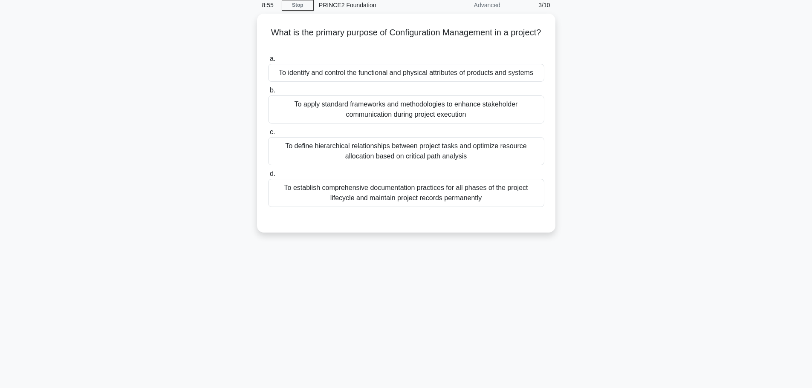
scroll to position [0, 0]
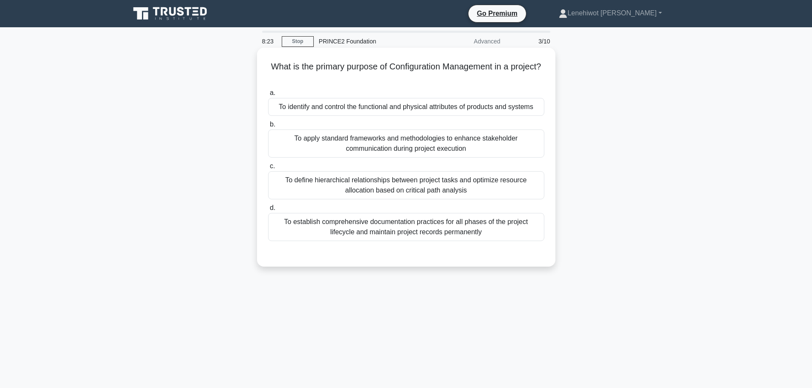
click at [469, 234] on div "To establish comprehensive documentation practices for all phases of the projec…" at bounding box center [406, 227] width 276 height 28
click at [268, 211] on input "d. To establish comprehensive documentation practices for all phases of the pro…" at bounding box center [268, 208] width 0 height 6
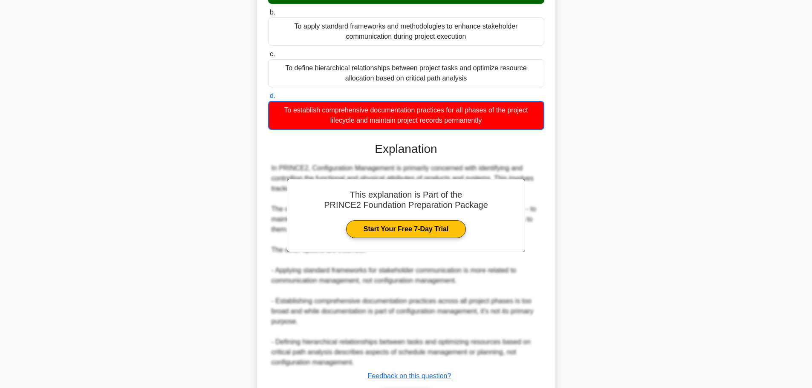
scroll to position [169, 0]
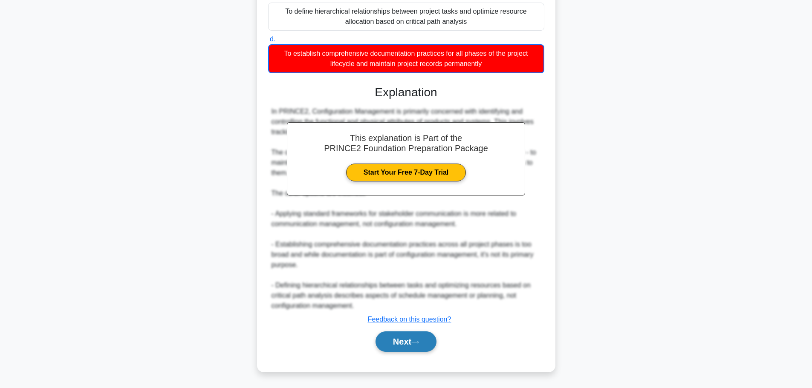
click at [420, 339] on button "Next" at bounding box center [406, 342] width 61 height 20
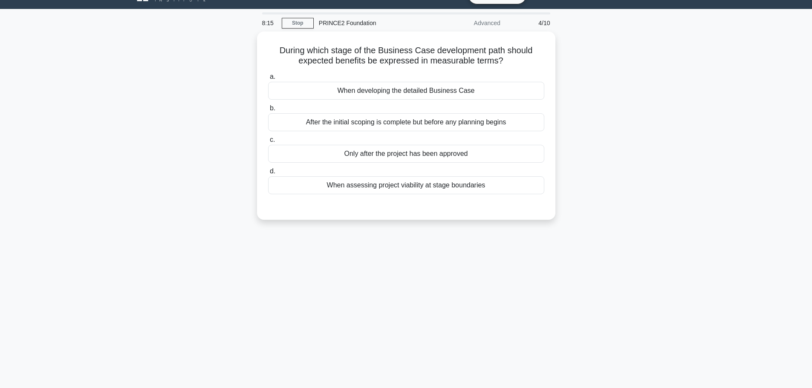
scroll to position [0, 0]
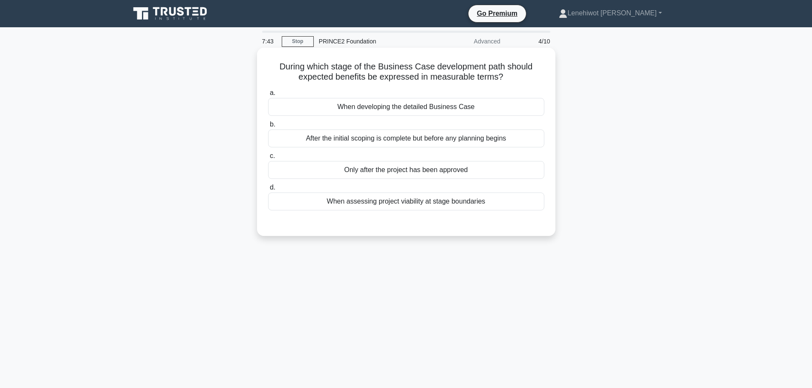
click at [424, 108] on div "When developing the detailed Business Case" at bounding box center [406, 107] width 276 height 18
click at [268, 96] on input "a. When developing the detailed Business Case" at bounding box center [268, 93] width 0 height 6
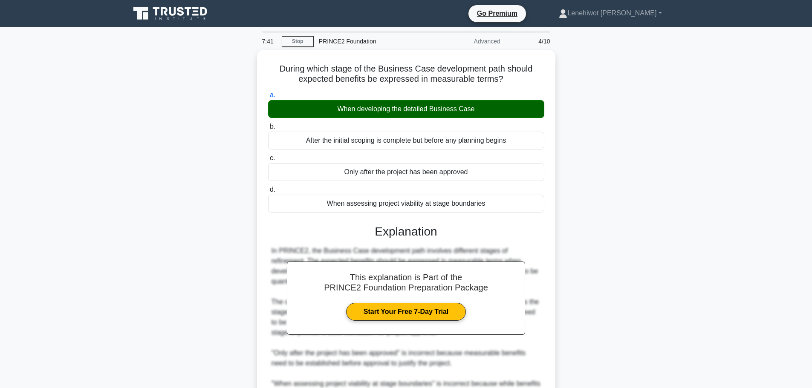
scroll to position [138, 0]
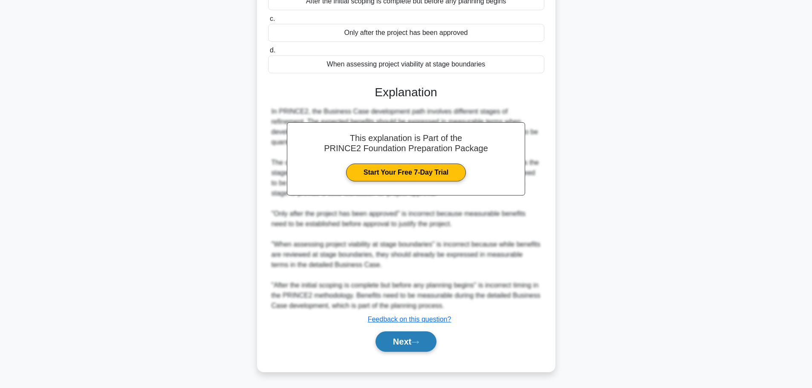
click at [405, 347] on button "Next" at bounding box center [406, 342] width 61 height 20
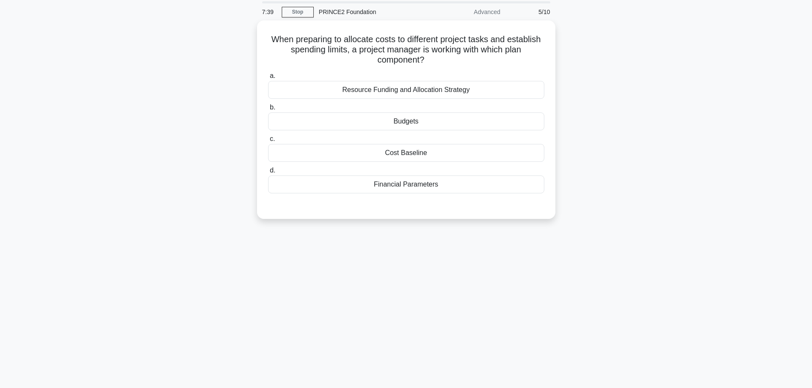
scroll to position [0, 0]
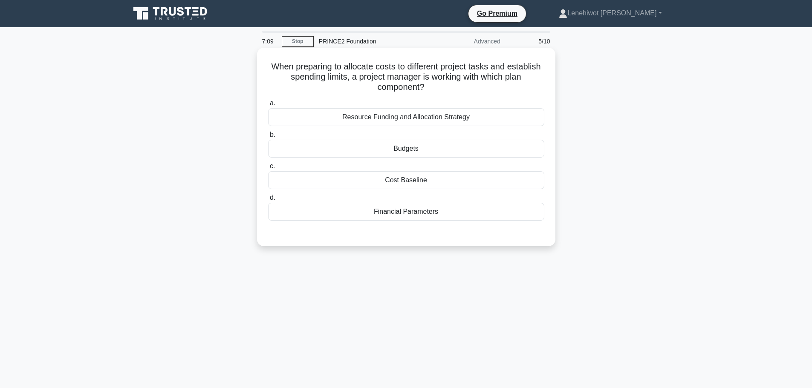
click at [418, 147] on div "Budgets" at bounding box center [406, 149] width 276 height 18
click at [268, 138] on input "b. Budgets" at bounding box center [268, 135] width 0 height 6
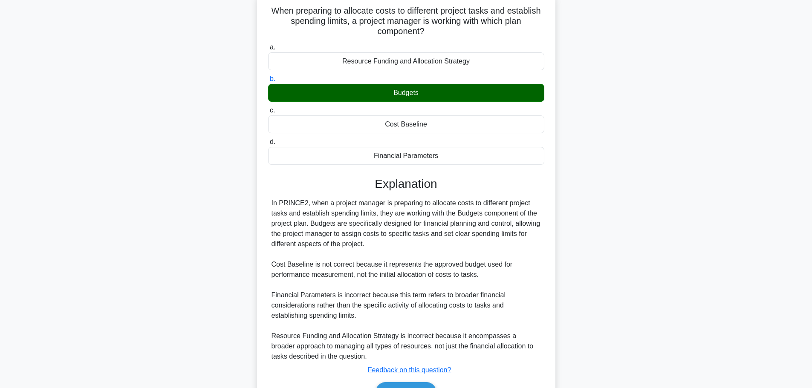
scroll to position [107, 0]
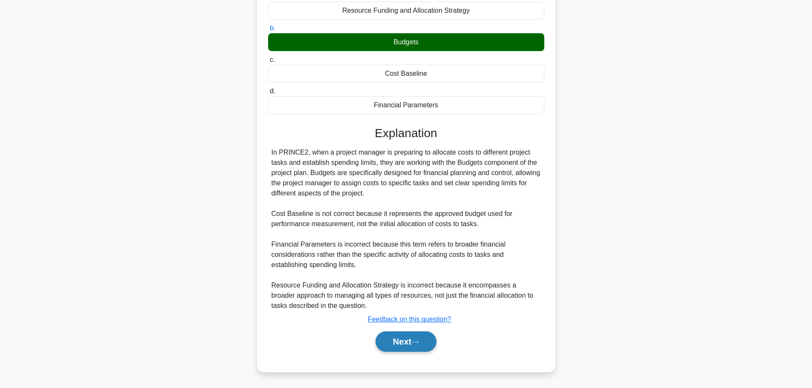
drag, startPoint x: 383, startPoint y: 335, endPoint x: 402, endPoint y: 335, distance: 18.8
click at [384, 335] on button "Next" at bounding box center [406, 342] width 61 height 20
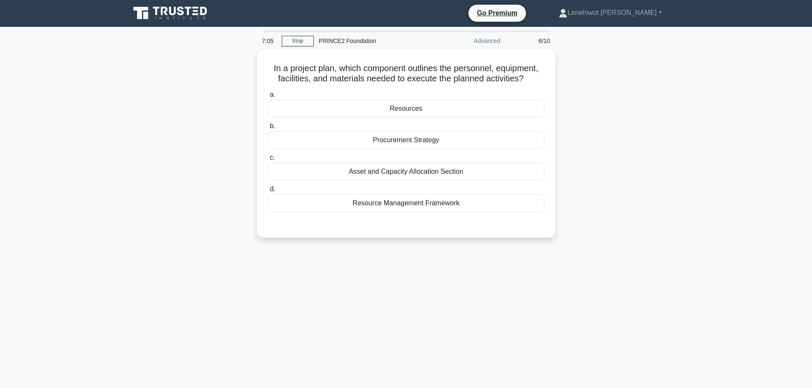
scroll to position [0, 0]
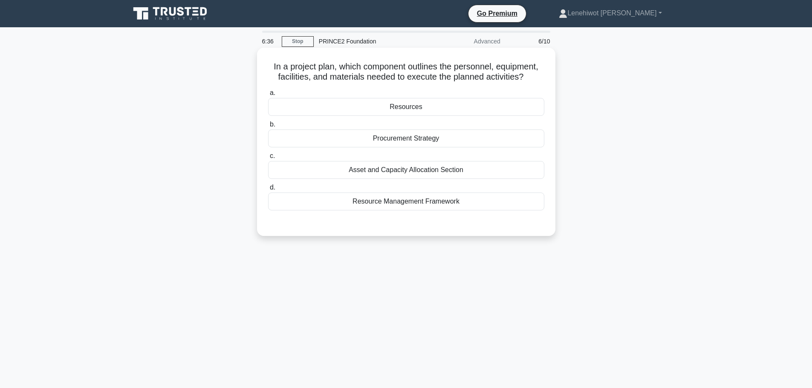
click at [442, 110] on div "Resources" at bounding box center [406, 107] width 276 height 18
click at [268, 96] on input "a. Resources" at bounding box center [268, 93] width 0 height 6
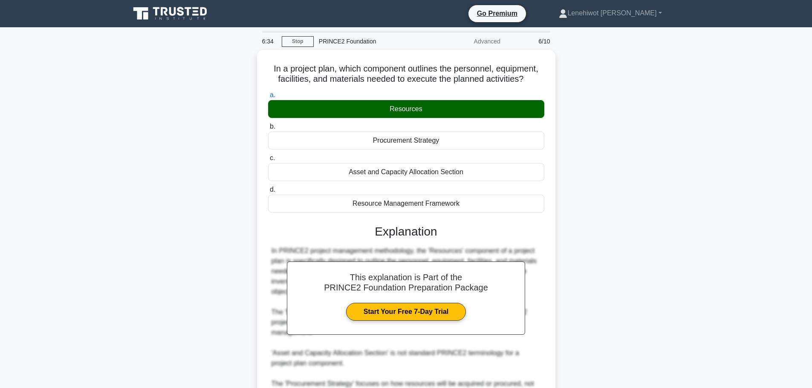
scroll to position [97, 0]
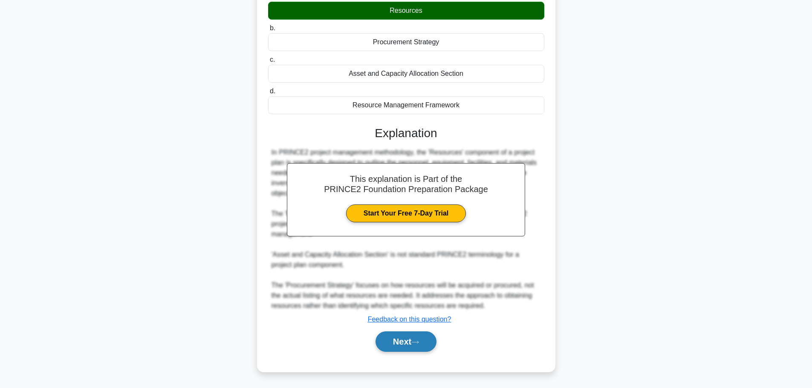
click at [421, 348] on button "Next" at bounding box center [406, 342] width 61 height 20
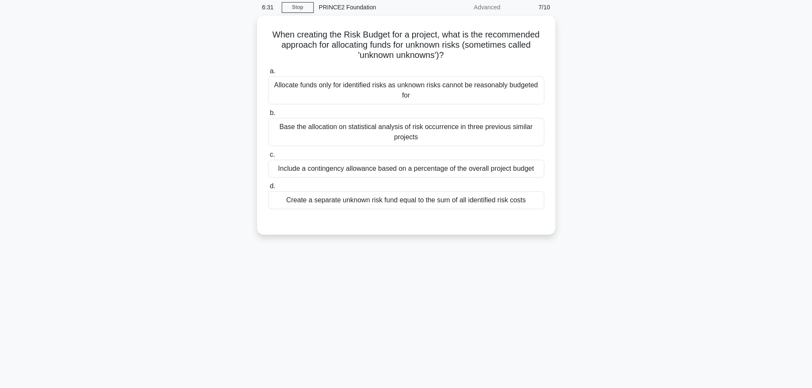
scroll to position [0, 0]
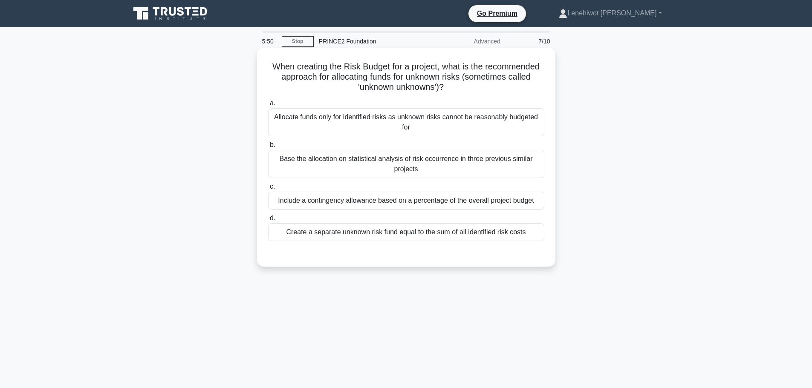
click at [474, 159] on div "Base the allocation on statistical analysis of risk occurrence in three previou…" at bounding box center [406, 164] width 276 height 28
click at [268, 148] on input "b. Base the allocation on statistical analysis of risk occurrence in three prev…" at bounding box center [268, 145] width 0 height 6
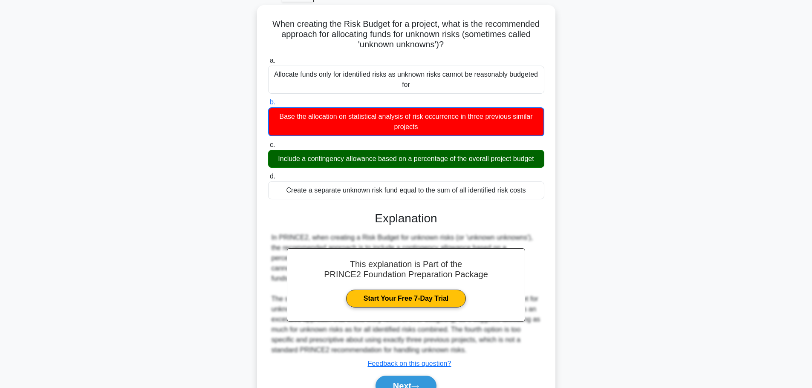
scroll to position [87, 0]
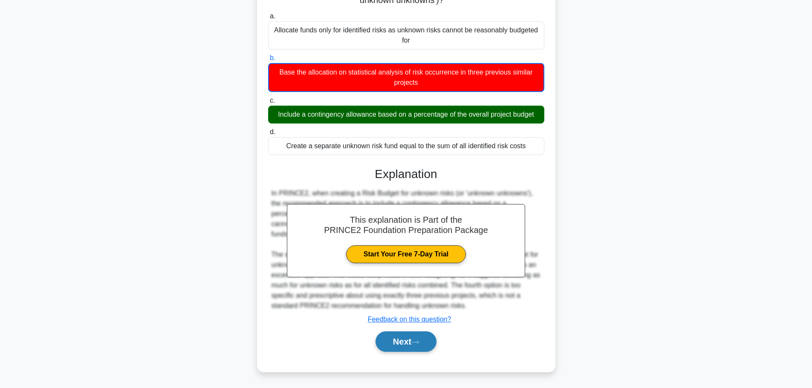
click at [399, 344] on button "Next" at bounding box center [406, 342] width 61 height 20
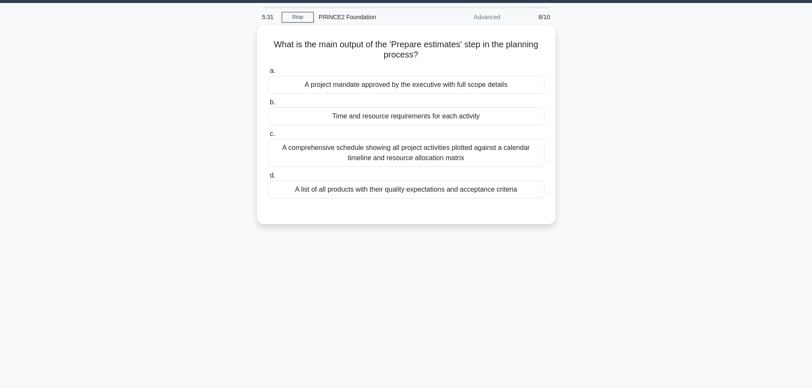
scroll to position [0, 0]
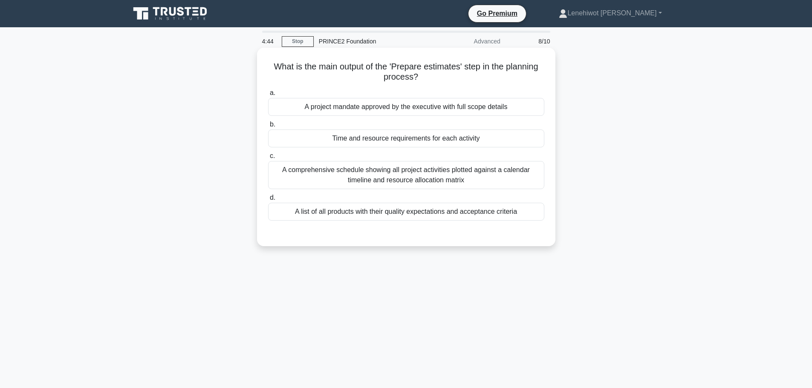
click at [453, 138] on div "Time and resource requirements for each activity" at bounding box center [406, 139] width 276 height 18
click at [268, 127] on input "b. Time and resource requirements for each activity" at bounding box center [268, 125] width 0 height 6
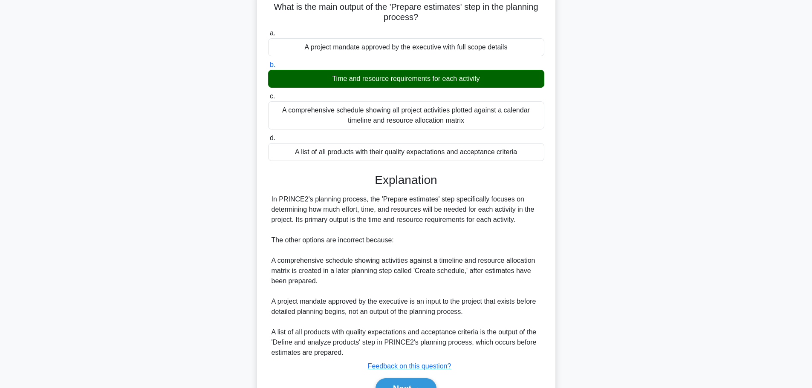
scroll to position [107, 0]
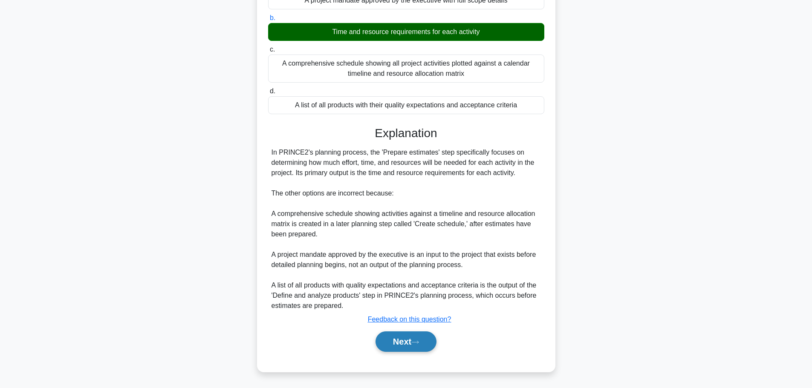
click at [430, 335] on button "Next" at bounding box center [406, 342] width 61 height 20
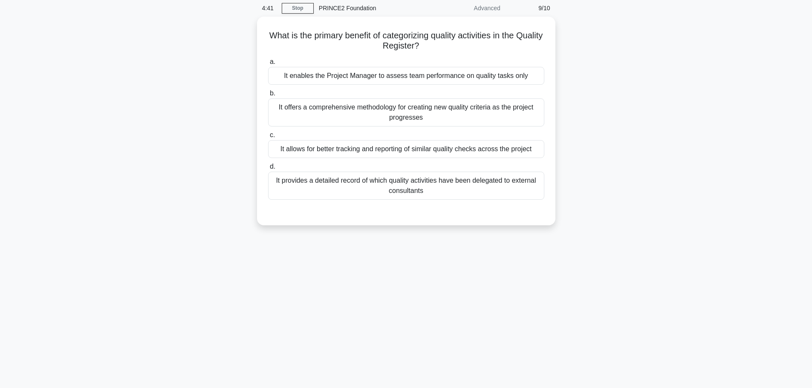
scroll to position [0, 0]
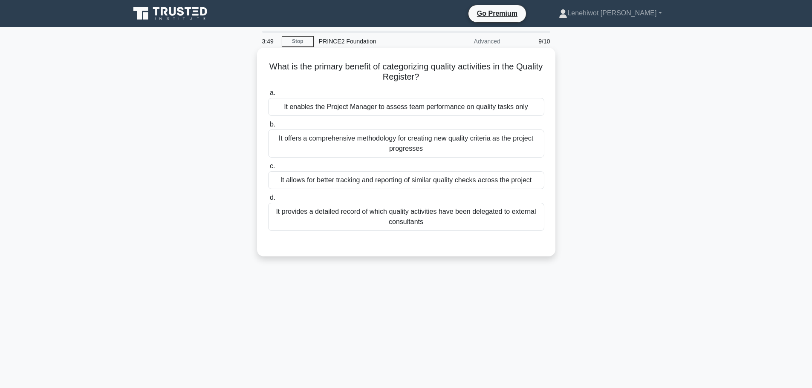
click at [479, 185] on div "It allows for better tracking and reporting of similar quality checks across th…" at bounding box center [406, 180] width 276 height 18
click at [268, 169] on input "c. It allows for better tracking and reporting of similar quality checks across…" at bounding box center [268, 167] width 0 height 6
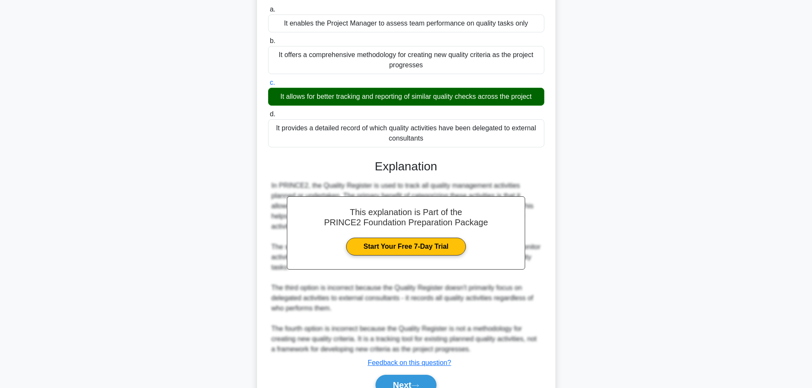
scroll to position [127, 0]
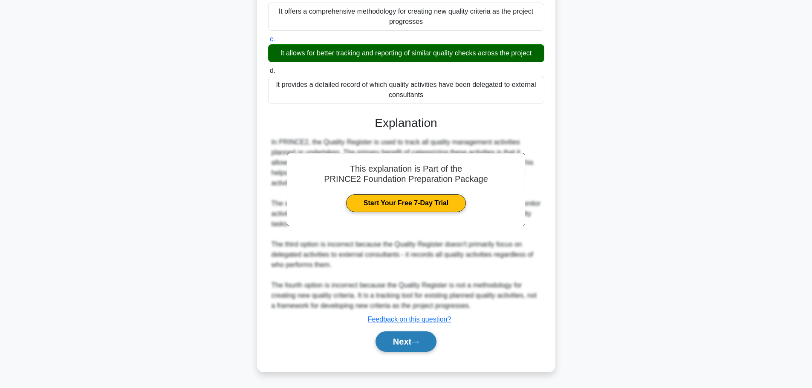
click at [407, 334] on button "Next" at bounding box center [406, 342] width 61 height 20
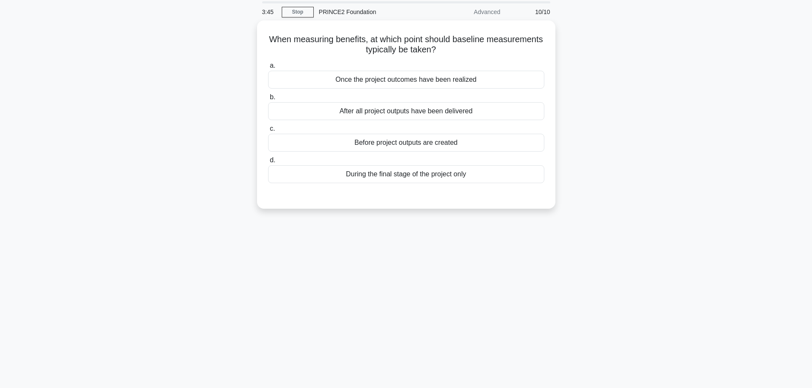
scroll to position [0, 0]
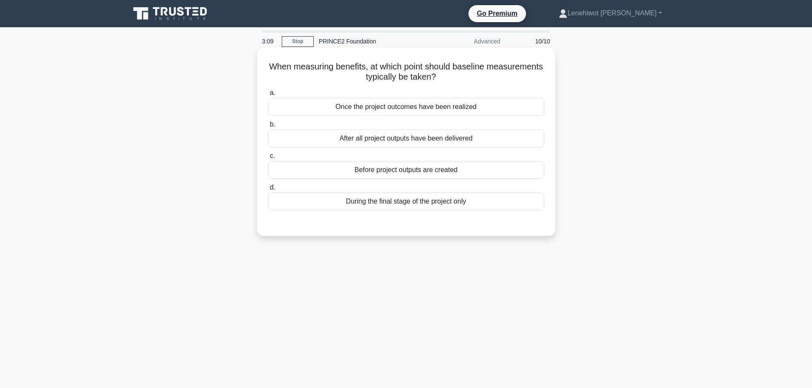
click at [414, 205] on div "During the final stage of the project only" at bounding box center [406, 202] width 276 height 18
click at [268, 191] on input "d. During the final stage of the project only" at bounding box center [268, 188] width 0 height 6
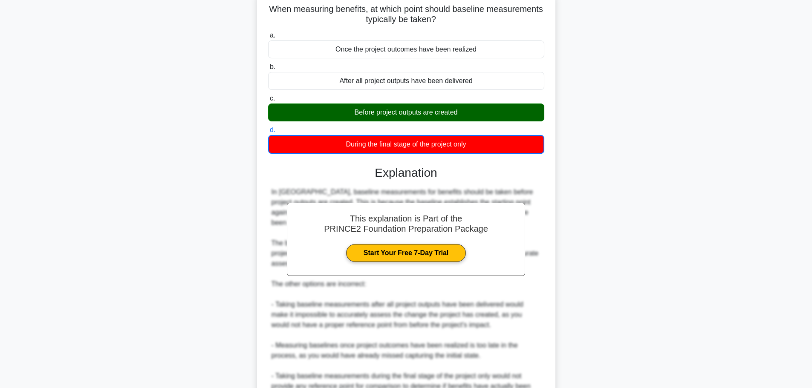
scroll to position [139, 0]
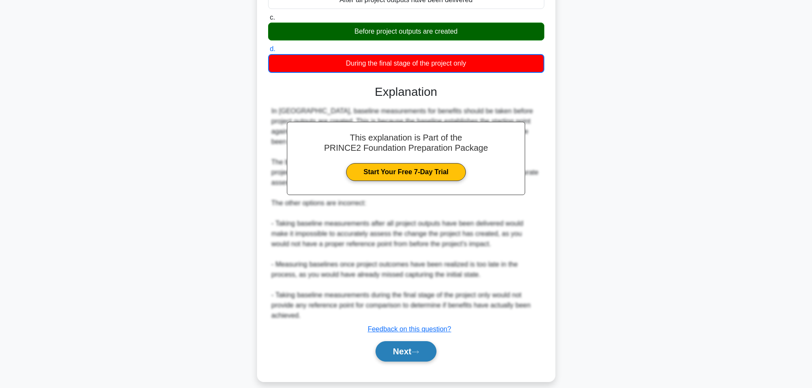
click at [414, 341] on button "Next" at bounding box center [406, 351] width 61 height 20
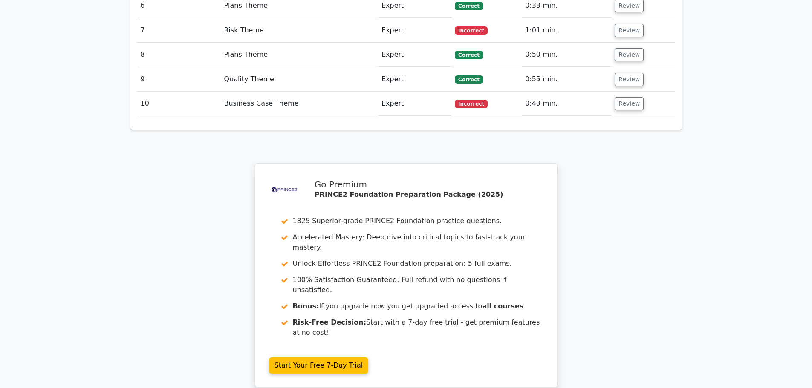
scroll to position [1431, 0]
